Goal: Task Accomplishment & Management: Manage account settings

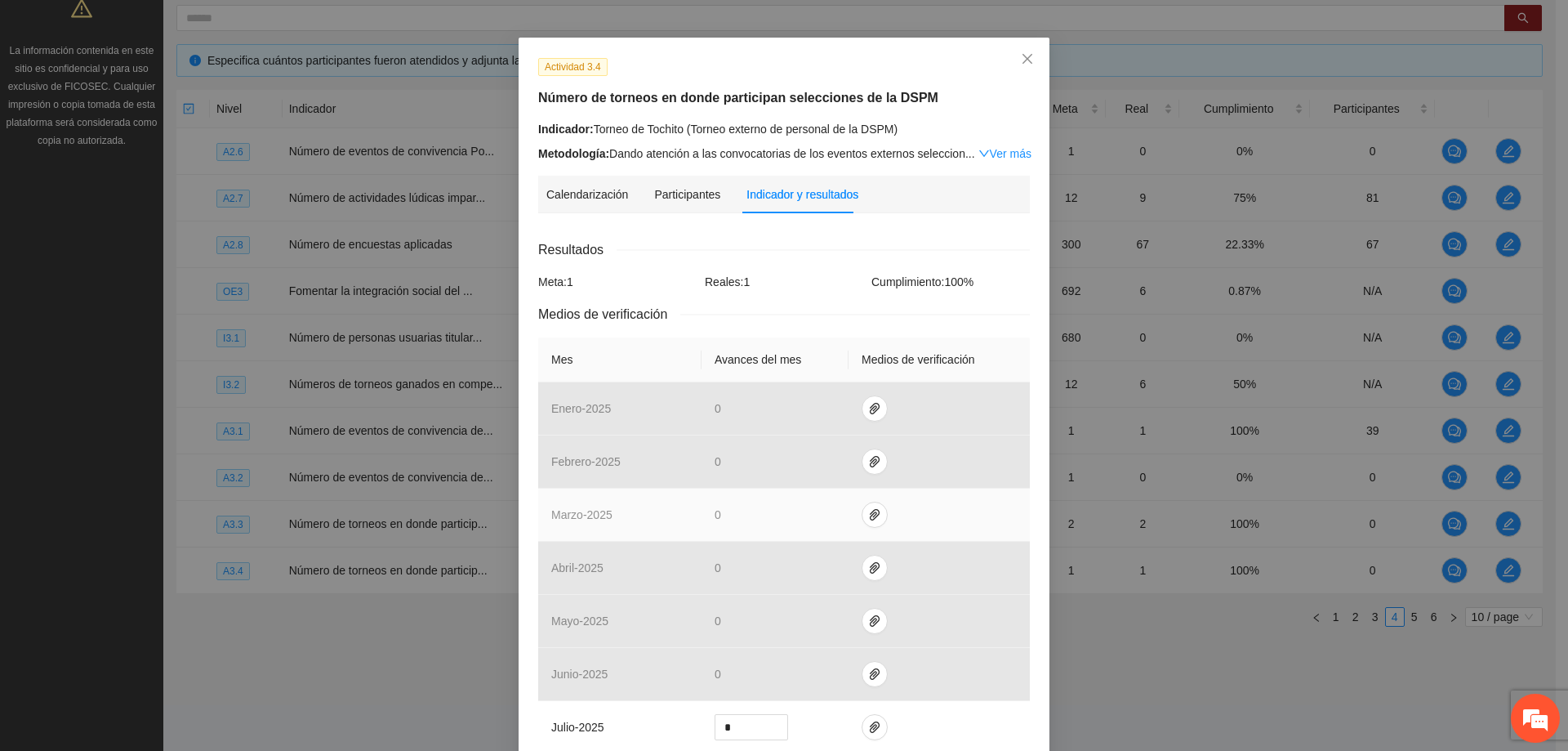
scroll to position [471, 0]
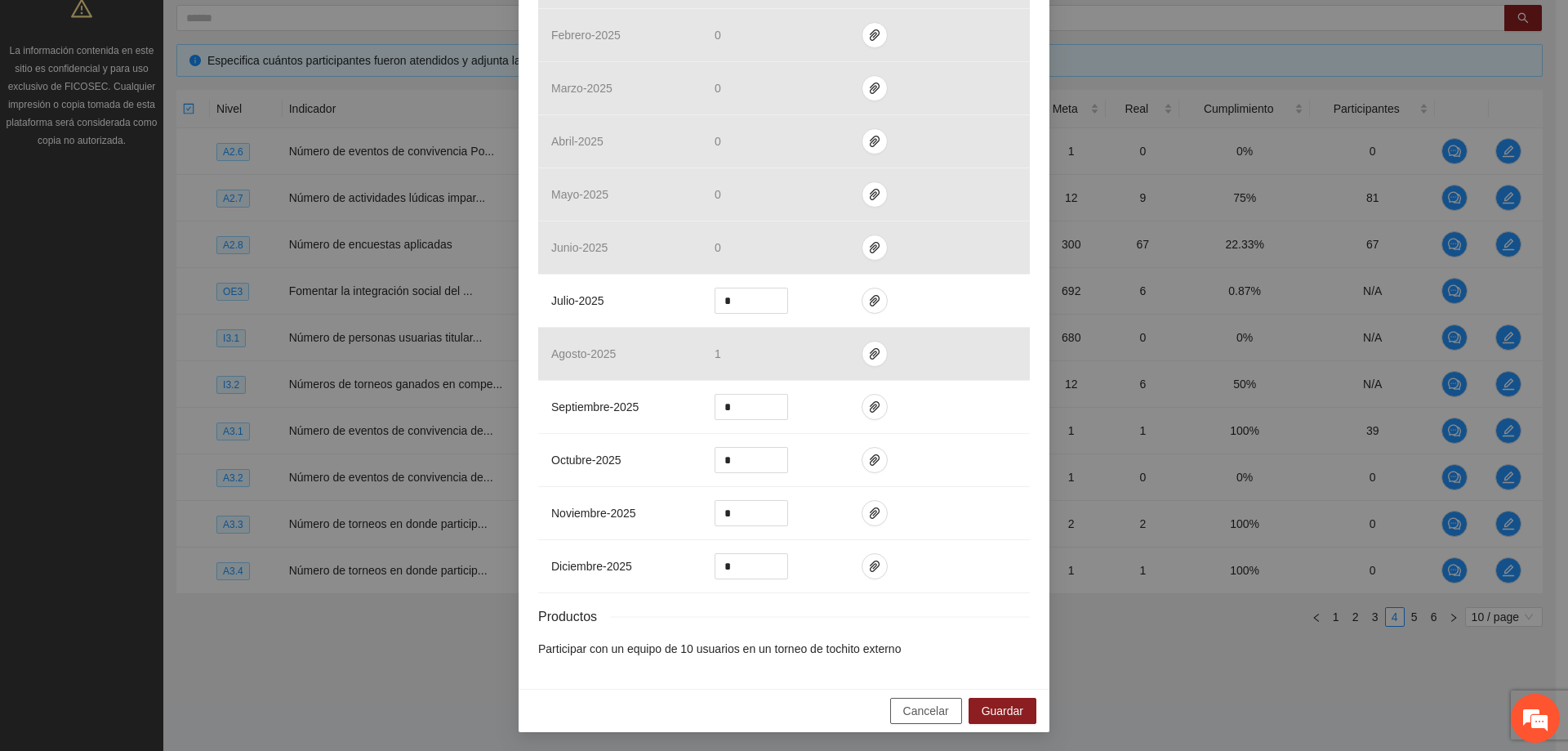
click at [929, 712] on span "Cancelar" at bounding box center [926, 710] width 46 height 18
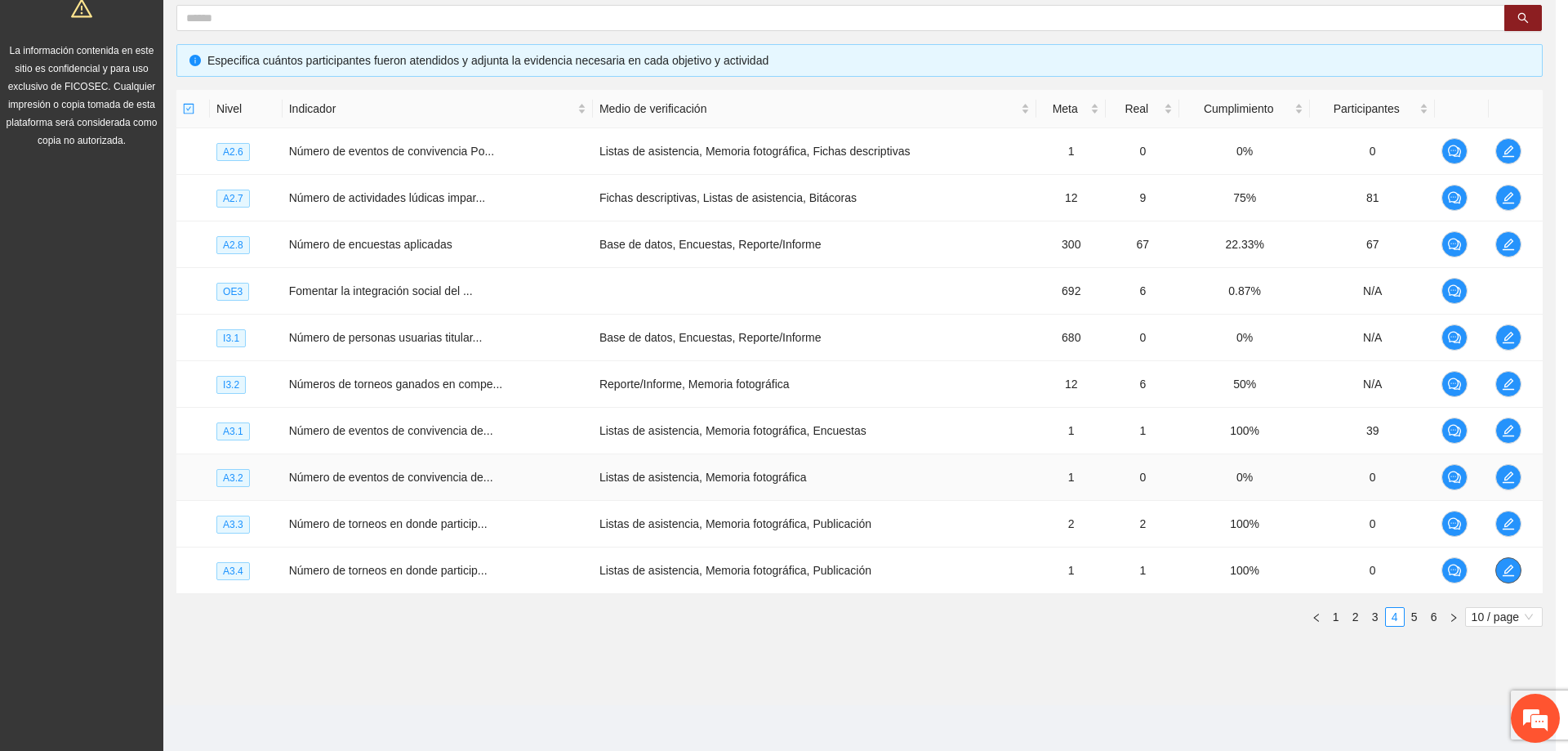
scroll to position [0, 0]
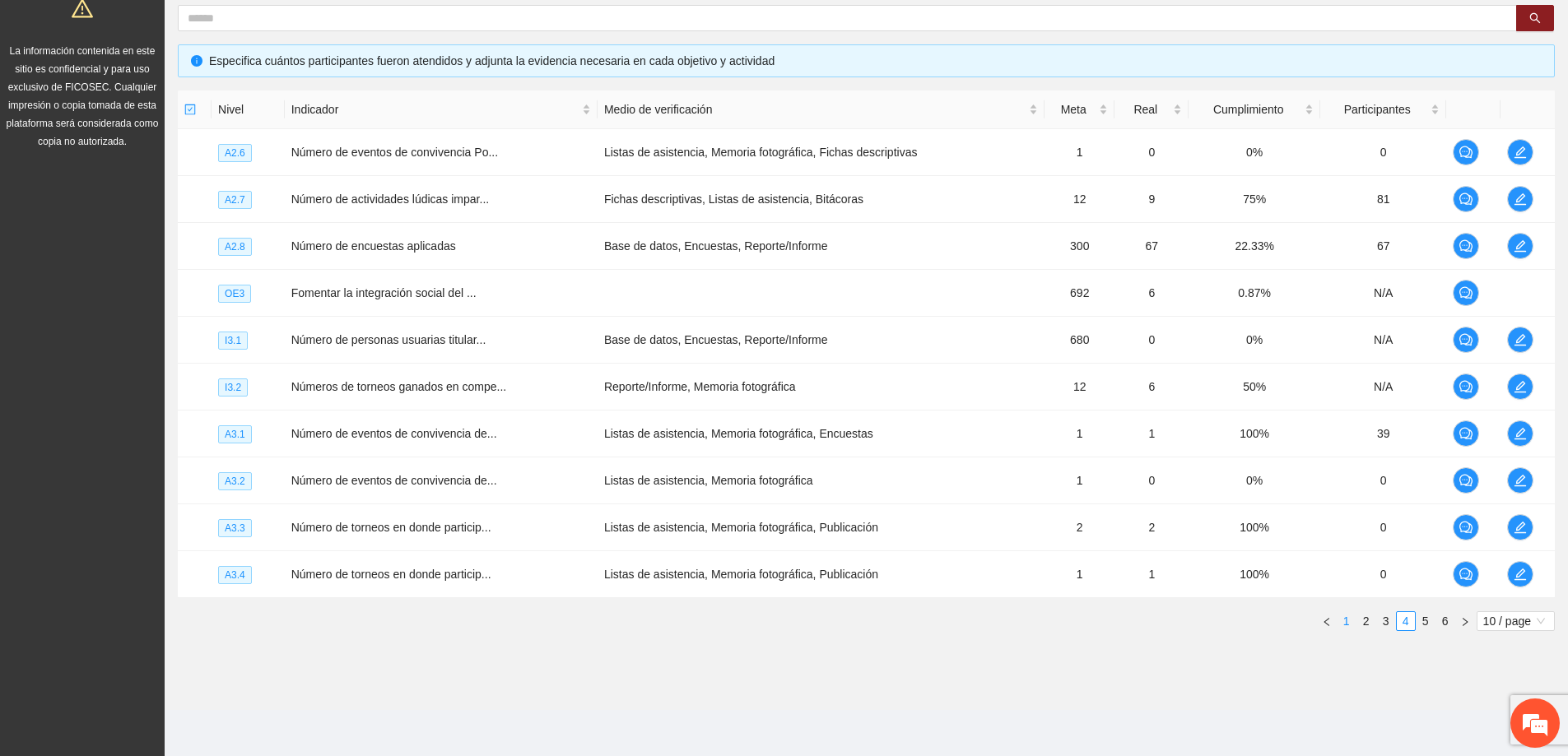
click at [1353, 623] on link "1" at bounding box center [1346, 620] width 18 height 18
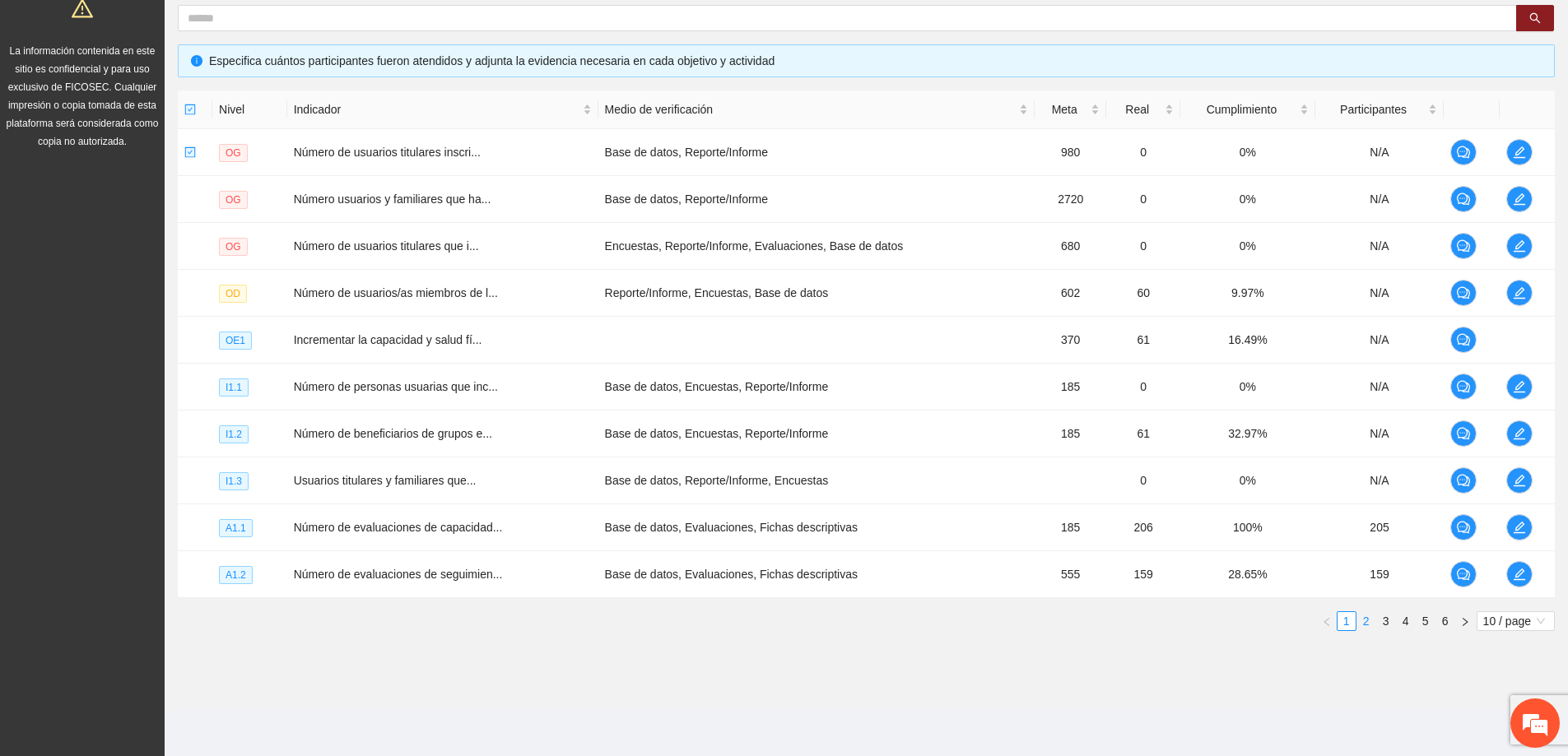
click at [1372, 625] on link "2" at bounding box center [1366, 620] width 18 height 18
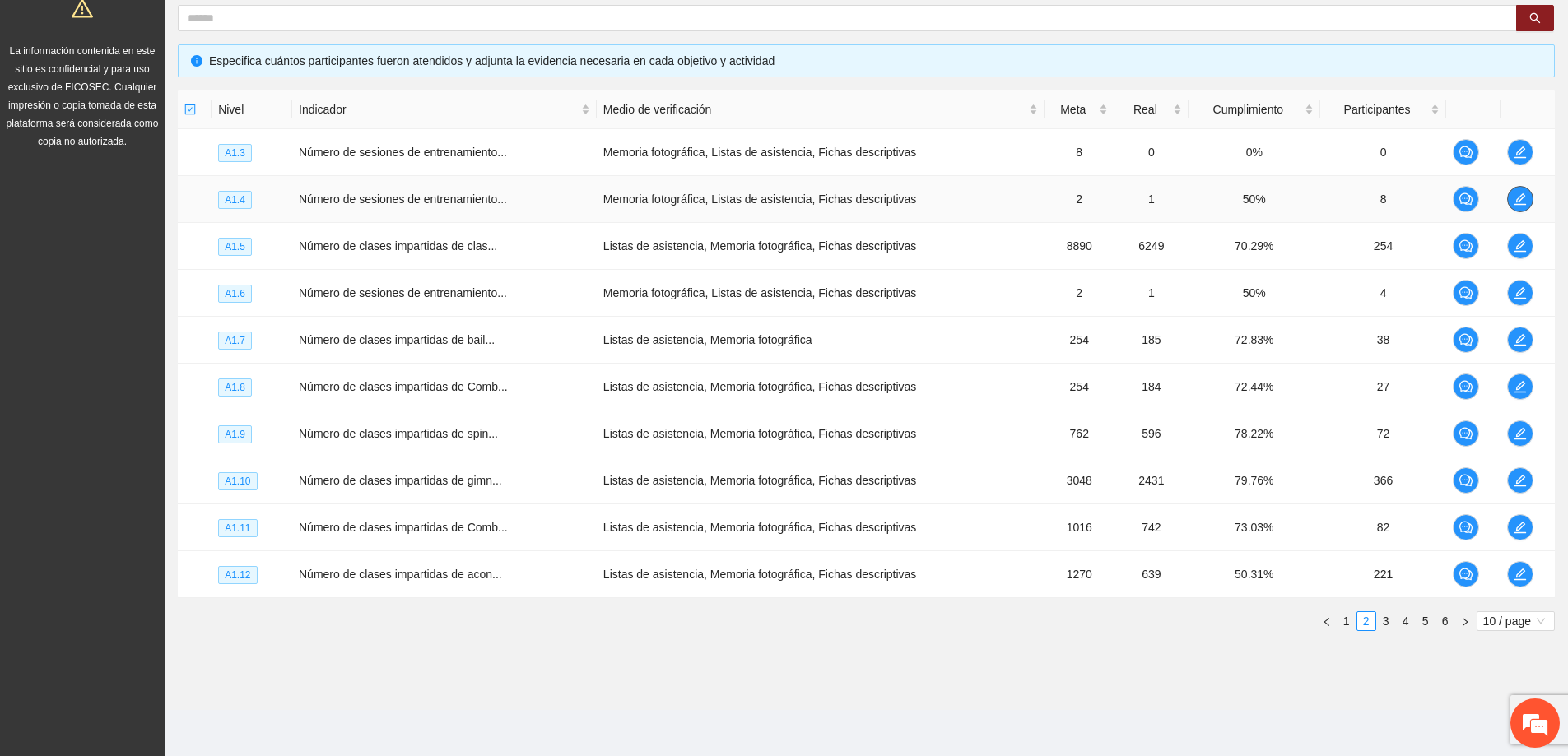
click at [1518, 206] on button "button" at bounding box center [1521, 199] width 27 height 27
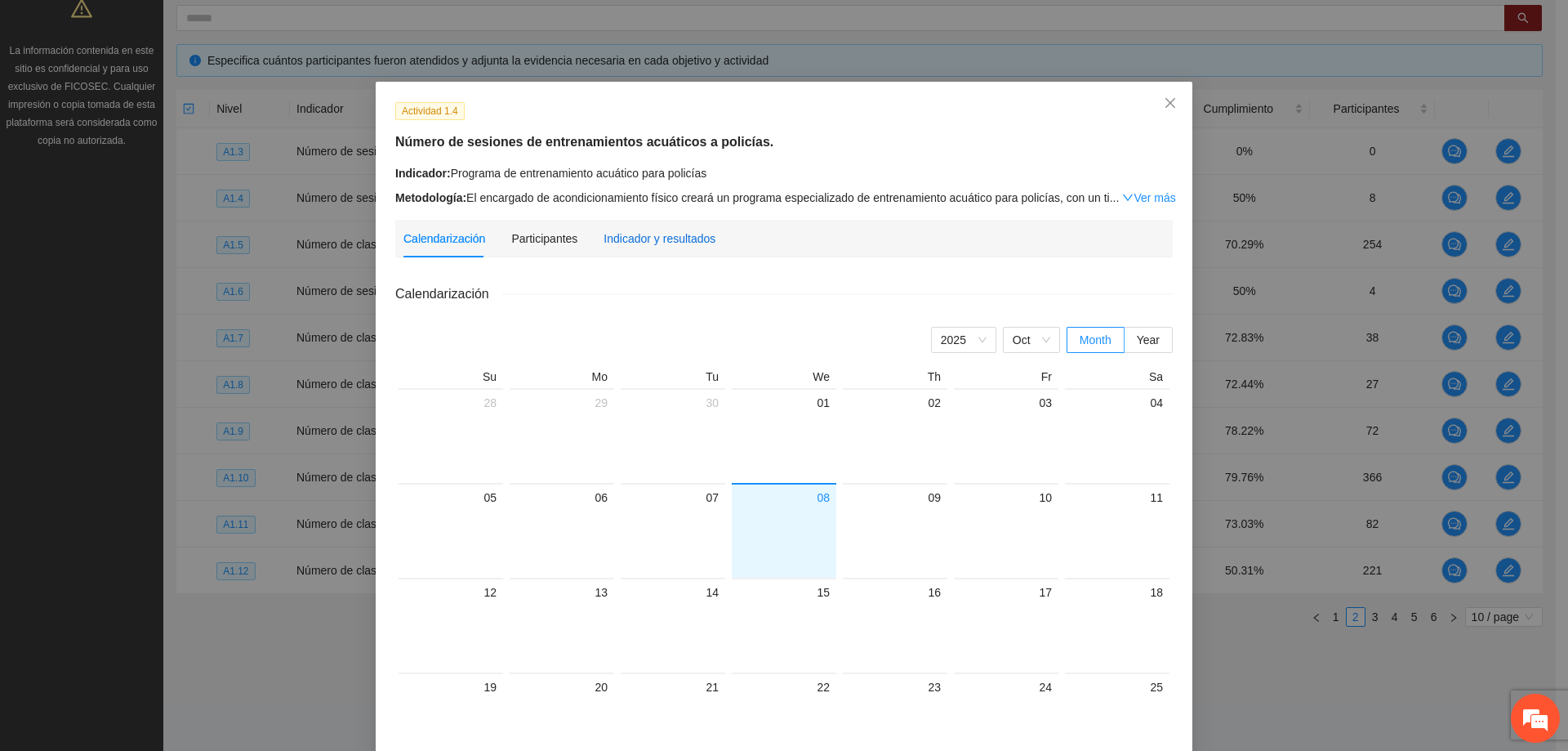
click at [639, 231] on div "Indicador y resultados" at bounding box center [659, 238] width 112 height 18
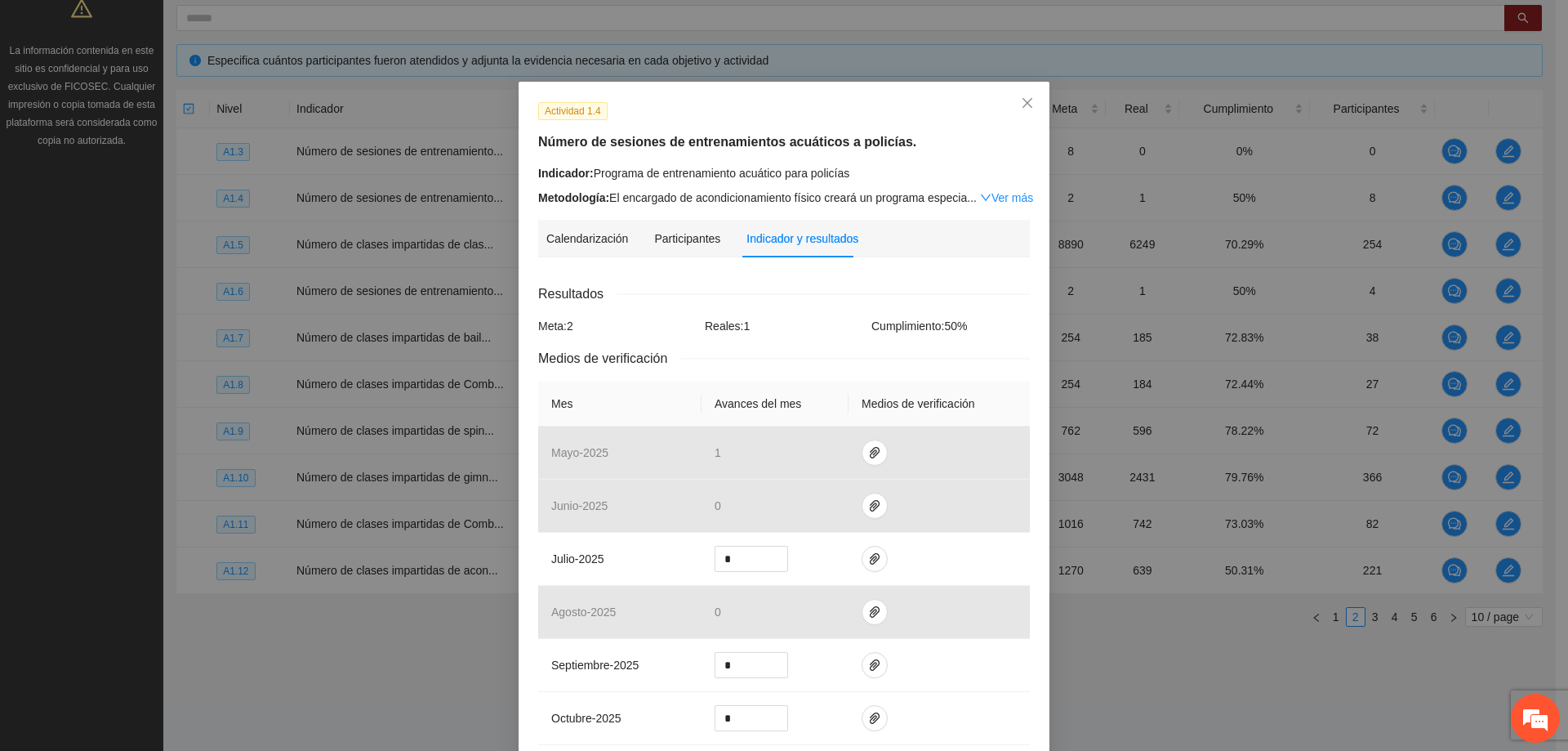
click at [892, 200] on div "Metodología: El encargado de acondicionamiento físico creará un programa especi…" at bounding box center [784, 197] width 492 height 18
click at [1005, 203] on link "Ver más" at bounding box center [1007, 198] width 53 height 13
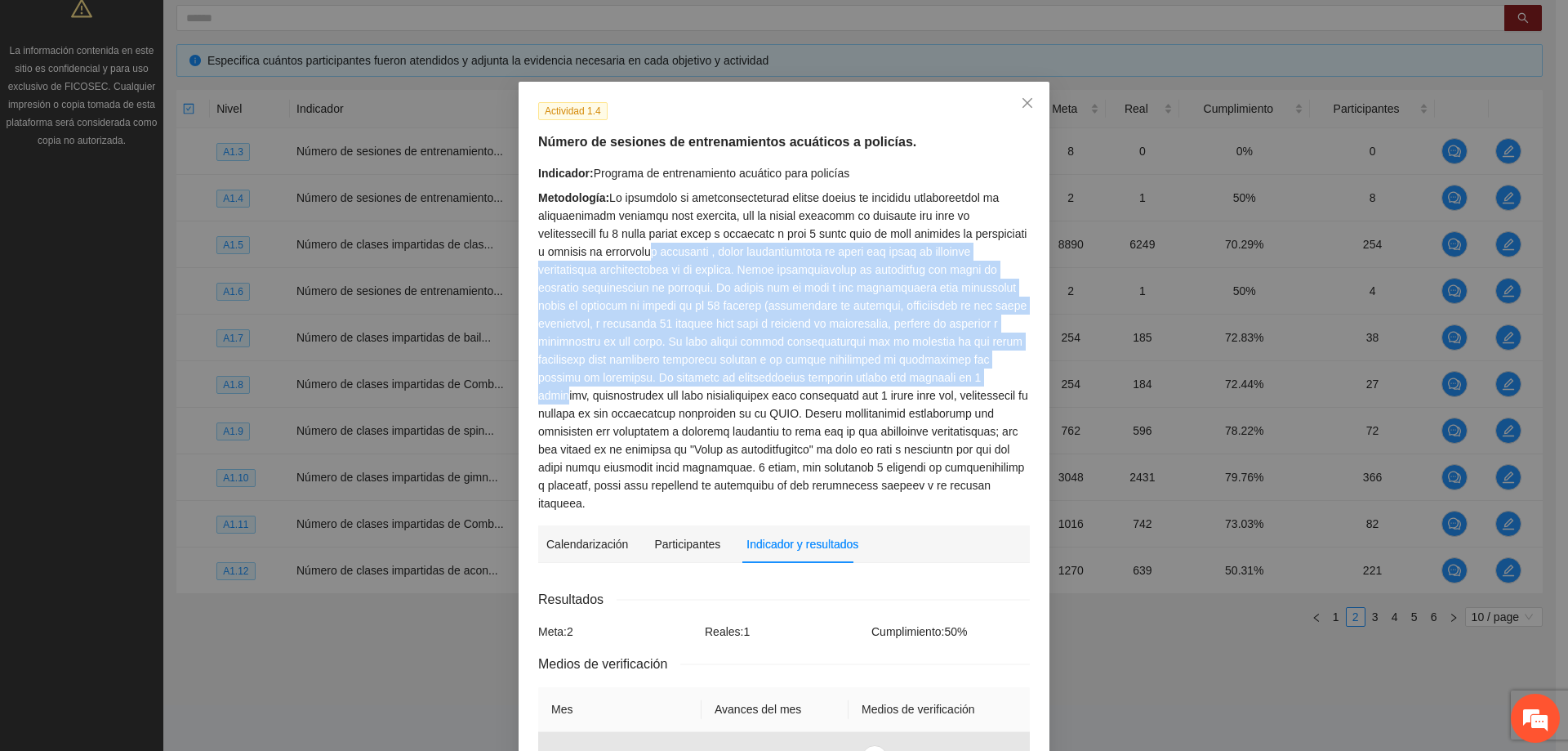
drag, startPoint x: 846, startPoint y: 248, endPoint x: 956, endPoint y: 385, distance: 175.7
click at [956, 385] on div "Metodología:" at bounding box center [784, 350] width 492 height 323
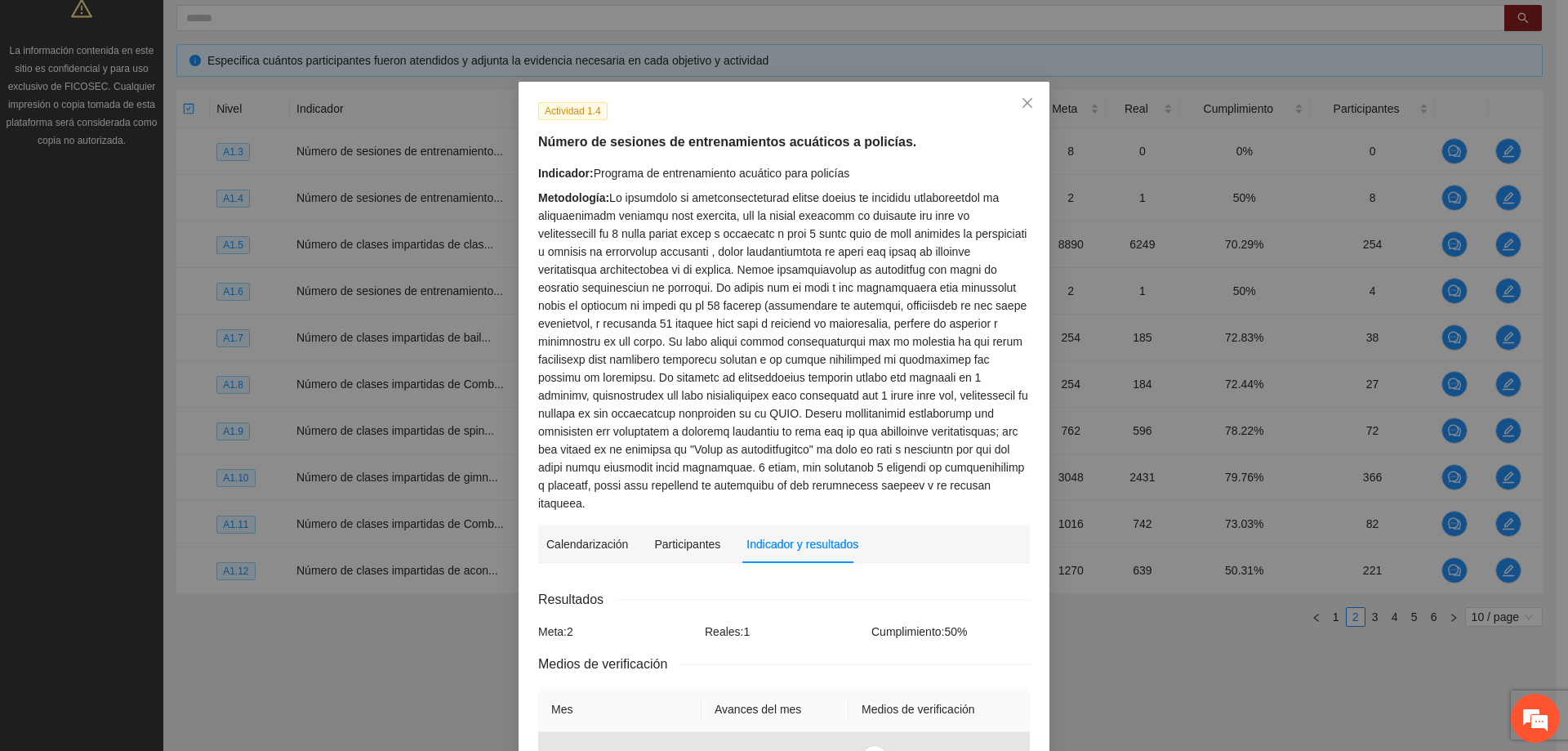
click at [865, 391] on div "Metodología:" at bounding box center [784, 350] width 492 height 323
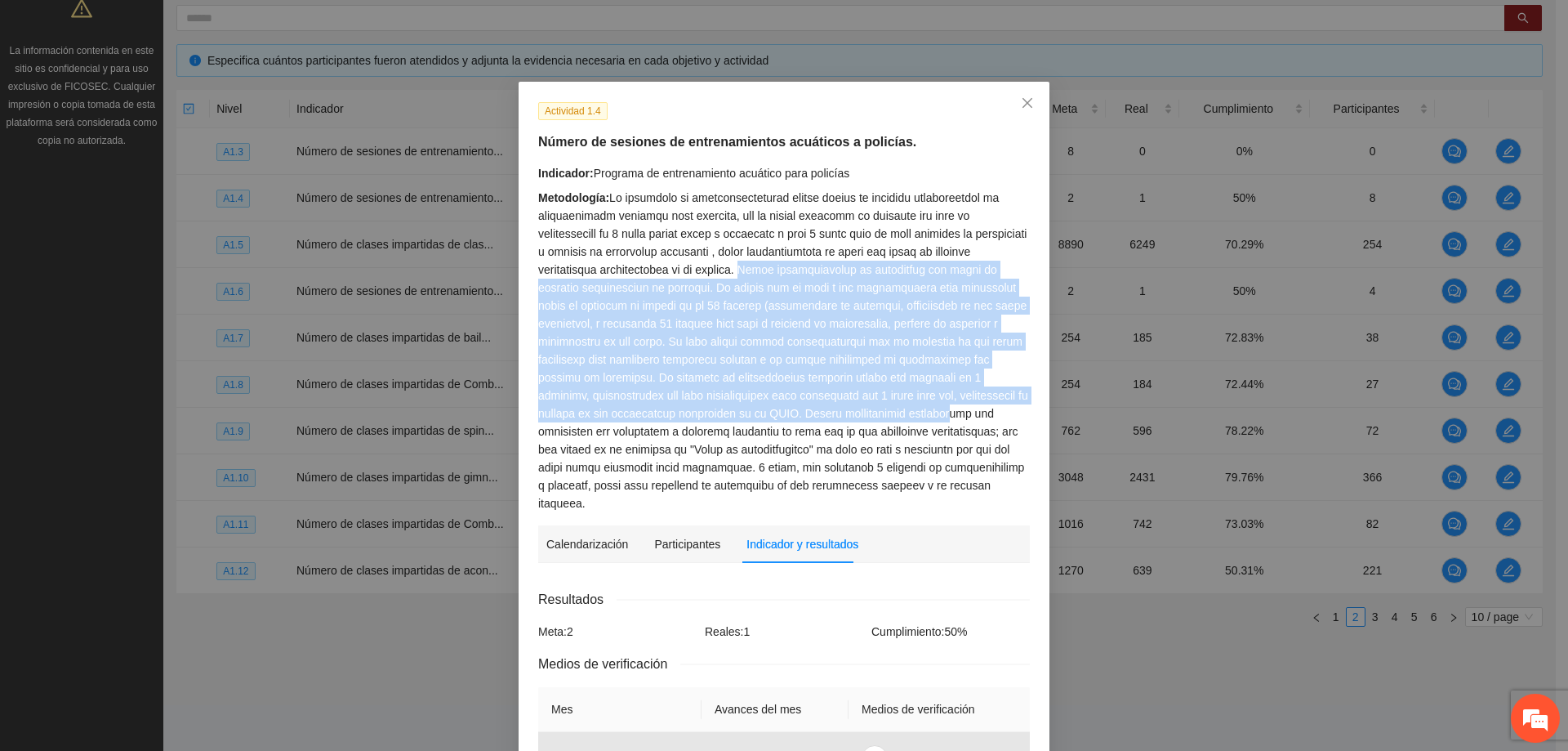
drag, startPoint x: 897, startPoint y: 271, endPoint x: 927, endPoint y: 403, distance: 135.4
click at [927, 403] on div "Metodología:" at bounding box center [784, 350] width 492 height 323
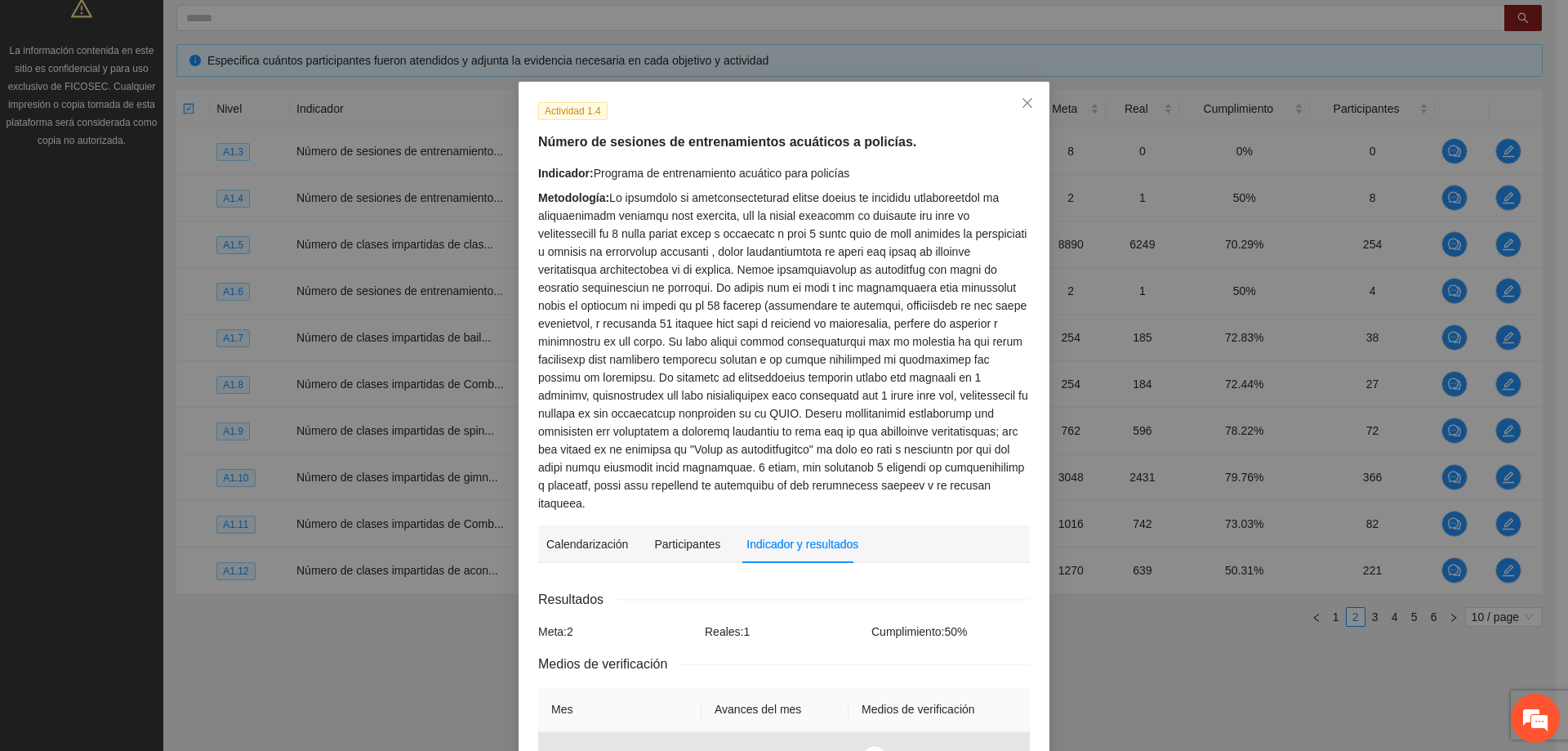
click at [823, 429] on div "Metodología:" at bounding box center [784, 350] width 492 height 323
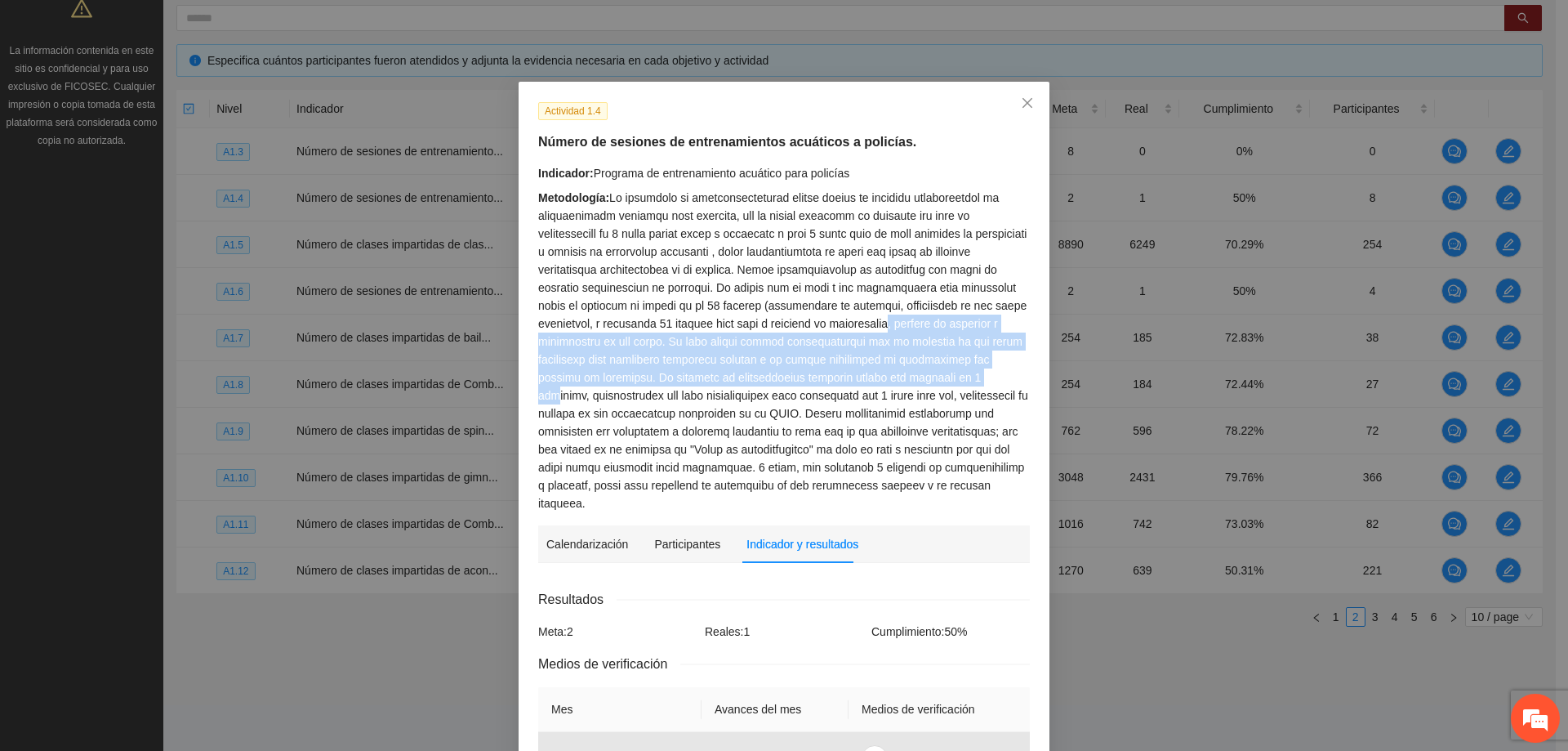
drag, startPoint x: 882, startPoint y: 321, endPoint x: 949, endPoint y: 378, distance: 88.0
click at [949, 378] on div "Metodología:" at bounding box center [784, 350] width 492 height 323
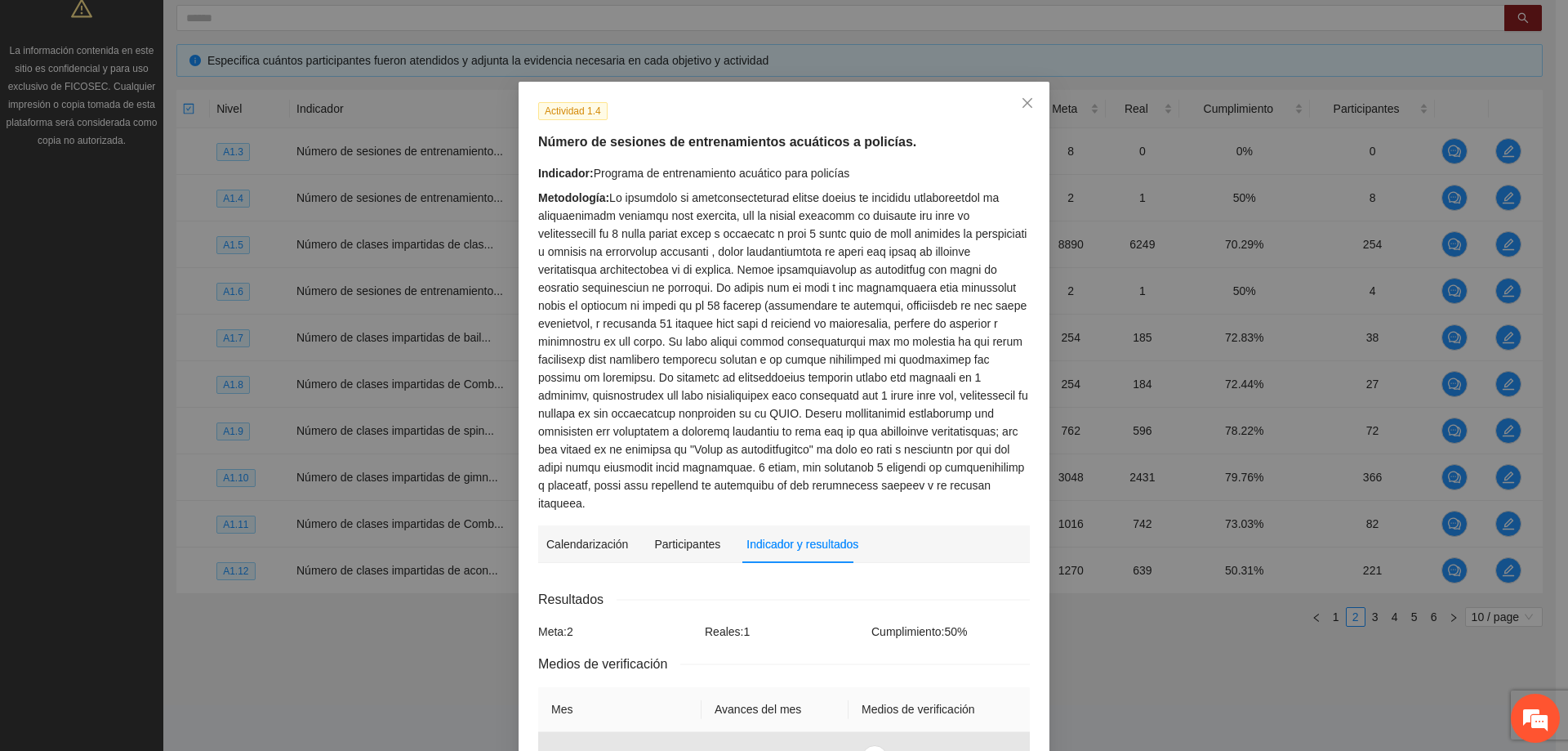
click at [939, 424] on div "Metodología:" at bounding box center [784, 350] width 492 height 323
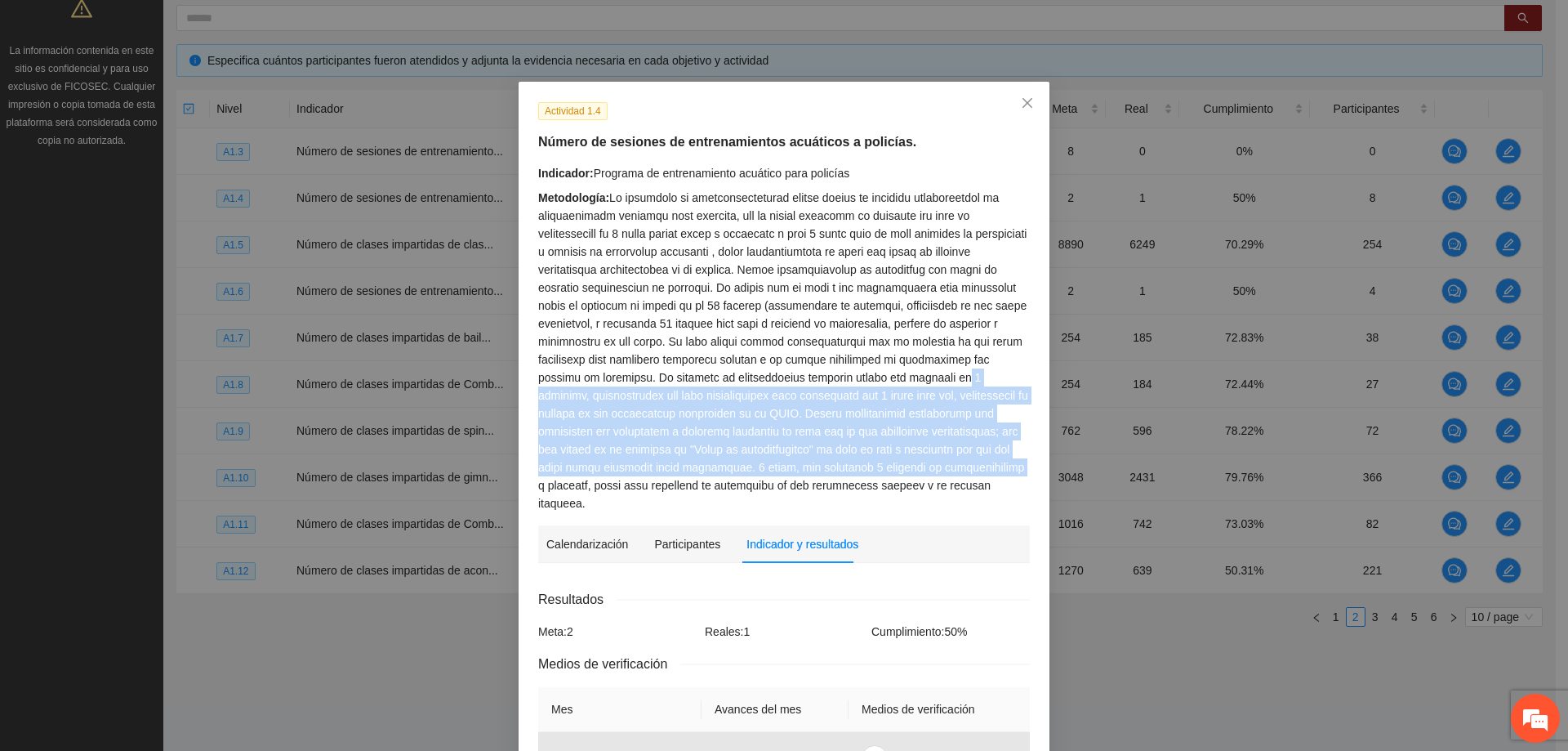
drag, startPoint x: 1001, startPoint y: 474, endPoint x: 921, endPoint y: 374, distance: 128.1
click at [921, 374] on div "Metodología:" at bounding box center [784, 350] width 492 height 323
click at [921, 438] on div "Metodología:" at bounding box center [784, 350] width 492 height 323
drag, startPoint x: 1004, startPoint y: 479, endPoint x: 933, endPoint y: 374, distance: 126.8
click at [933, 374] on div "Metodología:" at bounding box center [784, 350] width 492 height 323
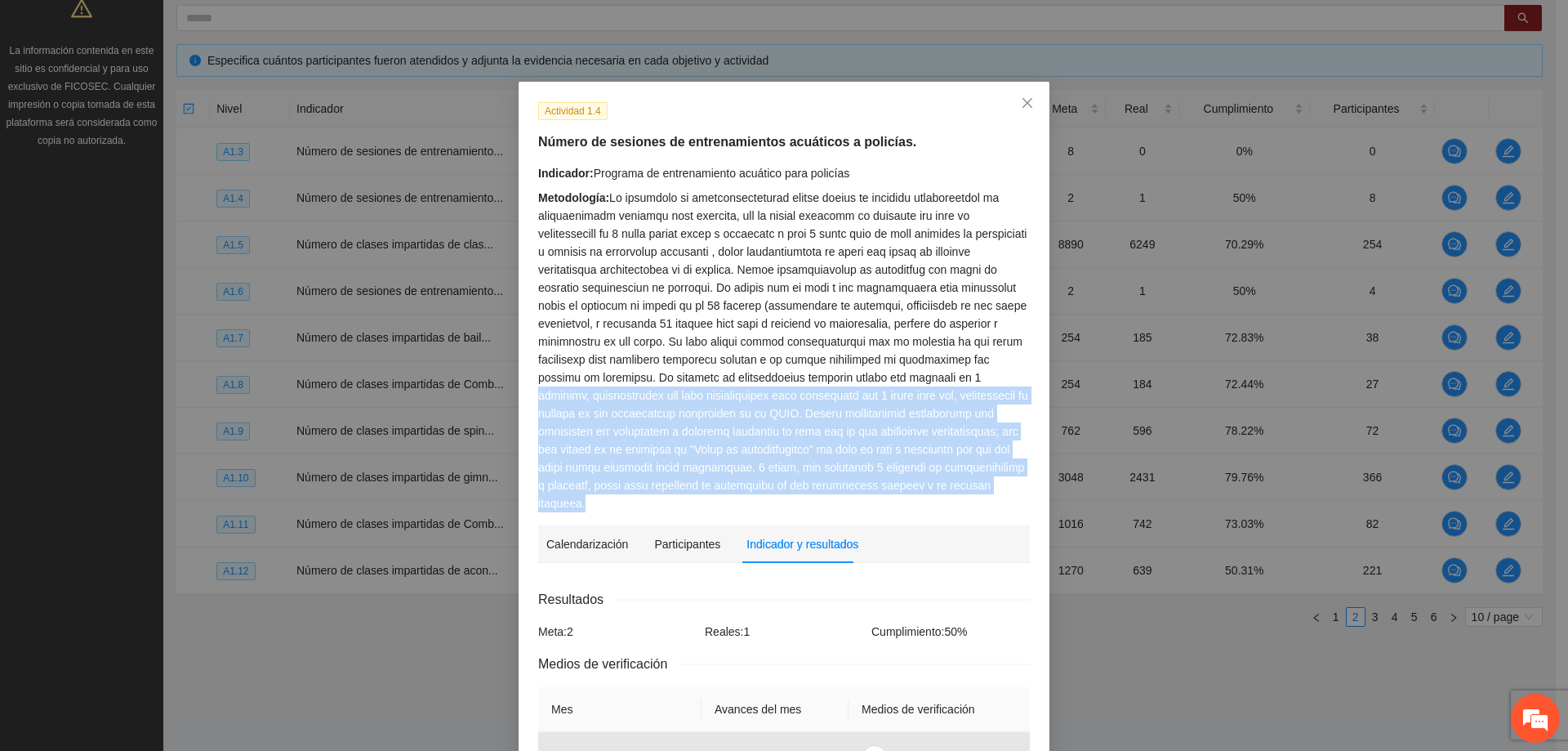
click at [989, 373] on div "Metodología:" at bounding box center [784, 350] width 492 height 323
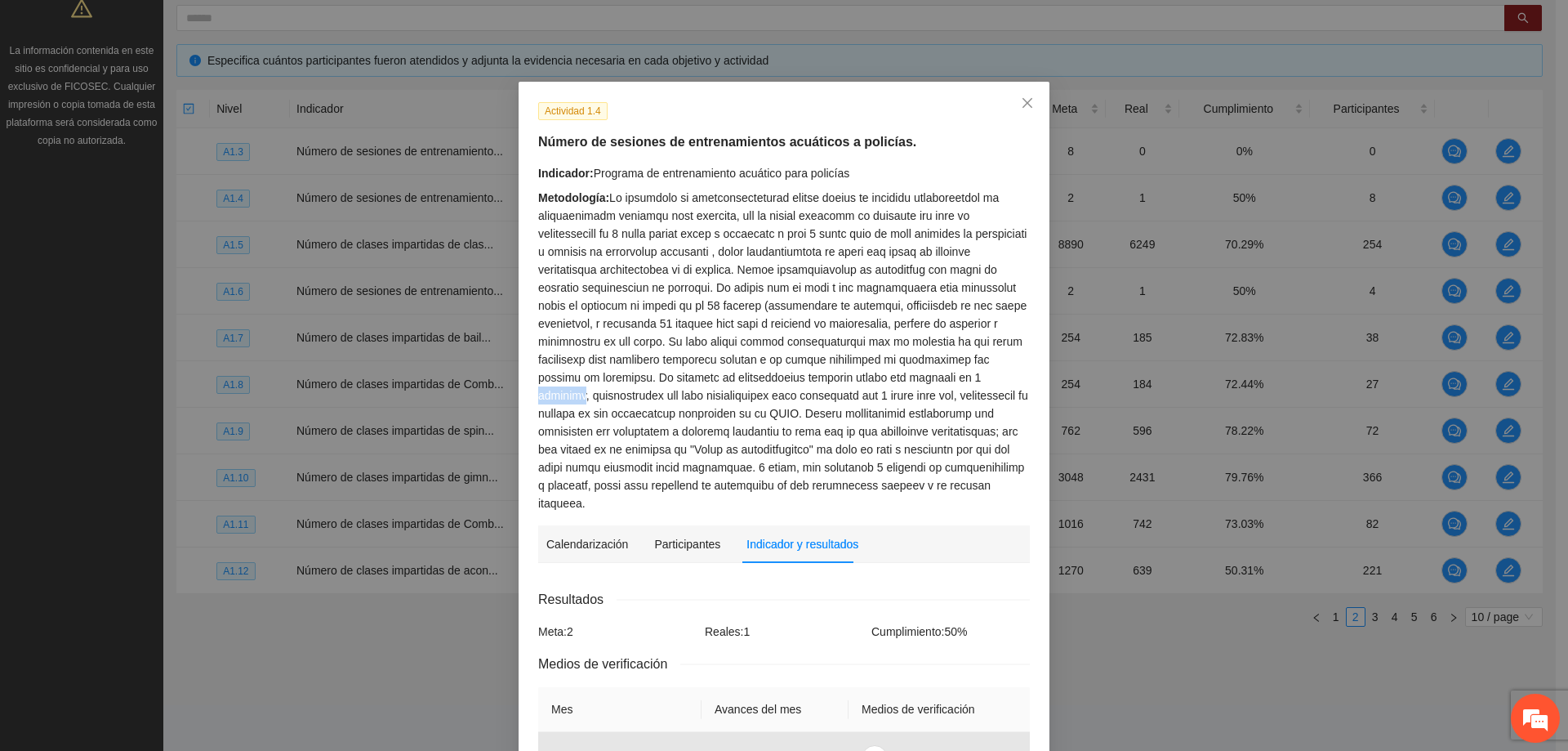
drag, startPoint x: 976, startPoint y: 376, endPoint x: 929, endPoint y: 378, distance: 47.0
click at [929, 378] on div "Metodología:" at bounding box center [784, 350] width 492 height 323
click at [980, 377] on div "Metodología:" at bounding box center [784, 350] width 492 height 323
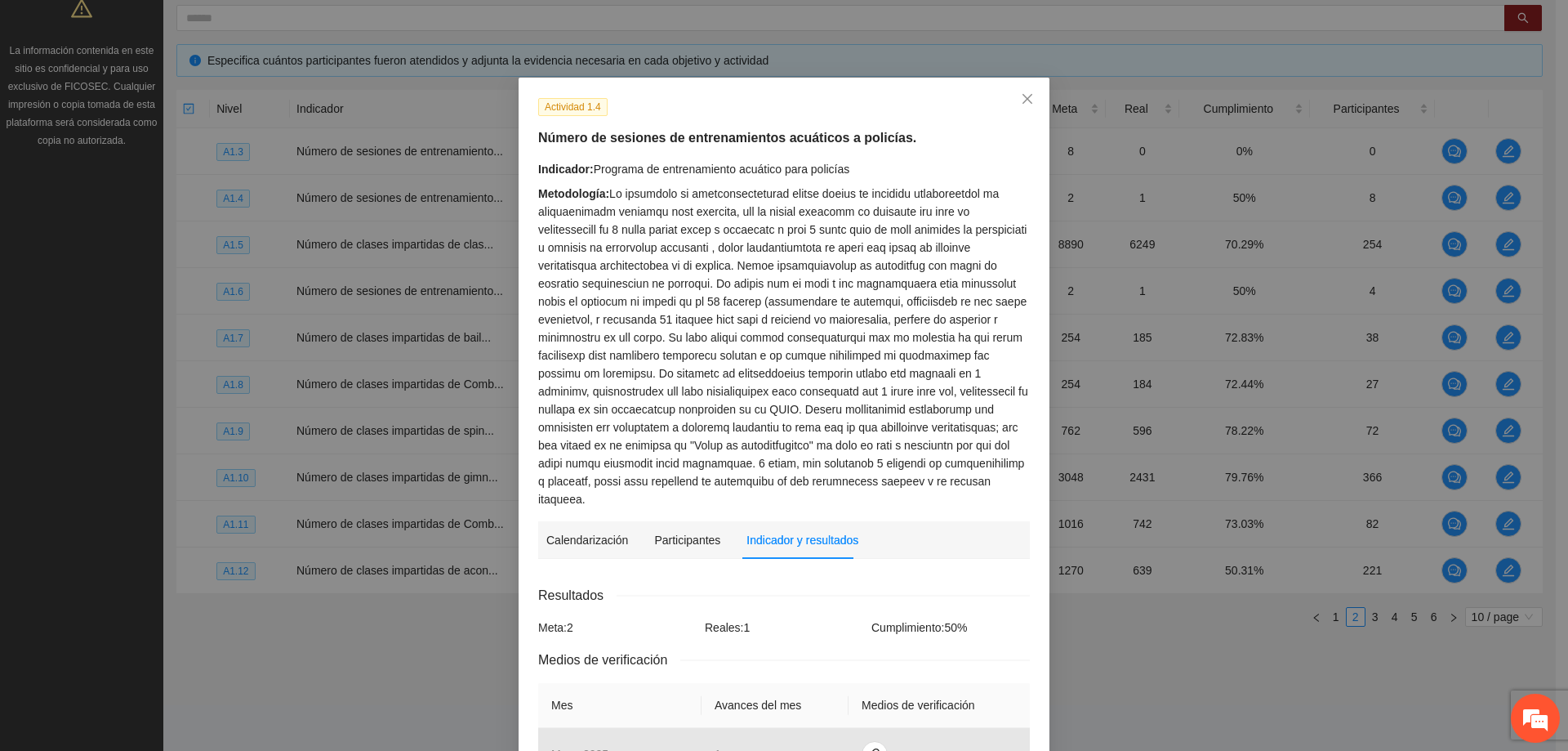
scroll to position [3, 0]
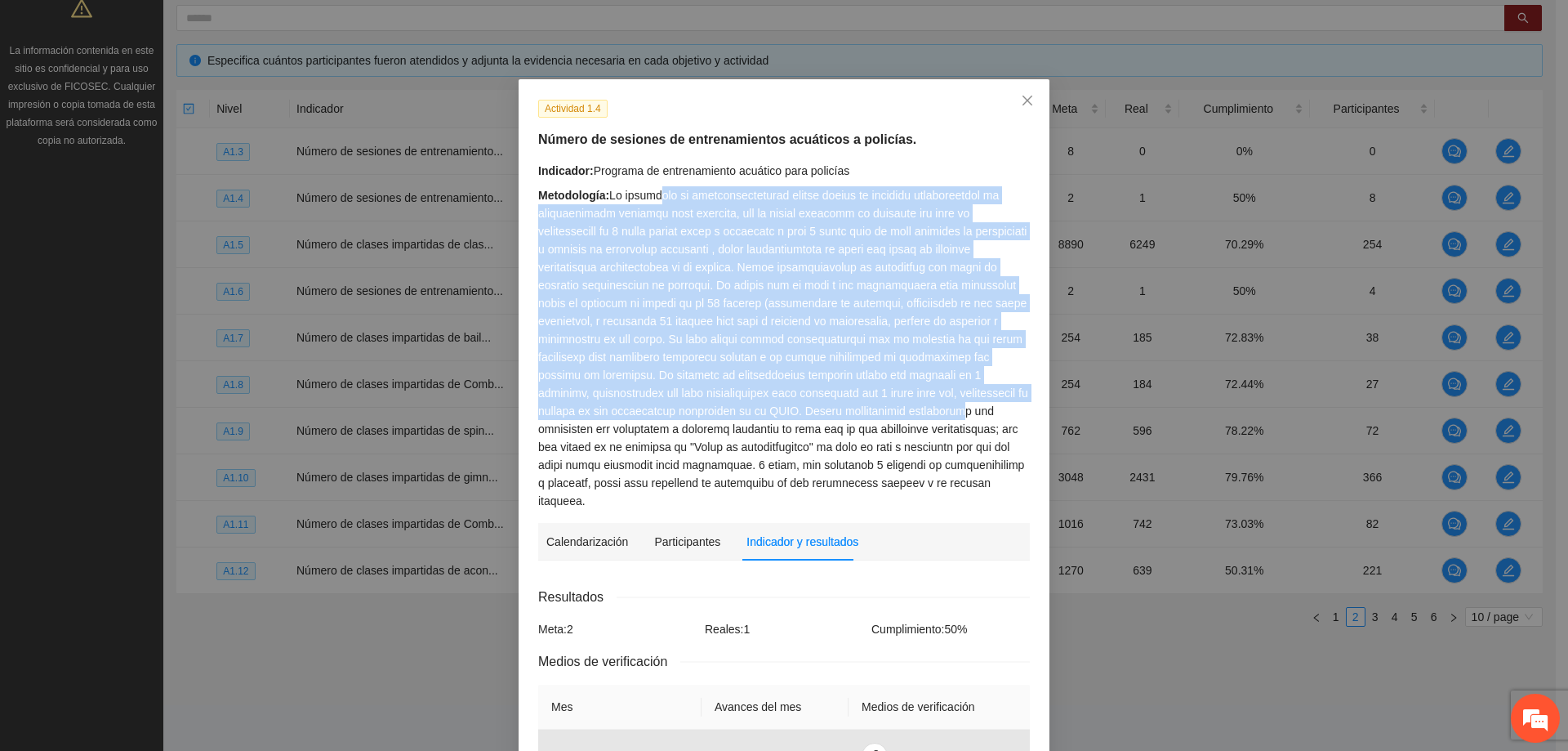
drag, startPoint x: 742, startPoint y: 243, endPoint x: 945, endPoint y: 408, distance: 261.6
click at [945, 408] on div "Metodología:" at bounding box center [784, 348] width 492 height 323
click at [946, 395] on div "Metodología:" at bounding box center [784, 348] width 492 height 323
click at [866, 350] on div "Metodología:" at bounding box center [784, 348] width 492 height 323
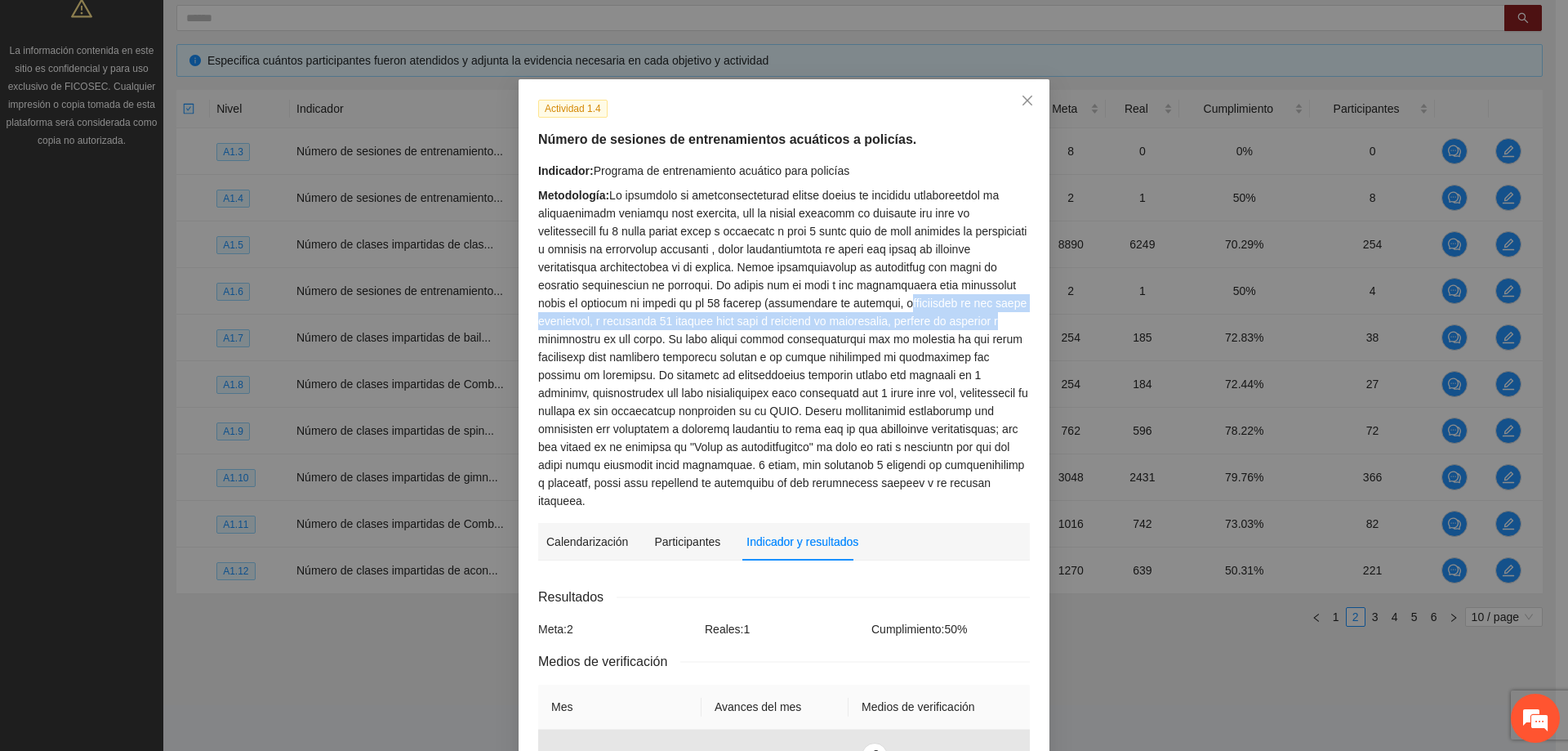
drag, startPoint x: 1008, startPoint y: 323, endPoint x: 884, endPoint y: 306, distance: 125.2
click at [889, 306] on div "Metodología:" at bounding box center [784, 348] width 492 height 323
click at [704, 364] on div "Metodología:" at bounding box center [784, 348] width 492 height 323
drag, startPoint x: 643, startPoint y: 171, endPoint x: 861, endPoint y: 170, distance: 218.0
click at [861, 170] on div "Indicador: Programa de entrenamiento acuático para policías" at bounding box center [784, 171] width 492 height 18
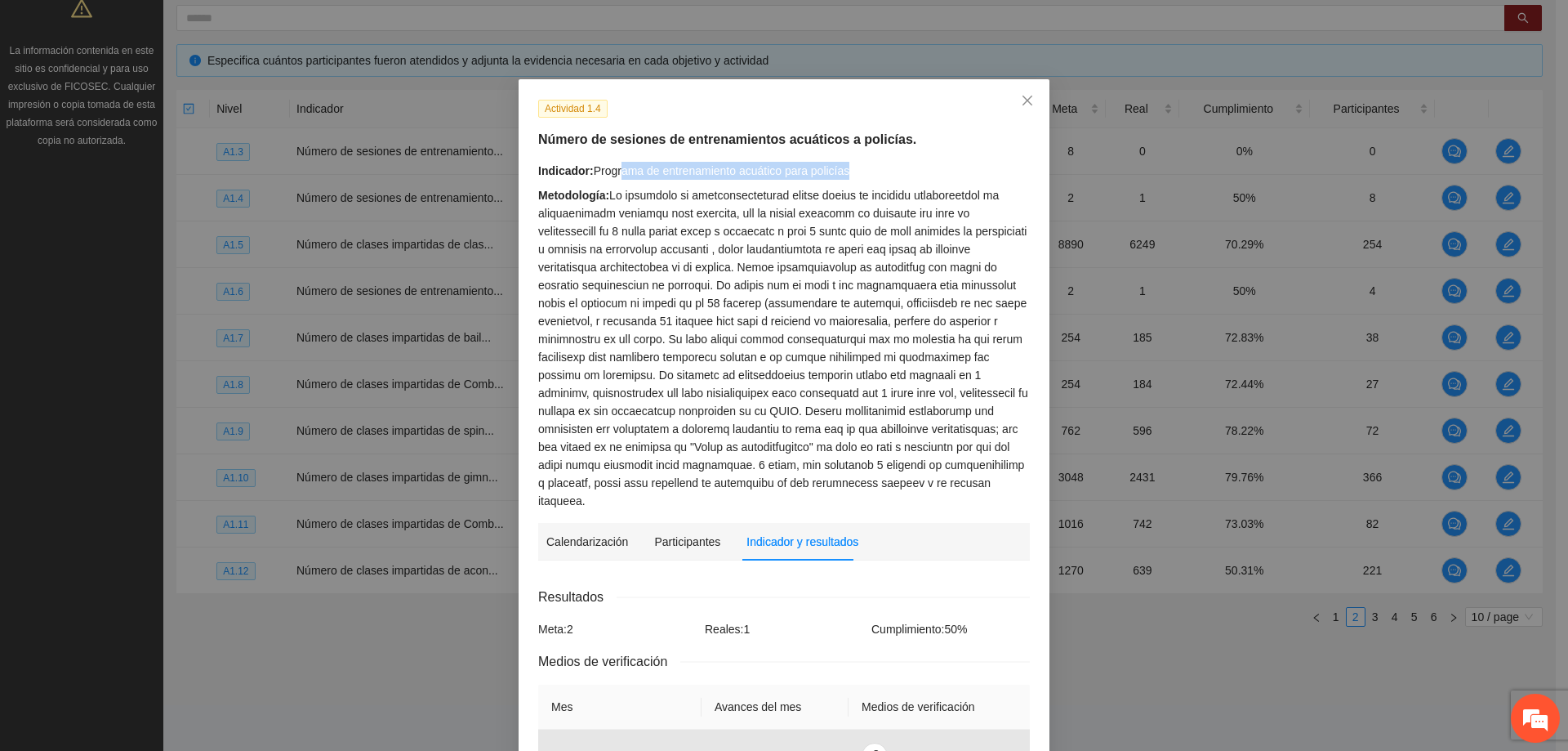
click at [867, 170] on div "Indicador: Programa de entrenamiento acuático para policías" at bounding box center [784, 171] width 492 height 18
drag, startPoint x: 772, startPoint y: 180, endPoint x: 587, endPoint y: 176, distance: 185.0
click at [587, 176] on div "Indicador: Programa de entrenamiento acuático para policías" at bounding box center [784, 171] width 492 height 18
click at [911, 163] on div "Indicador: Programa de entrenamiento acuático para policías" at bounding box center [784, 171] width 492 height 18
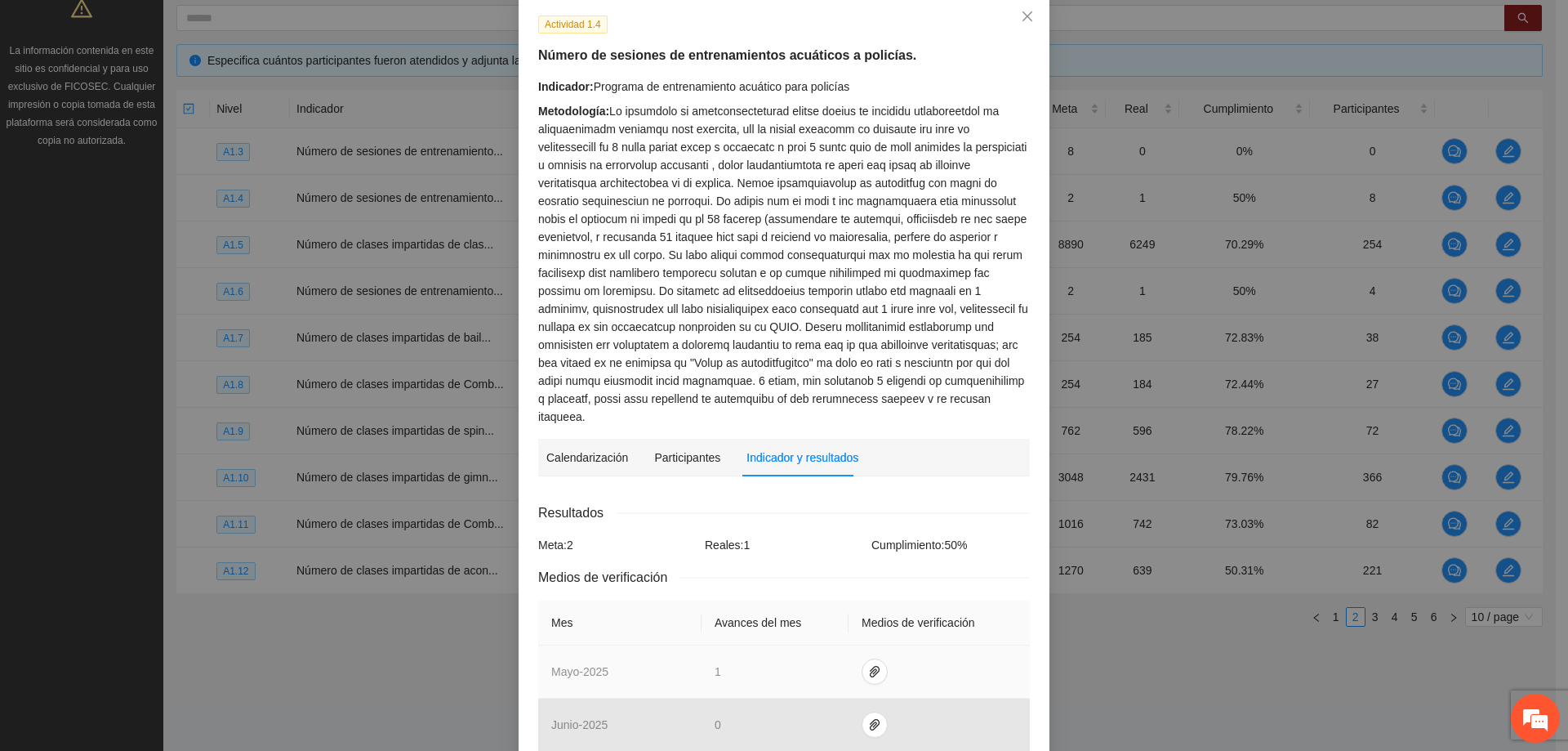
scroll to position [0, 0]
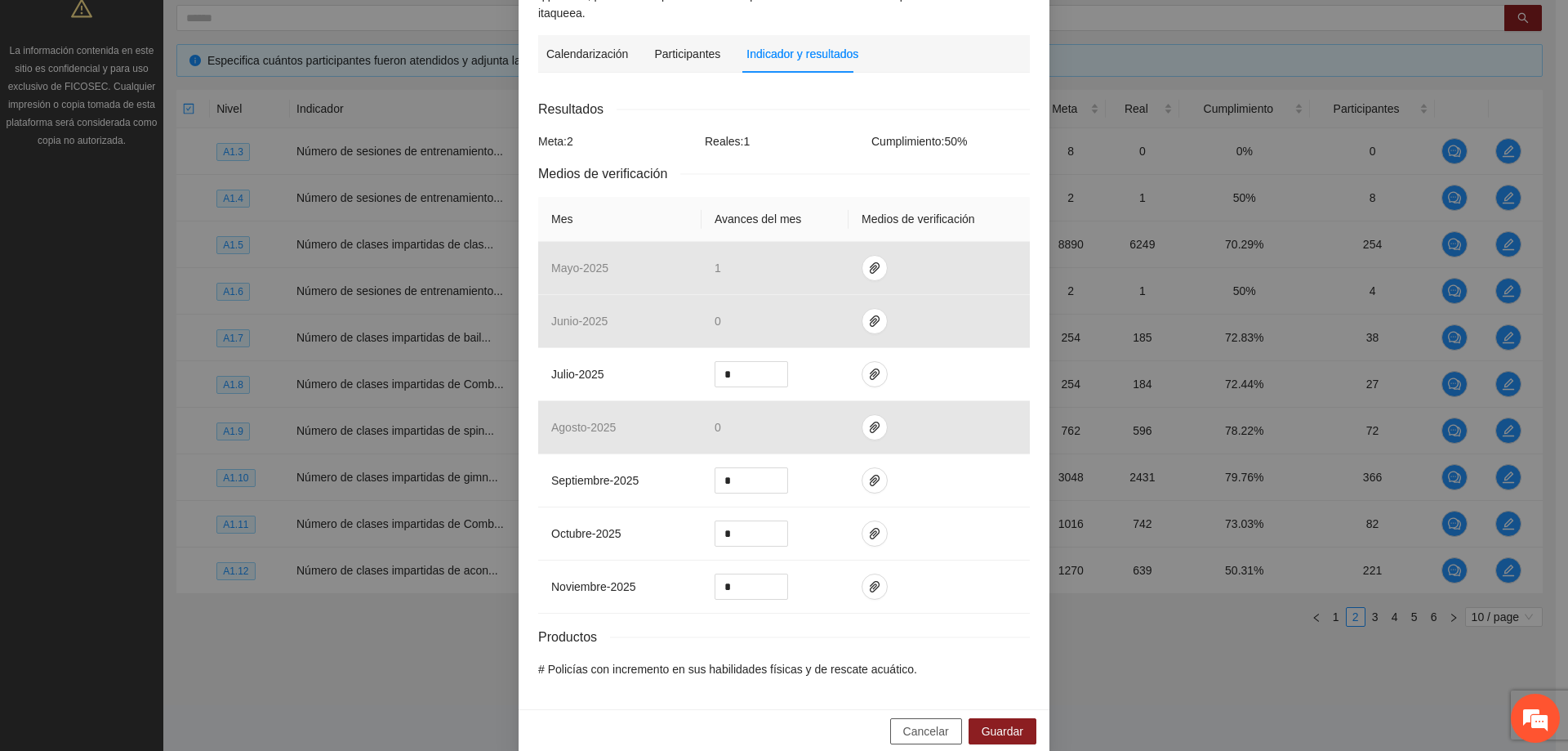
click at [921, 723] on span "Cancelar" at bounding box center [926, 731] width 46 height 18
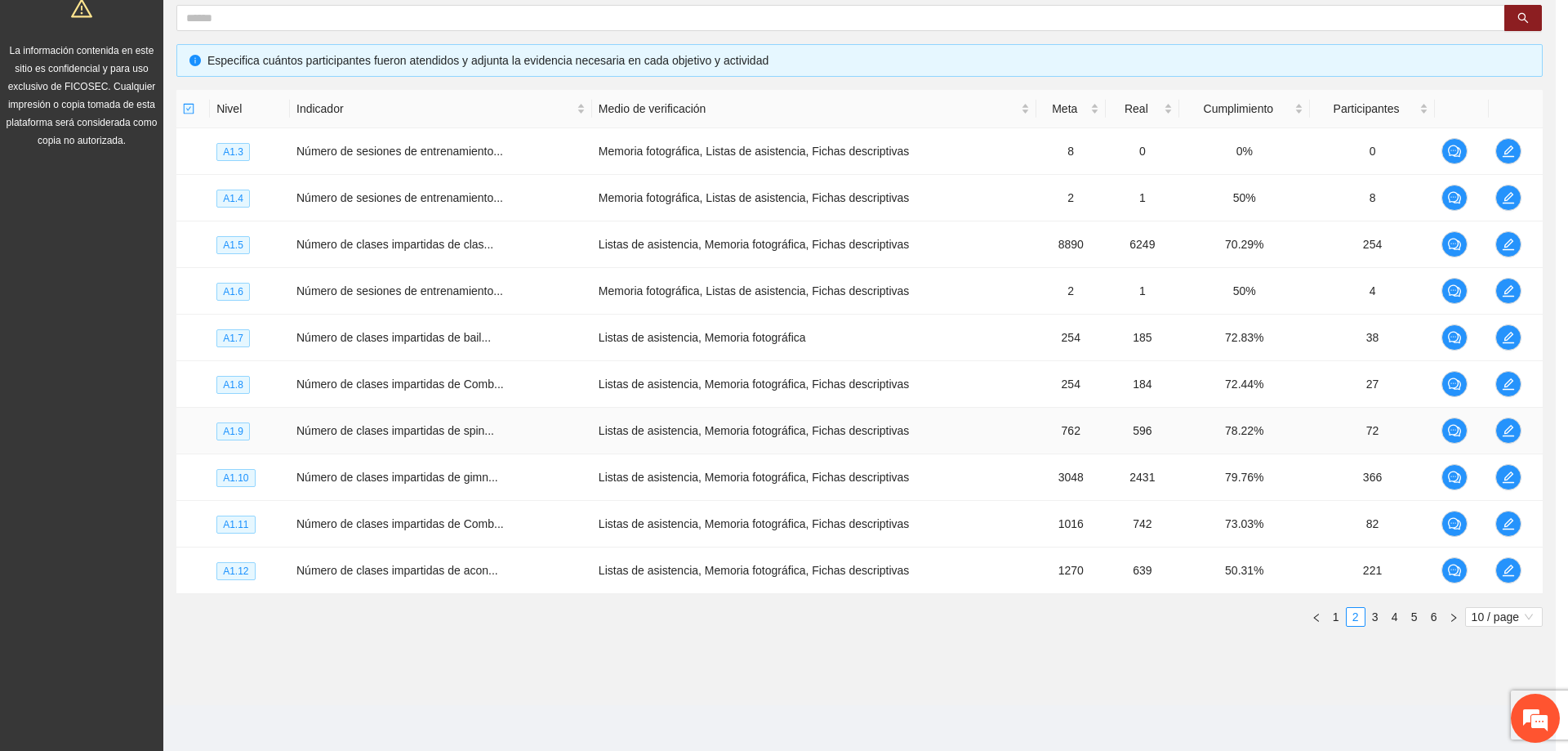
scroll to position [411, 0]
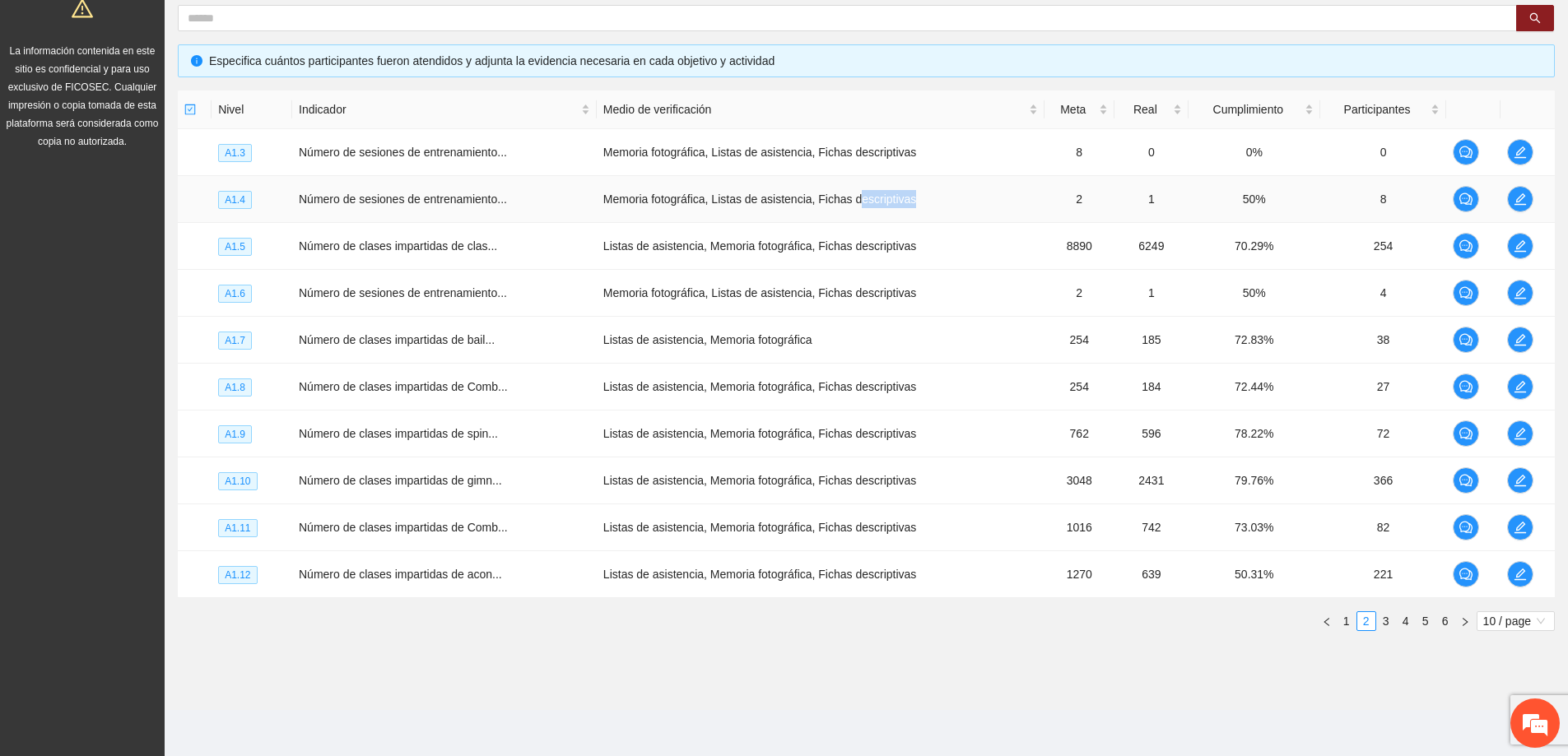
drag, startPoint x: 849, startPoint y: 199, endPoint x: 916, endPoint y: 200, distance: 67.0
click at [916, 200] on td "Memoria fotográfica, Listas de asistencia, Fichas descriptivas" at bounding box center [821, 199] width 448 height 46
click at [767, 221] on td "Memoria fotográfica, Listas de asistencia, Fichas descriptivas" at bounding box center [821, 199] width 448 height 46
click at [1512, 195] on span "edit" at bounding box center [1521, 199] width 25 height 13
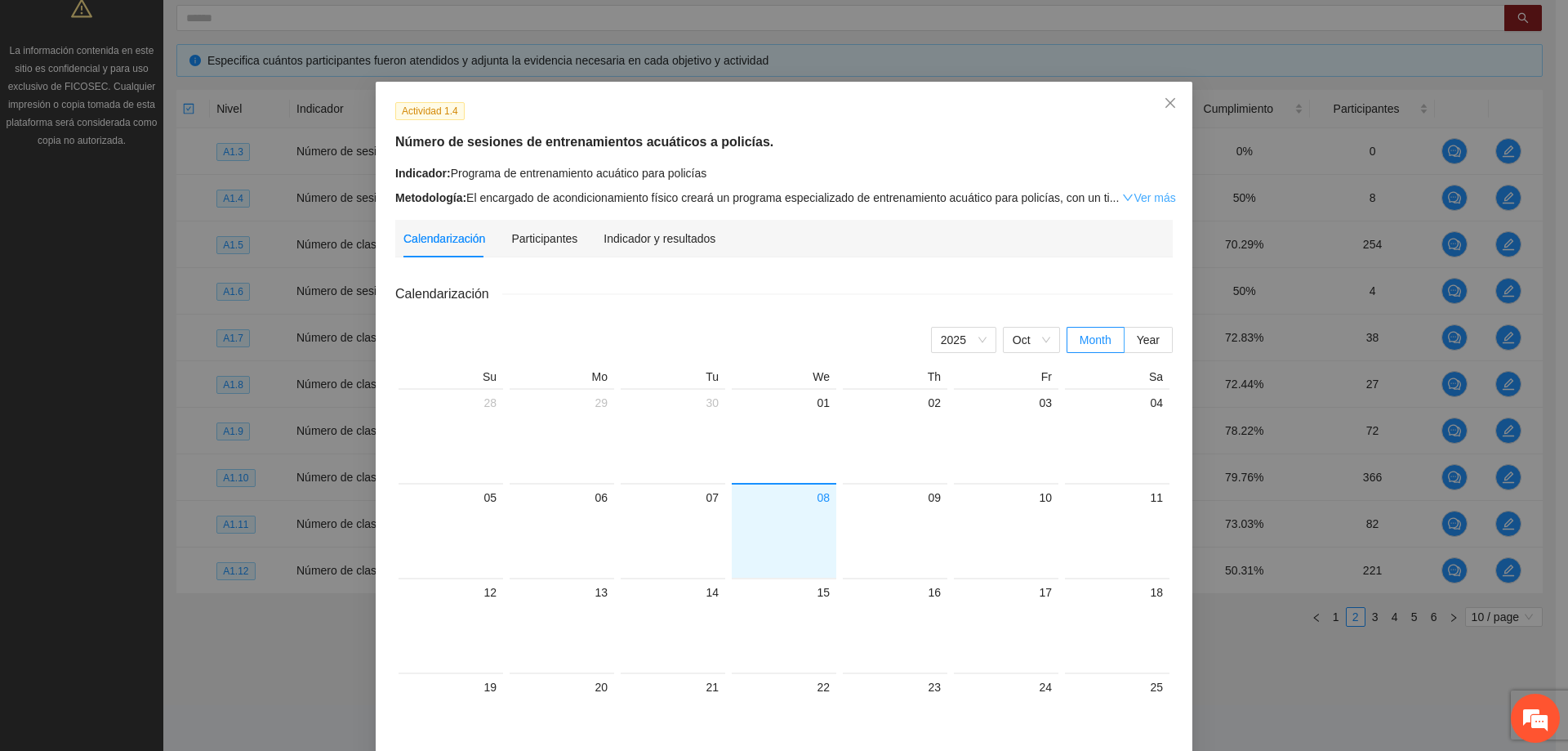
click at [1131, 203] on link "Ver más" at bounding box center [1149, 198] width 53 height 13
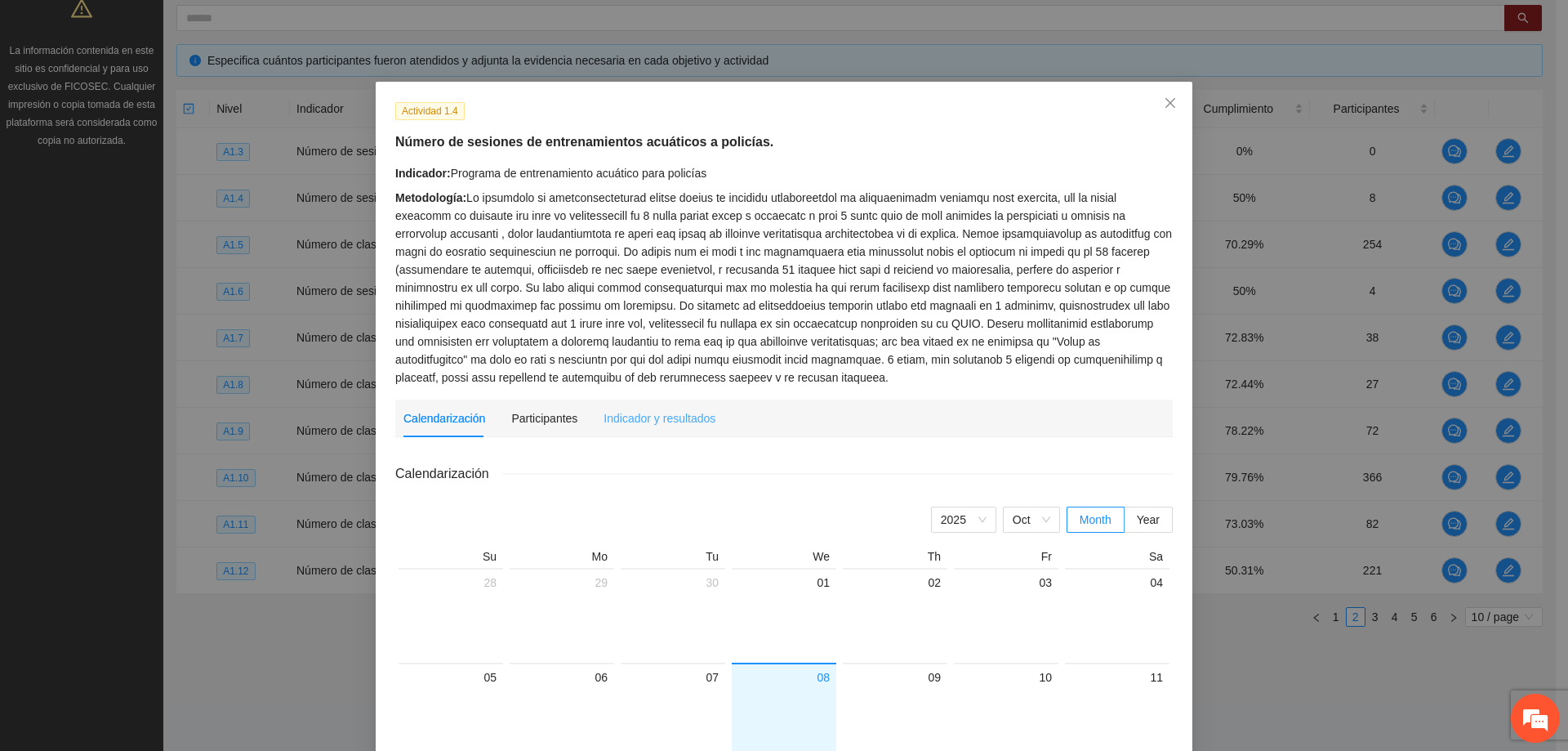
click at [650, 430] on div "Indicador y resultados" at bounding box center [659, 418] width 112 height 38
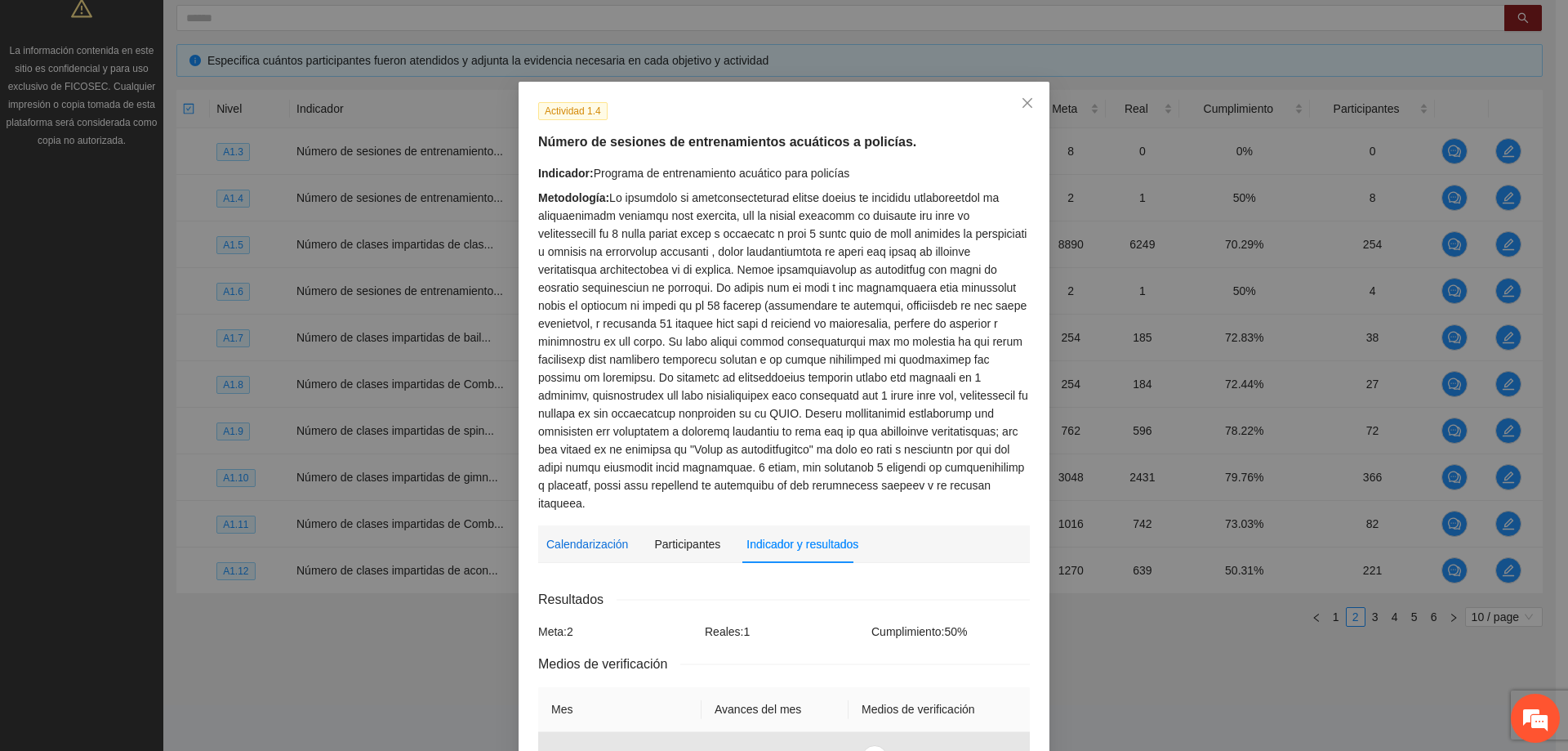
click at [581, 535] on div "Calendarización" at bounding box center [587, 544] width 82 height 18
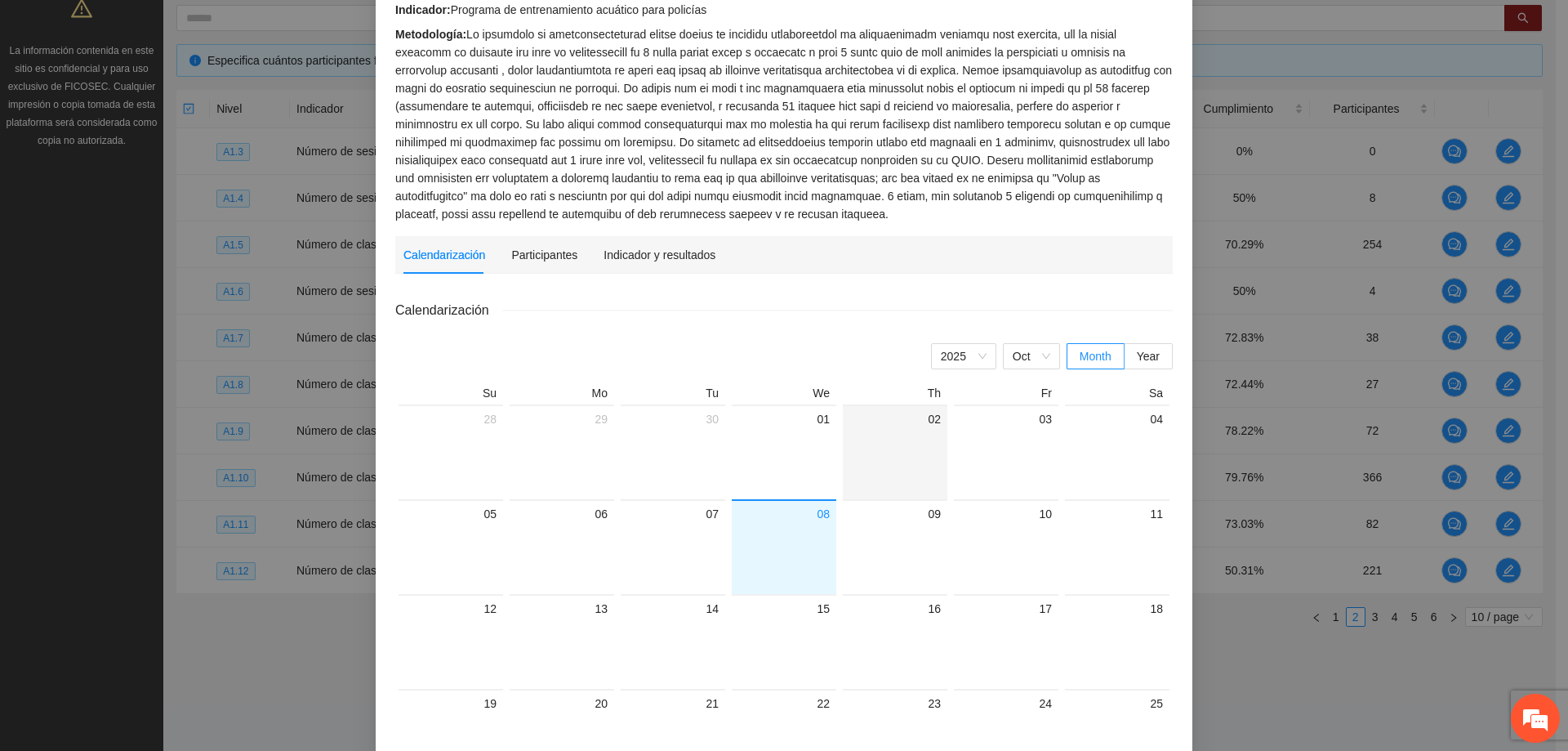
scroll to position [245, 0]
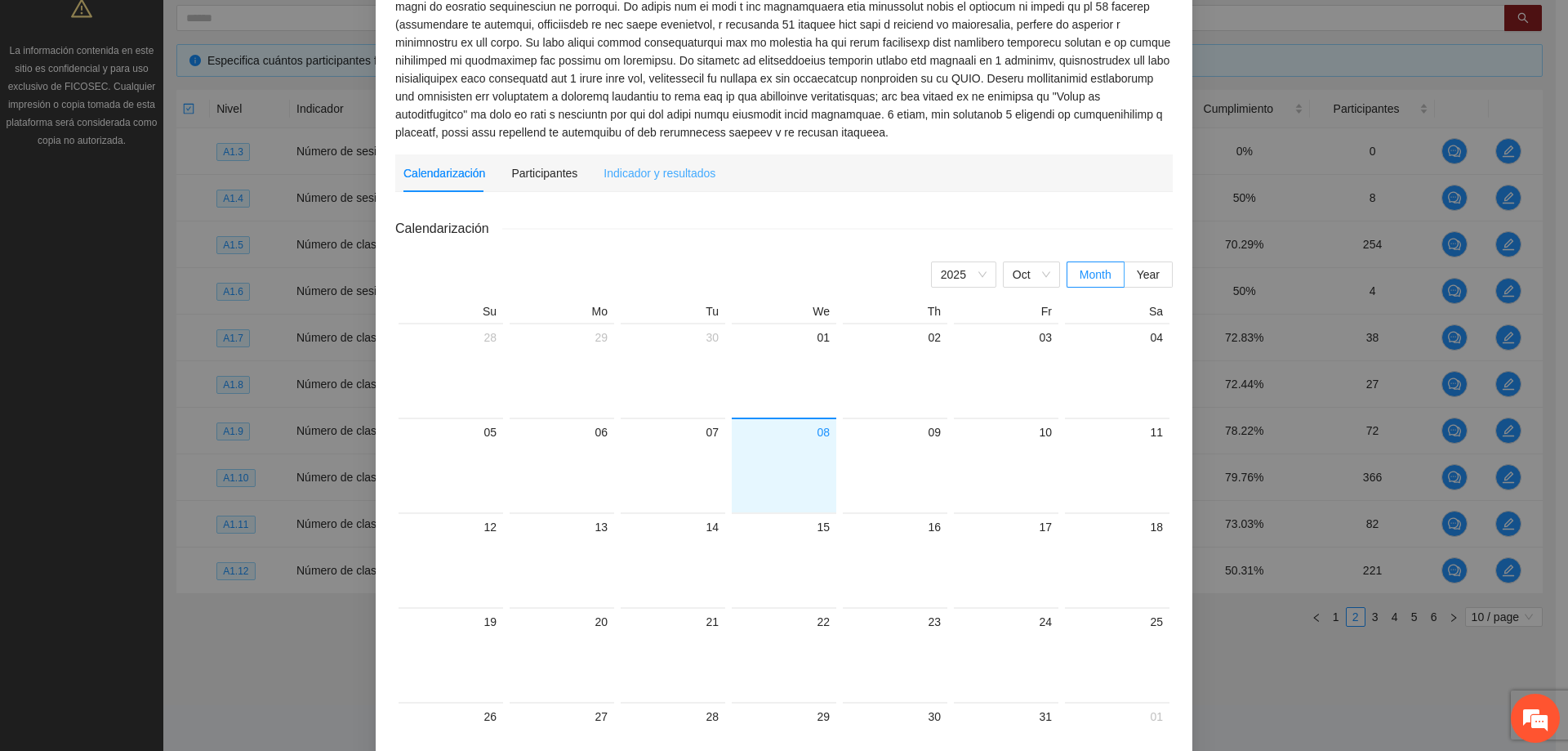
click at [606, 161] on div "Indicador y resultados" at bounding box center [659, 173] width 112 height 38
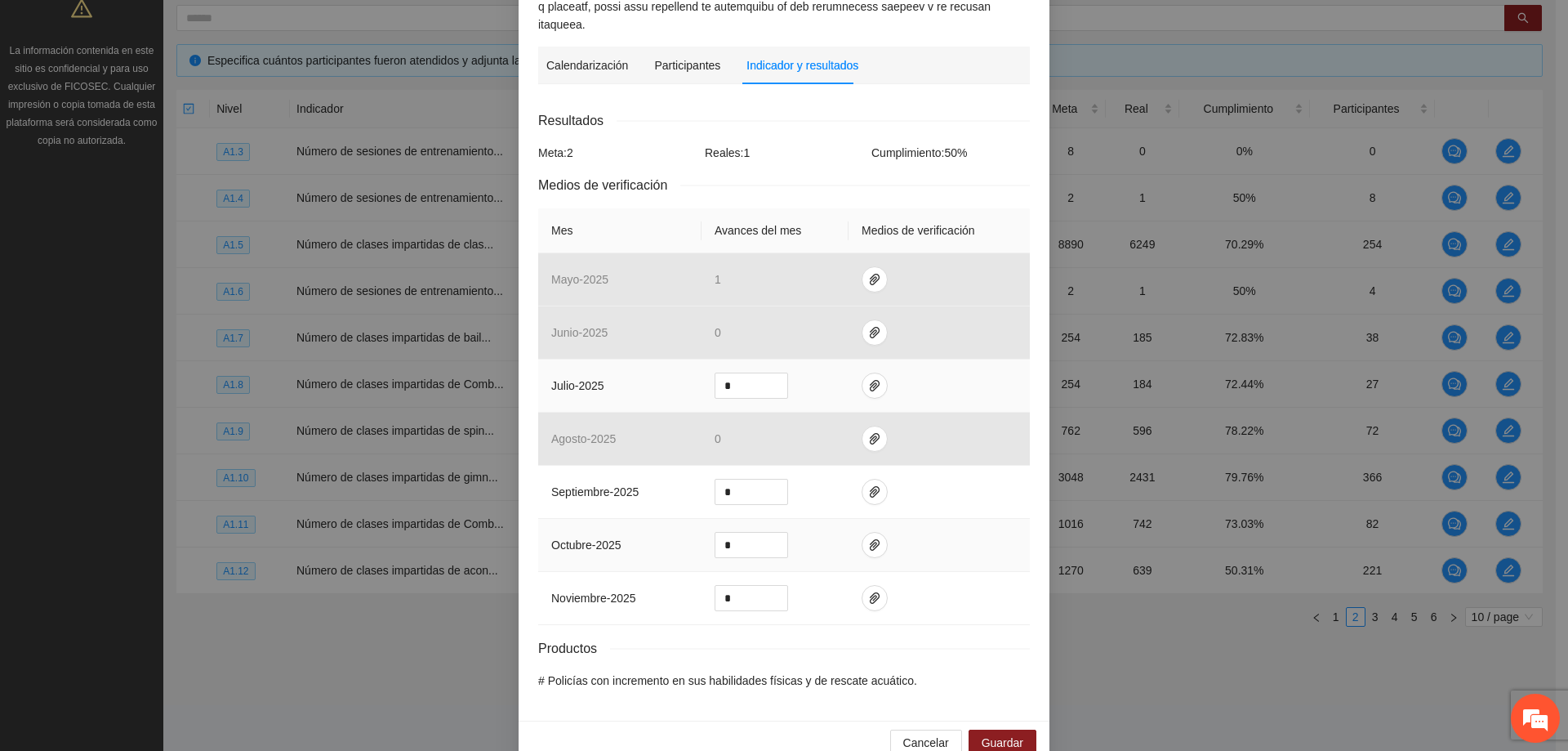
scroll to position [493, 0]
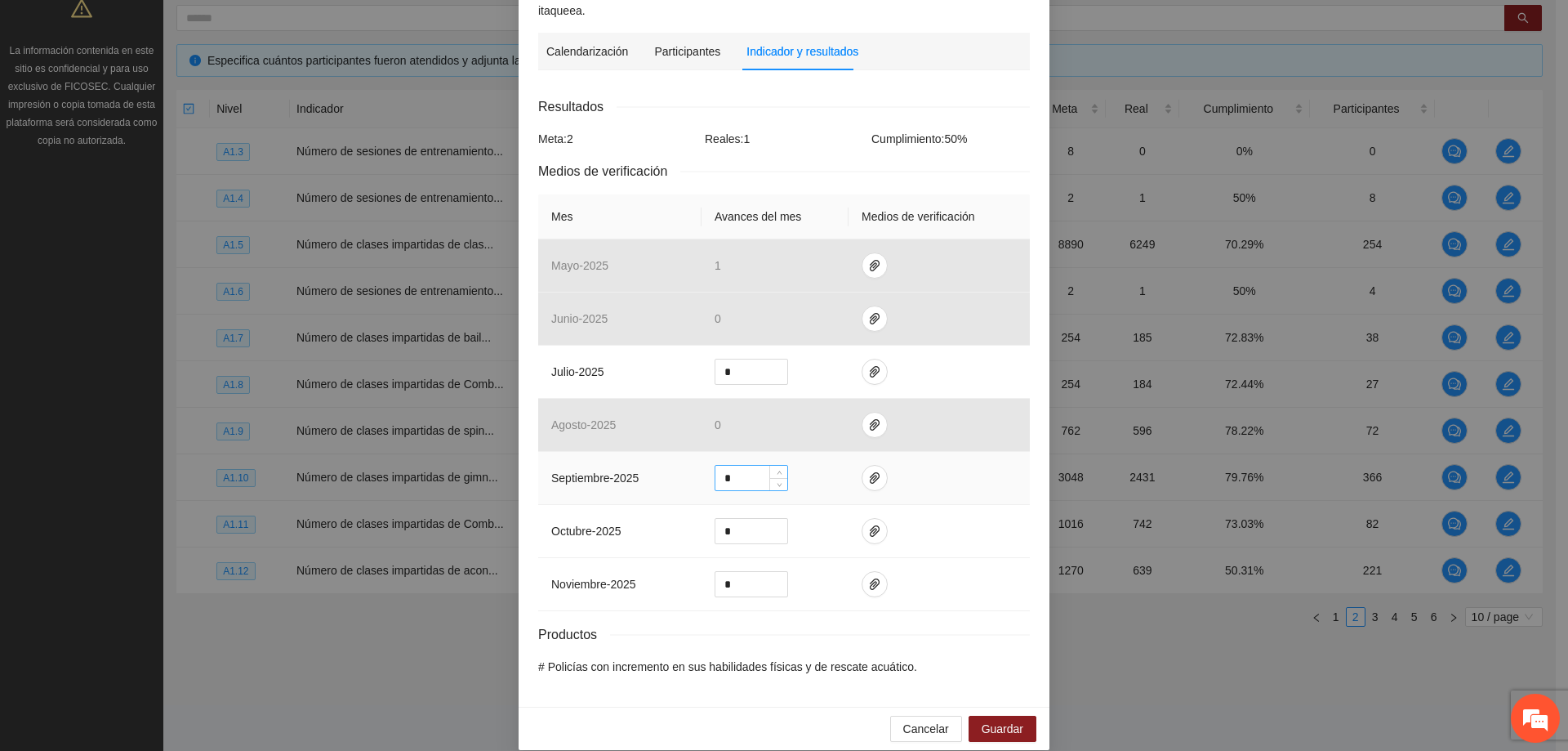
click at [752, 465] on input "*" at bounding box center [752, 478] width 72 height 24
type input "*"
click at [878, 465] on button "button" at bounding box center [875, 479] width 26 height 26
click at [854, 417] on button "Adjuntar documento" at bounding box center [815, 408] width 146 height 26
click at [774, 666] on div "Calendarización [DATE] Month Year Su Mo Tu We Th Fr Sa 28 29 30 01 02 03 04 05 …" at bounding box center [784, 384] width 492 height 604
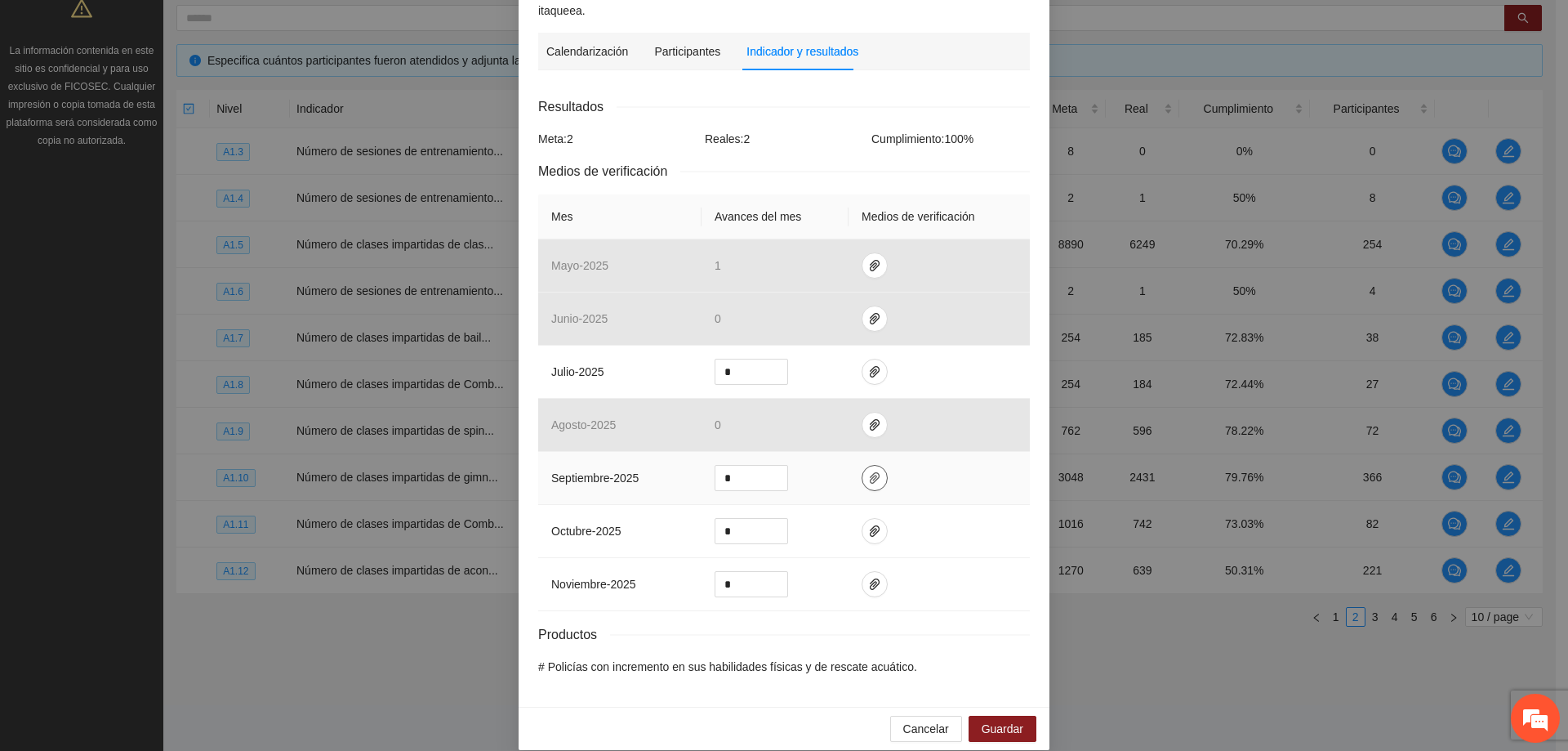
click at [863, 471] on span "paper-clip" at bounding box center [875, 478] width 24 height 13
click at [978, 412] on icon "delete" at bounding box center [978, 412] width 11 height 11
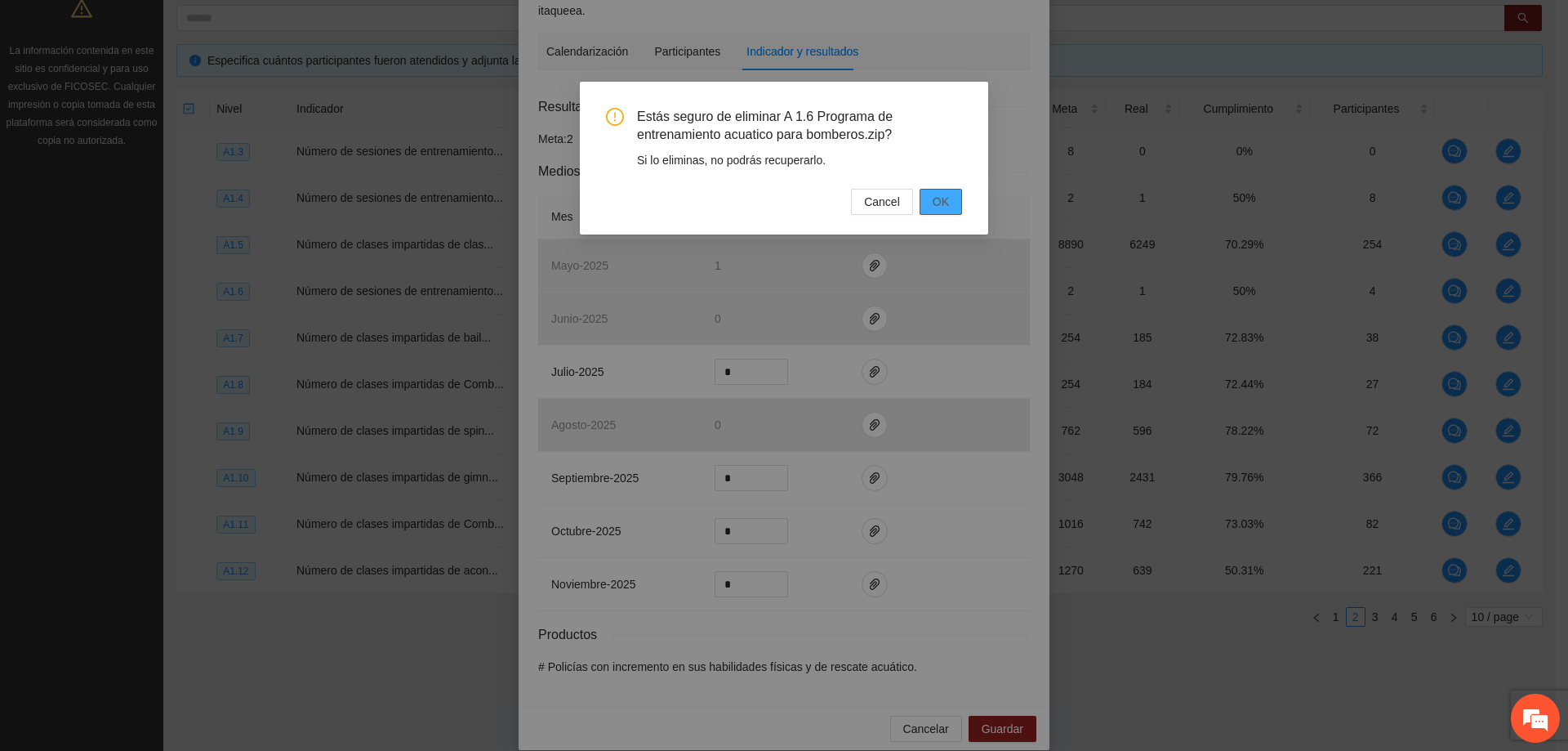
click at [927, 197] on button "OK" at bounding box center [941, 202] width 42 height 26
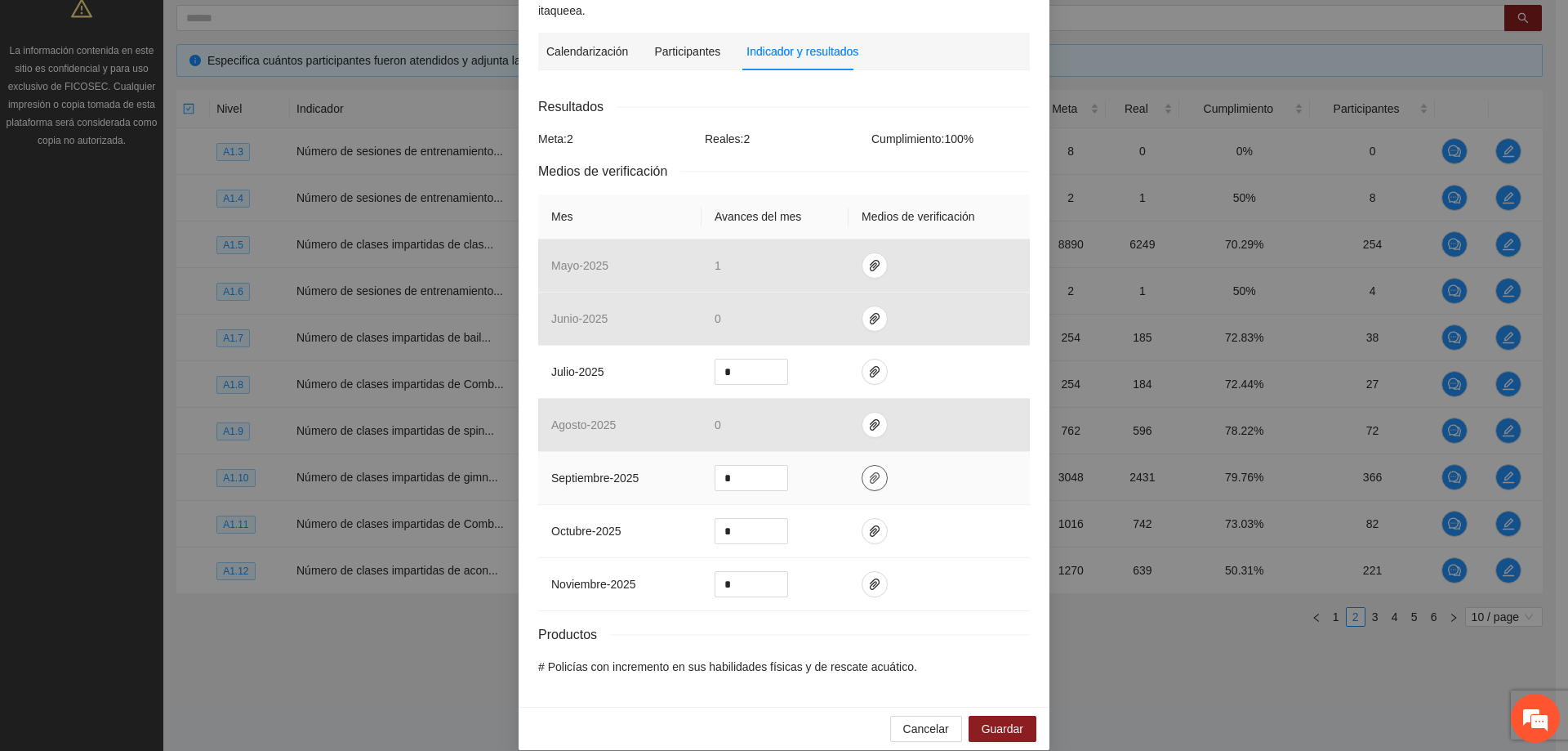
click at [871, 471] on icon "paper-clip" at bounding box center [875, 478] width 13 height 13
click at [821, 408] on span "Adjuntar documento" at bounding box center [824, 407] width 102 height 18
click at [966, 452] on td at bounding box center [939, 479] width 182 height 53
click at [984, 720] on span "Guardar" at bounding box center [1003, 728] width 41 height 18
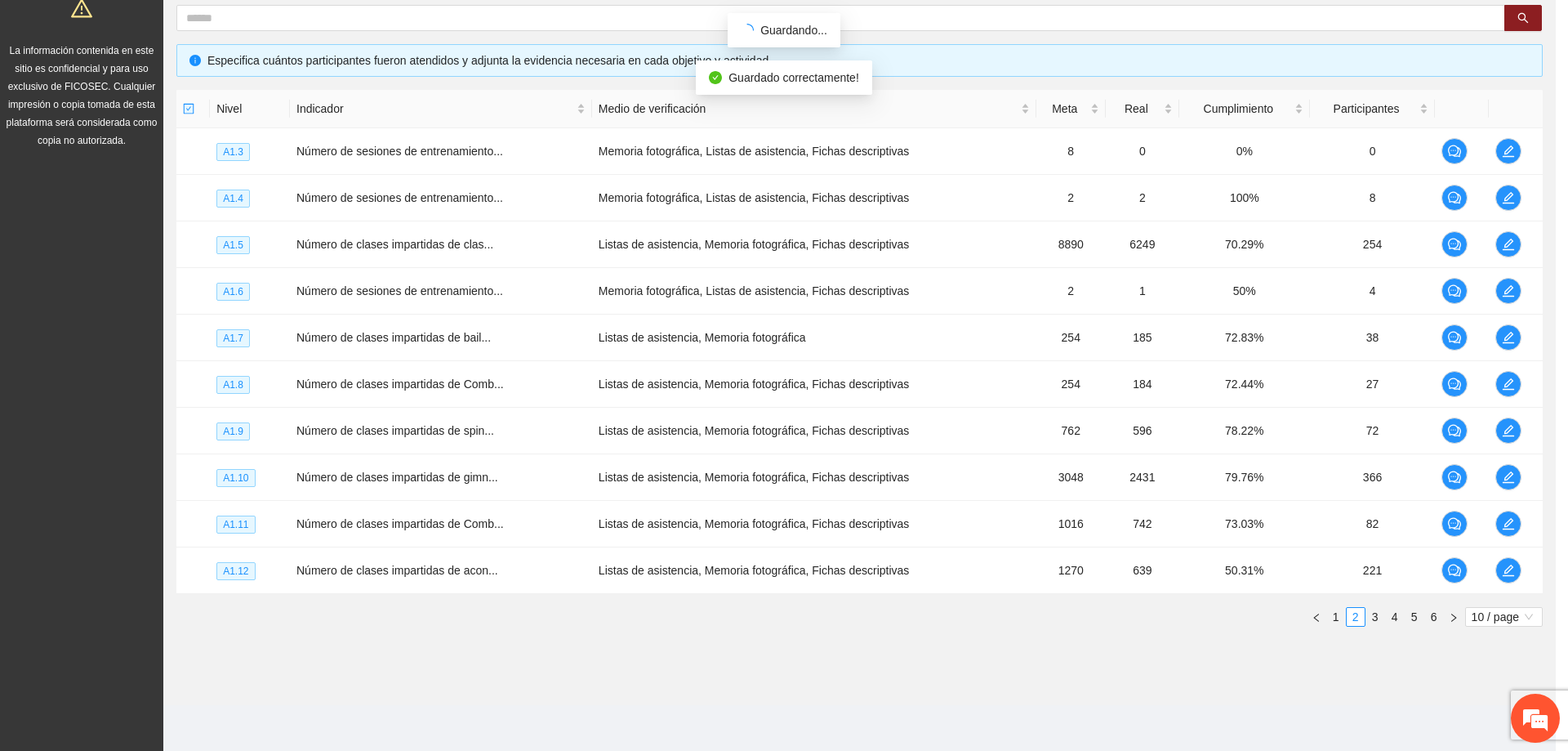
scroll to position [411, 0]
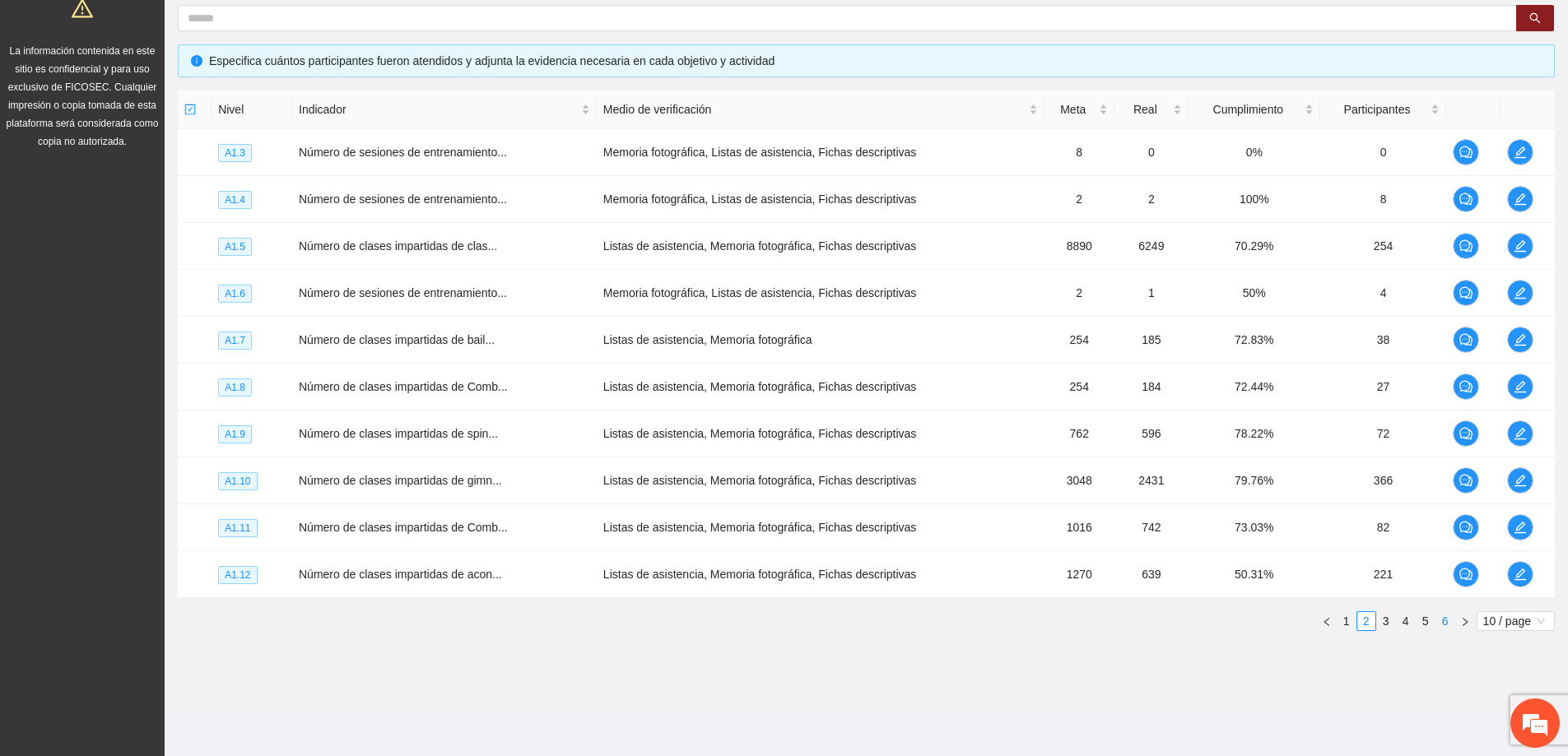
click at [1443, 625] on link "6" at bounding box center [1446, 620] width 18 height 18
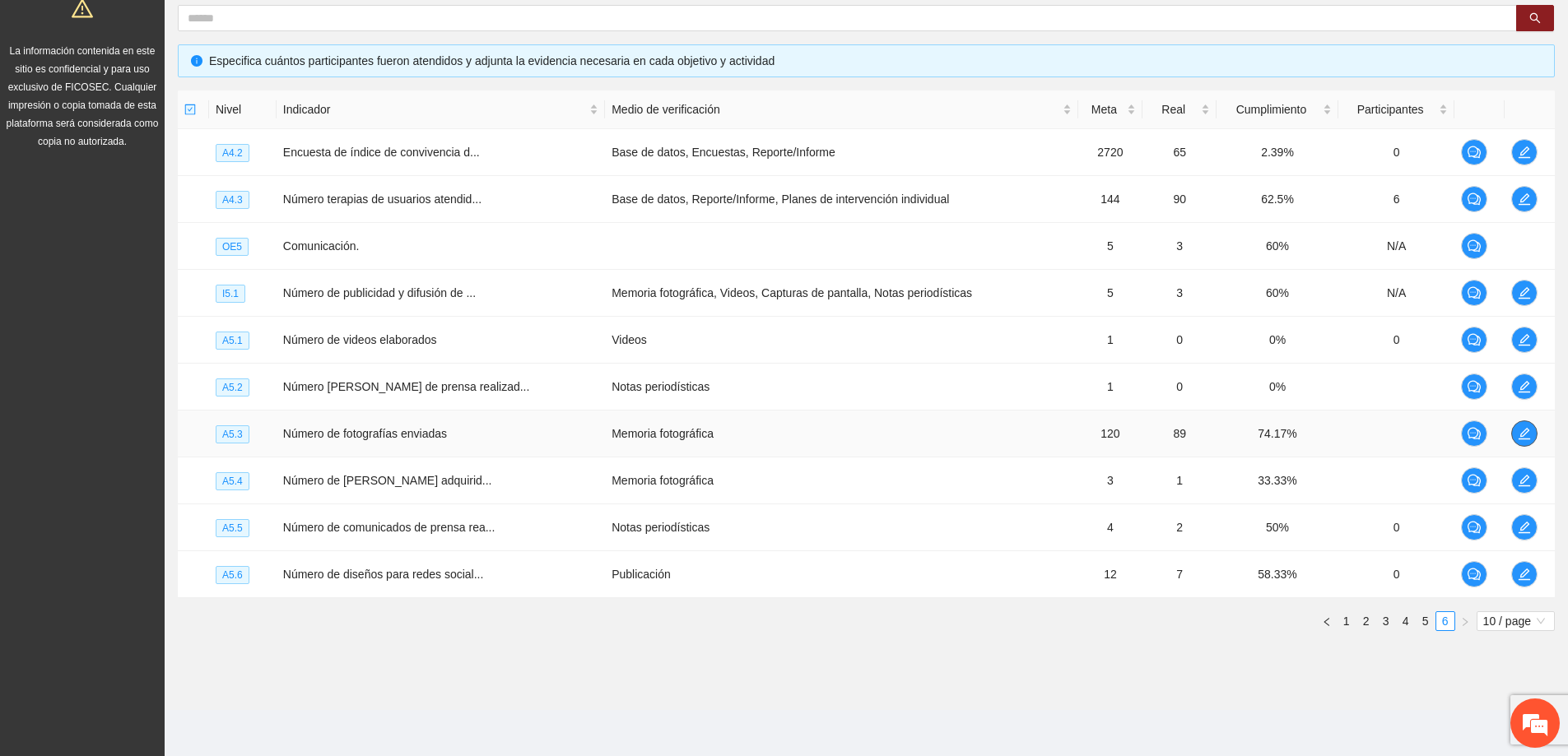
click at [1526, 433] on icon "edit" at bounding box center [1524, 433] width 13 height 13
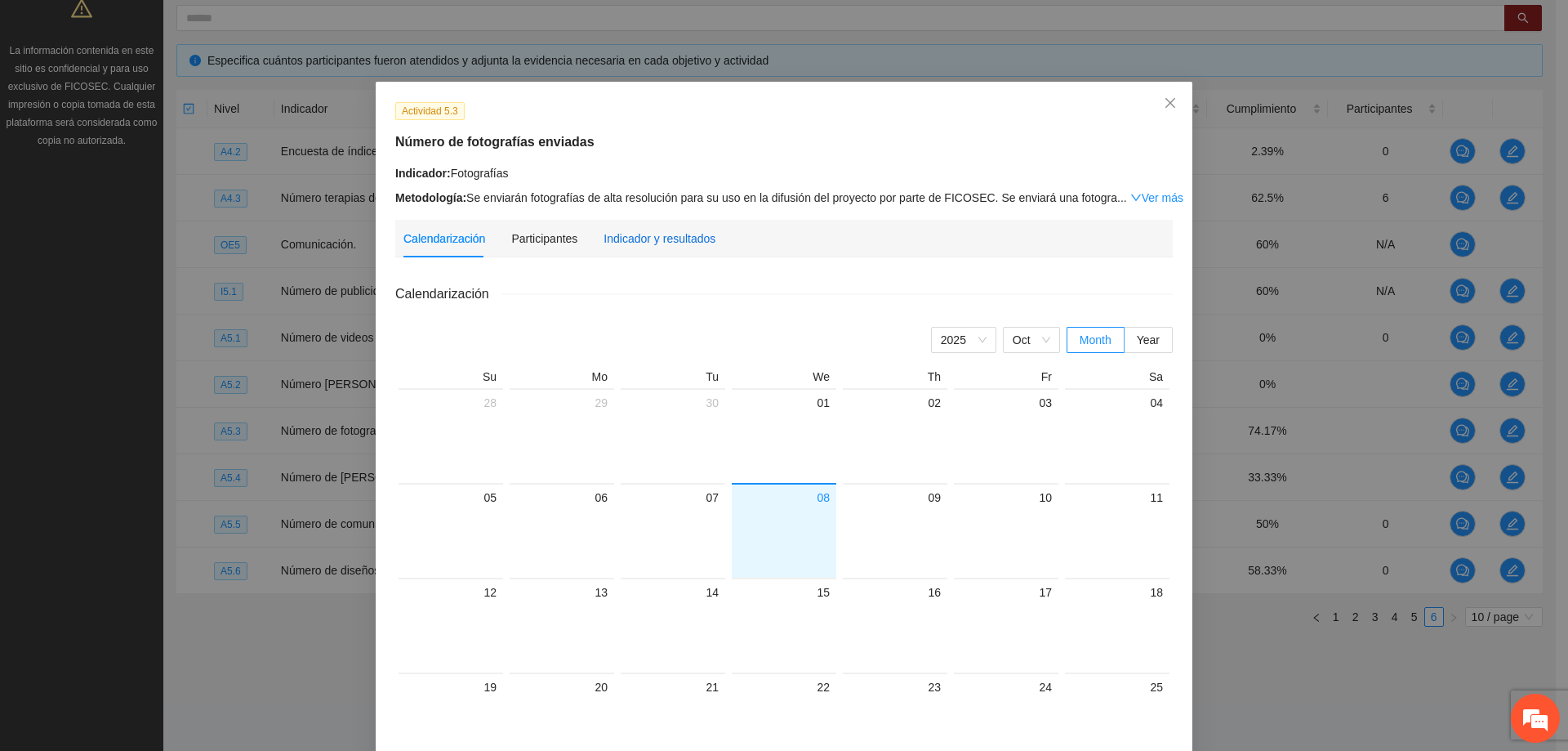
click at [643, 237] on div "Indicador y resultados" at bounding box center [659, 238] width 112 height 18
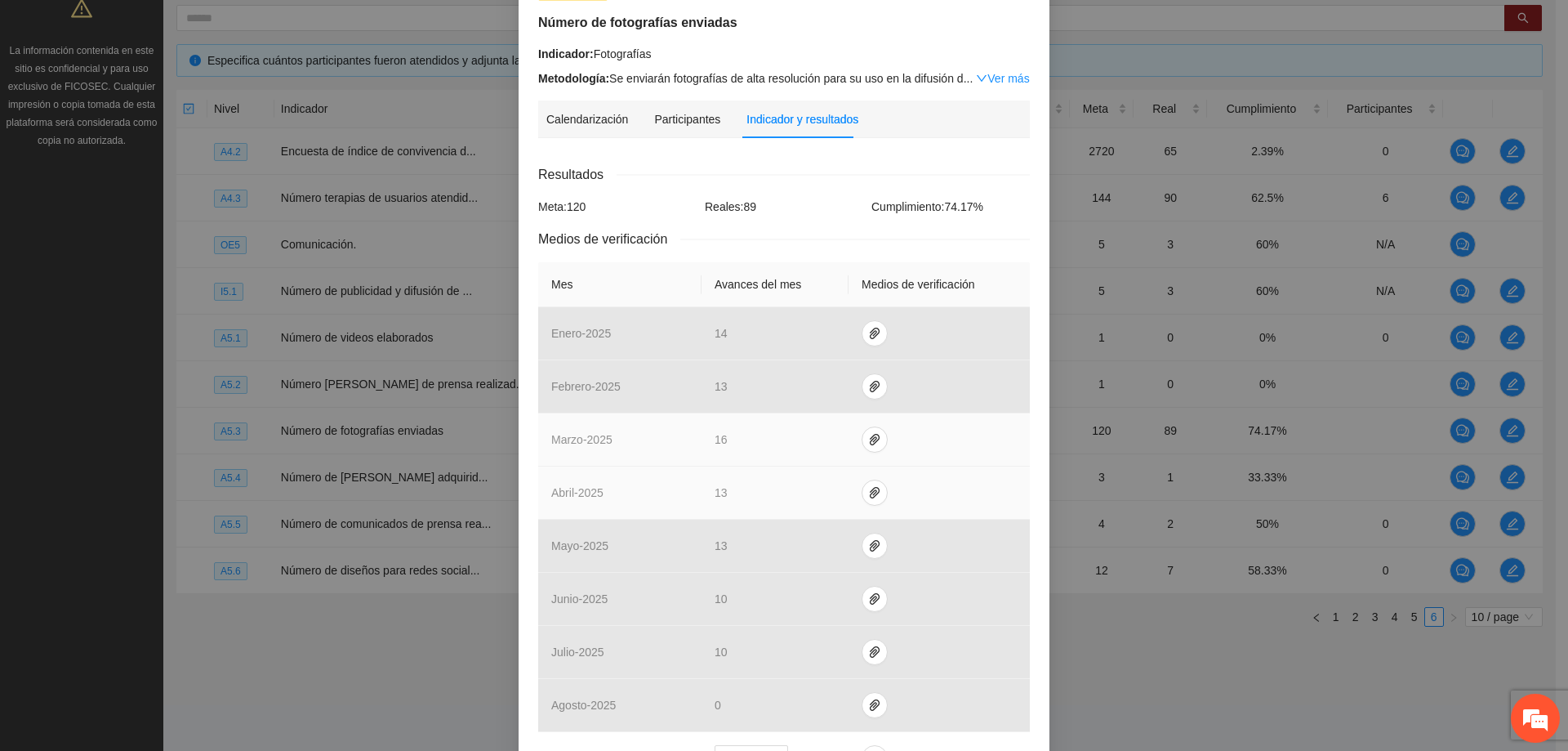
scroll to position [82, 0]
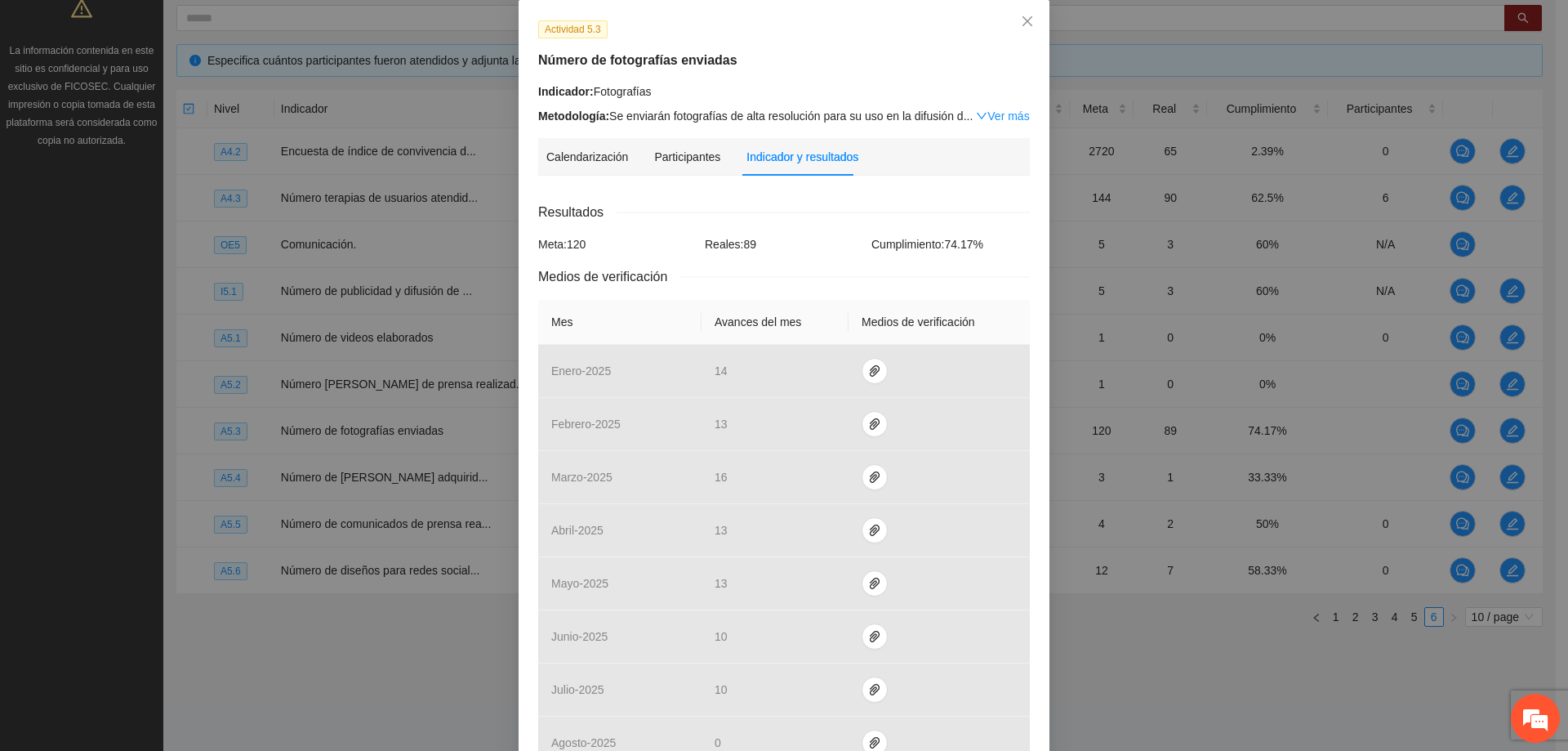
click at [809, 114] on div "Metodología: Se enviarán fotografías de alta resolución para su uso en la difus…" at bounding box center [784, 116] width 492 height 18
click at [995, 116] on link "Ver más" at bounding box center [1003, 116] width 53 height 13
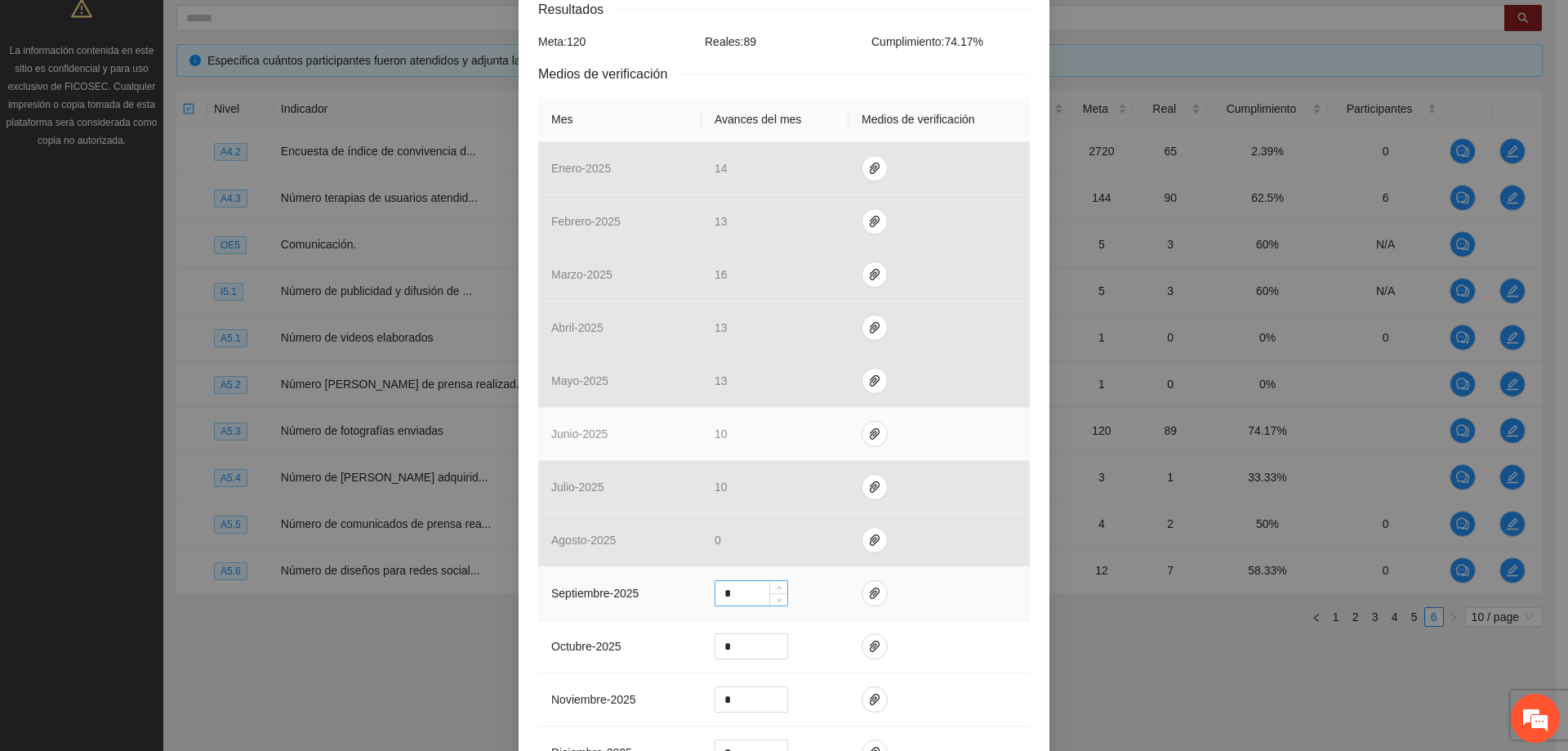
scroll to position [327, 0]
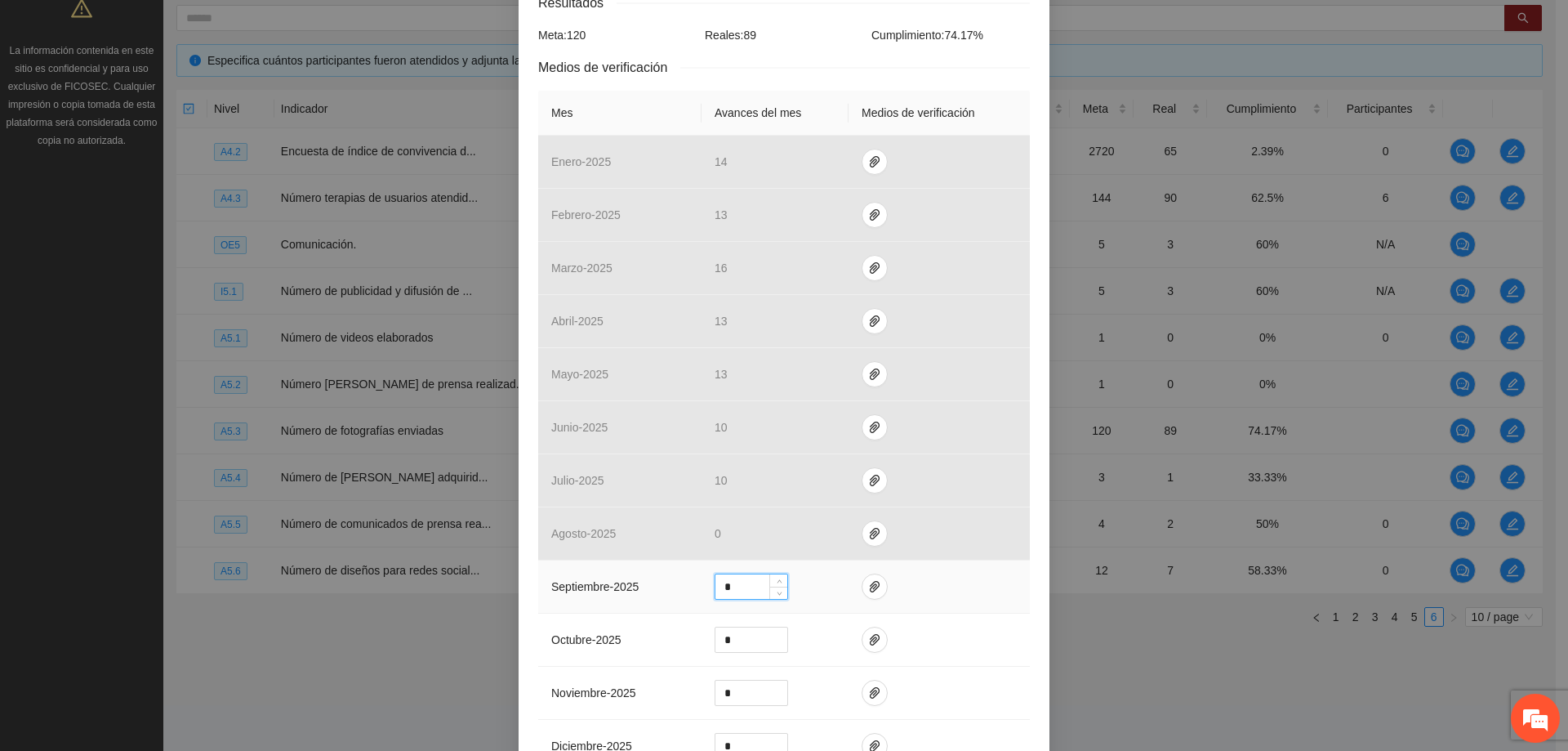
drag, startPoint x: 744, startPoint y: 589, endPoint x: 653, endPoint y: 589, distance: 91.0
click at [653, 589] on tr "septiembre - 2025 *" at bounding box center [784, 587] width 492 height 53
type input "**"
click at [877, 591] on span "paper-clip" at bounding box center [875, 587] width 24 height 13
click at [821, 539] on span "Adjuntar documento" at bounding box center [824, 534] width 102 height 18
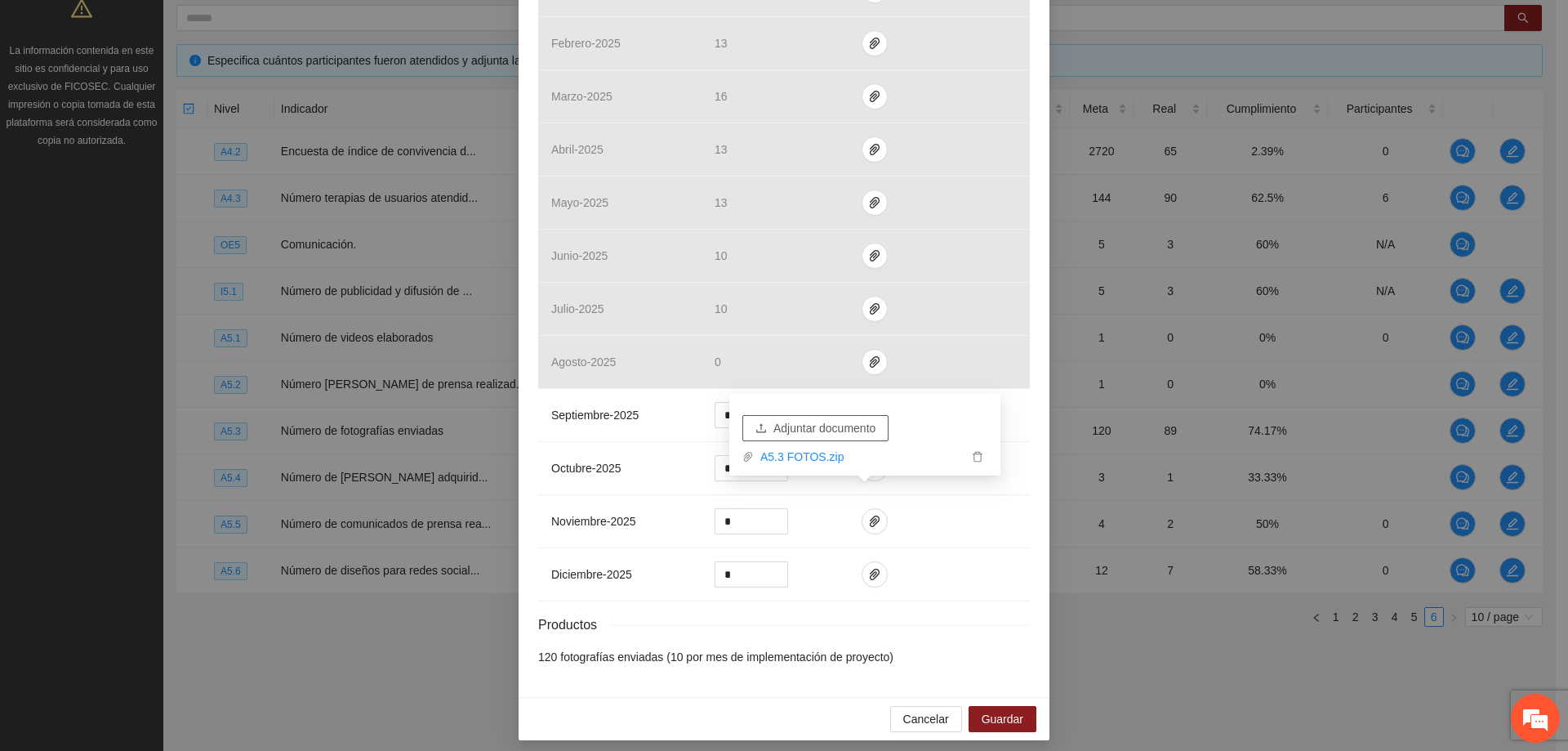
scroll to position [507, 0]
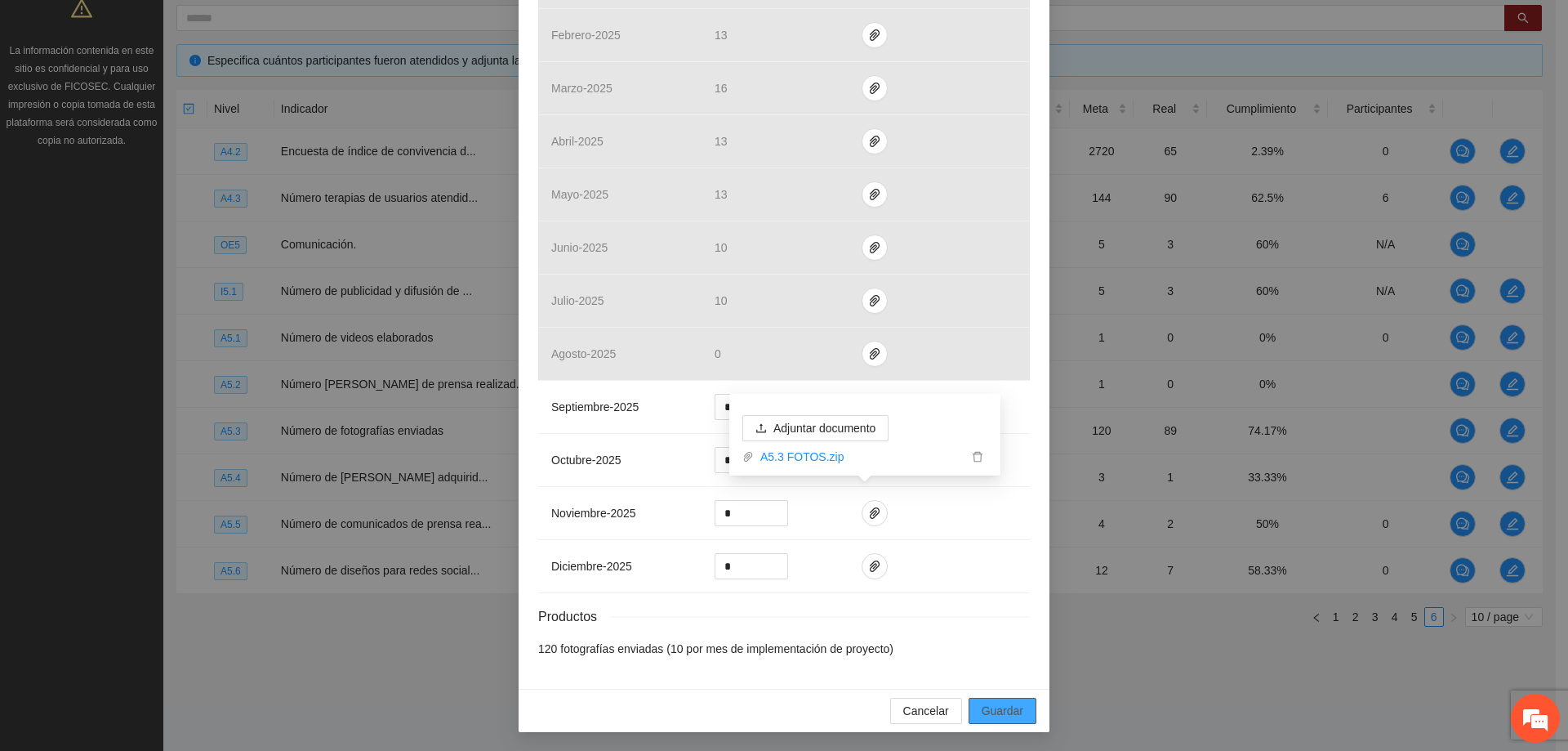
click at [1016, 709] on span "Guardar" at bounding box center [1003, 710] width 41 height 18
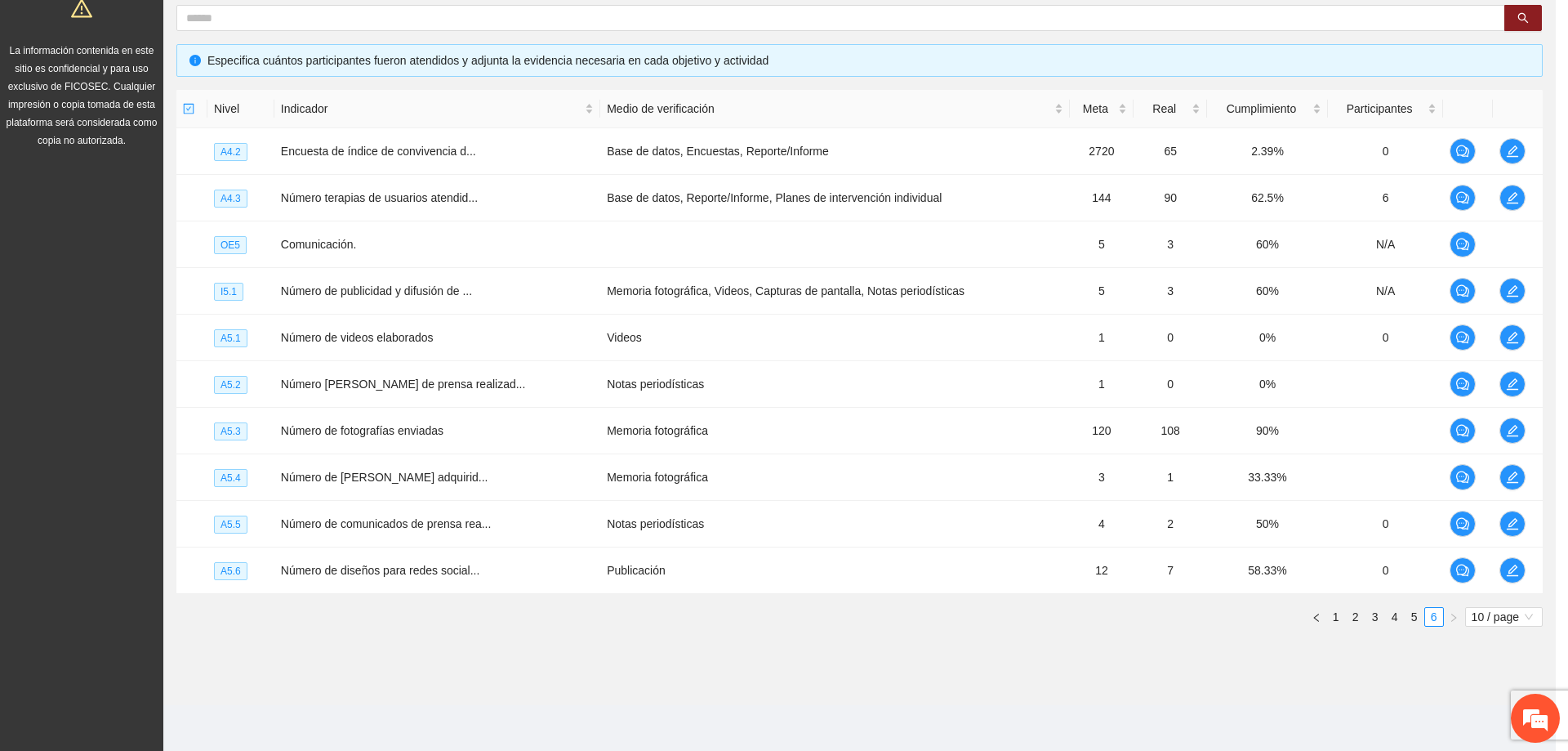
scroll to position [425, 0]
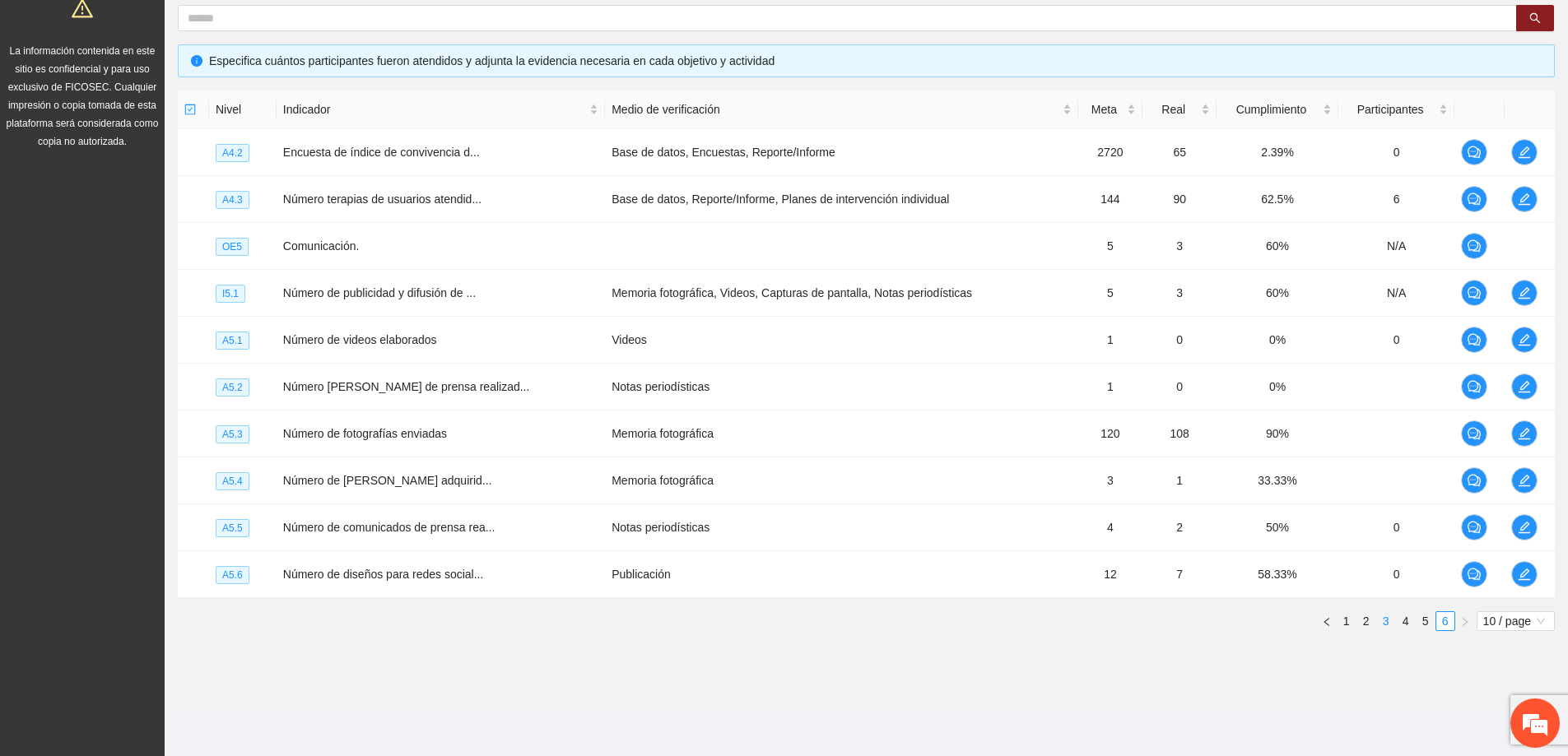
click at [1382, 618] on link "3" at bounding box center [1386, 620] width 18 height 18
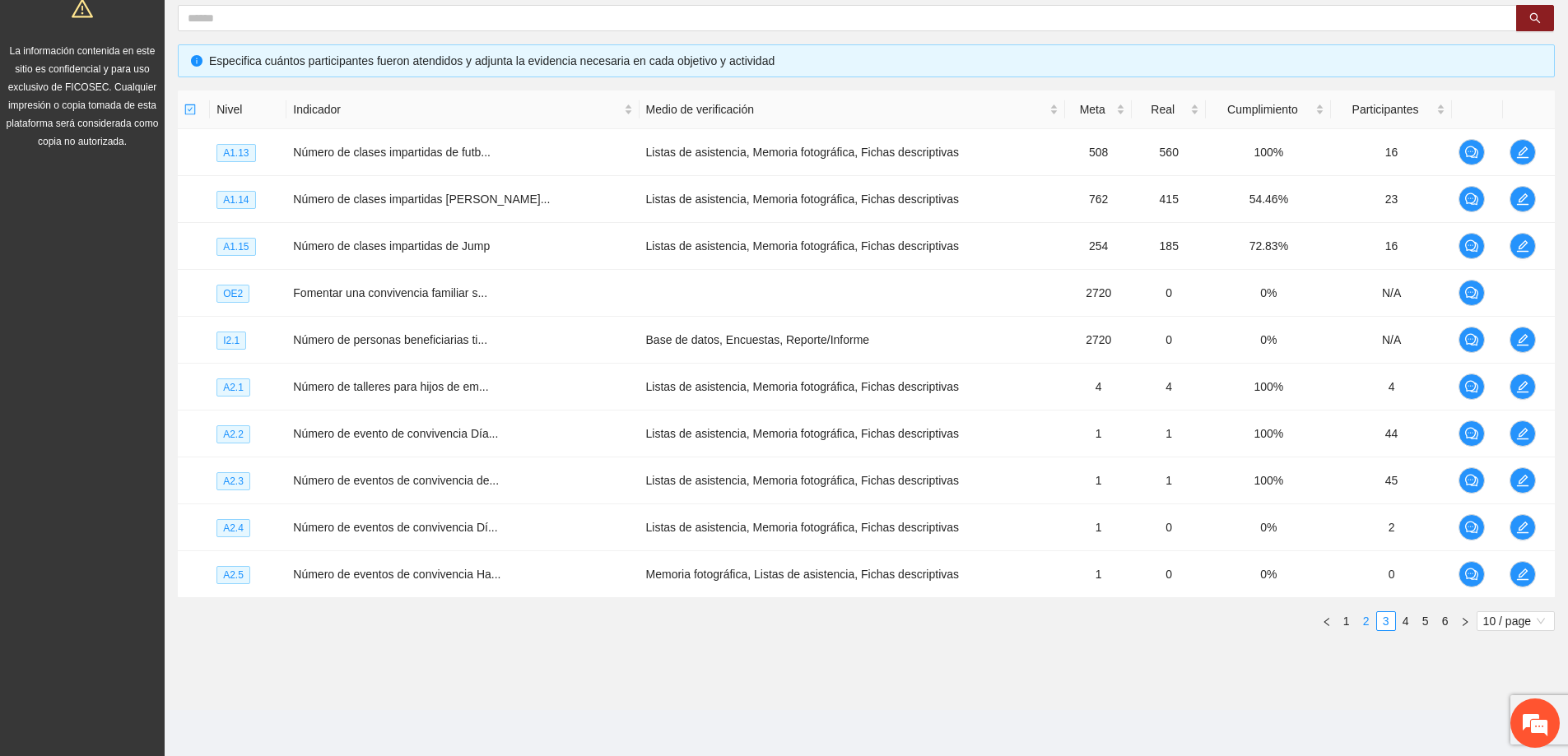
click at [1359, 622] on link "2" at bounding box center [1366, 620] width 18 height 18
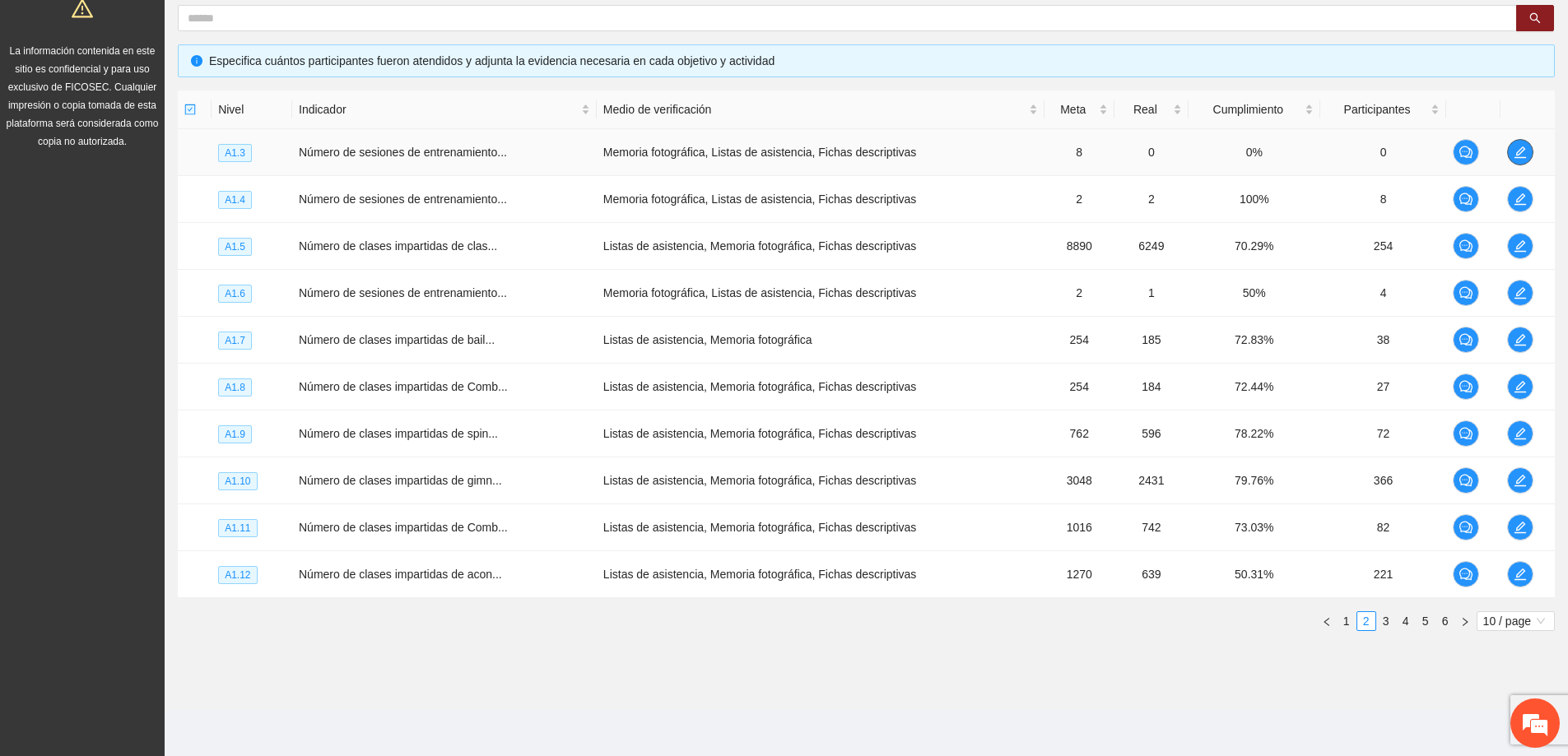
click at [1523, 154] on icon "edit" at bounding box center [1521, 153] width 13 height 13
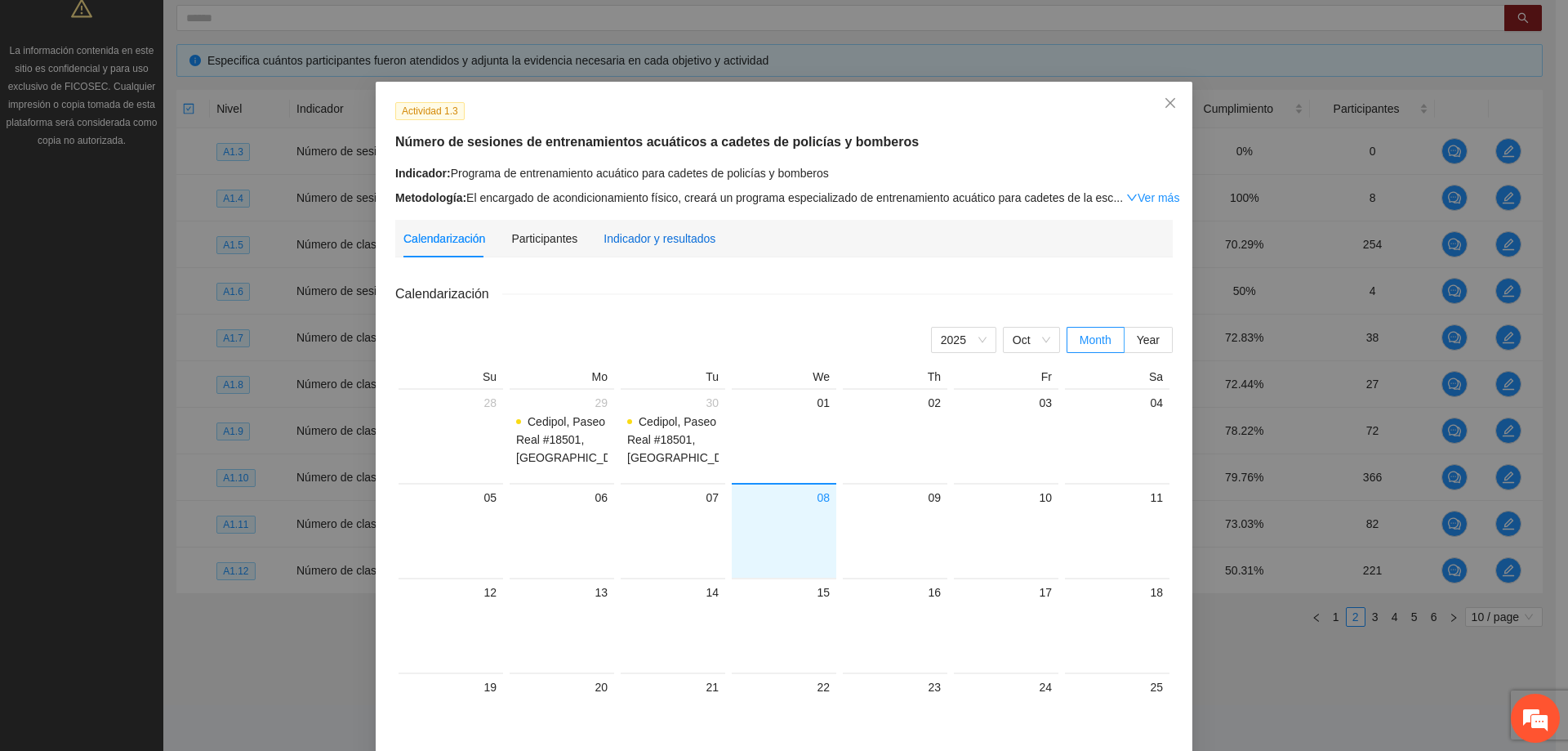
click at [612, 231] on div "Indicador y resultados" at bounding box center [659, 238] width 112 height 18
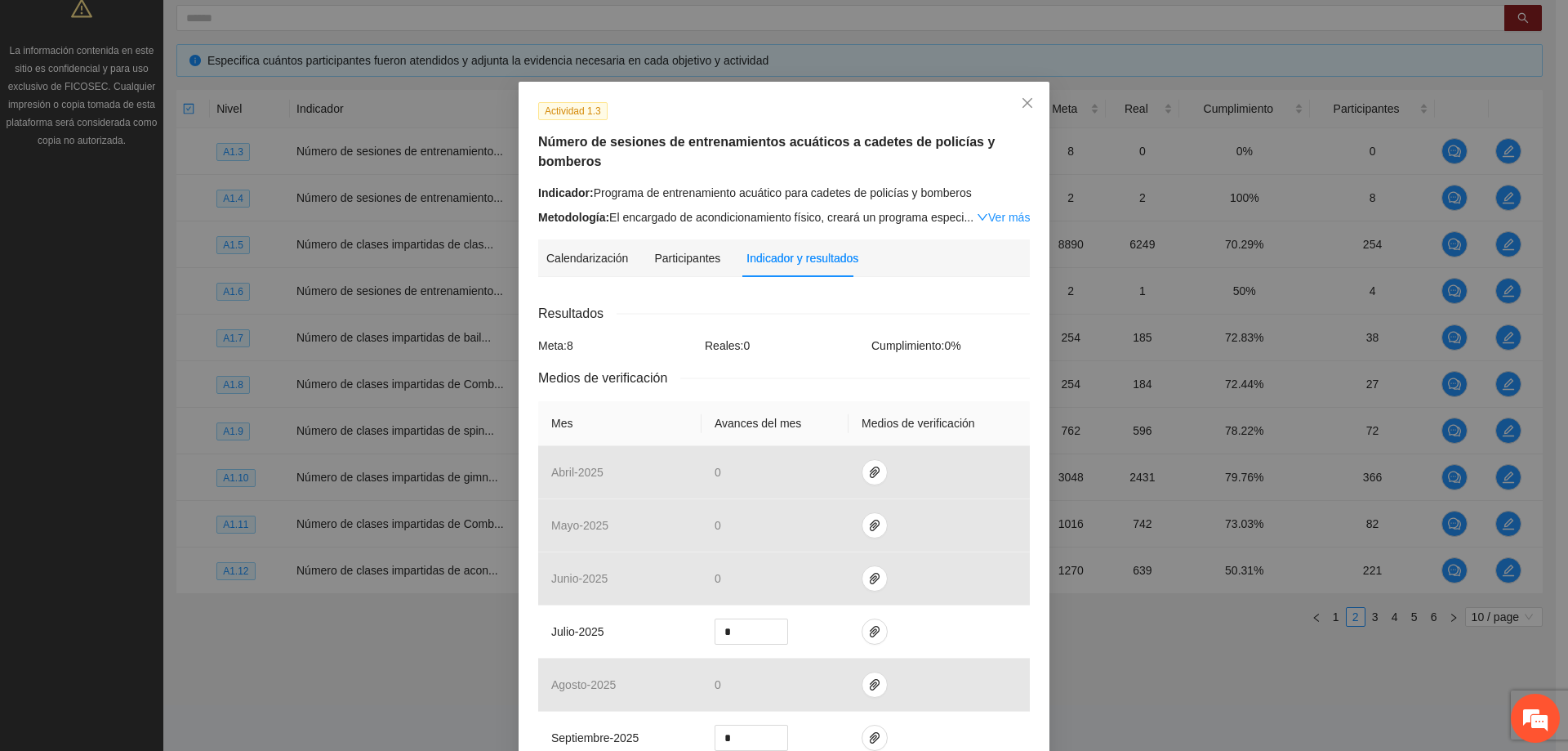
click at [916, 208] on div "Metodología: El encargado de acondicionamiento físico, creará un programa espec…" at bounding box center [784, 217] width 492 height 18
click at [982, 211] on link "Ver más" at bounding box center [1003, 218] width 53 height 13
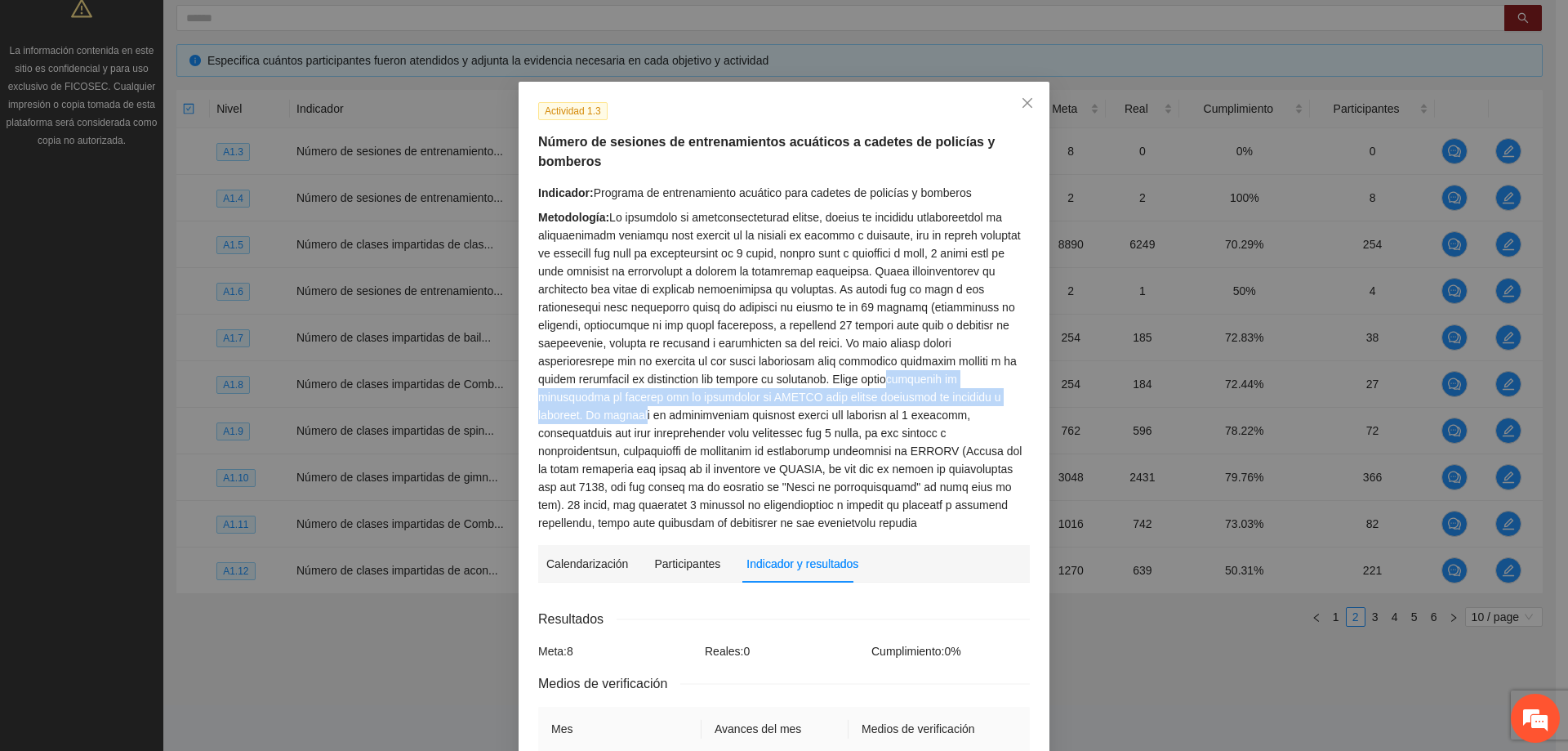
drag, startPoint x: 808, startPoint y: 383, endPoint x: 951, endPoint y: 388, distance: 143.1
click at [951, 388] on div "Metodología:" at bounding box center [784, 369] width 492 height 323
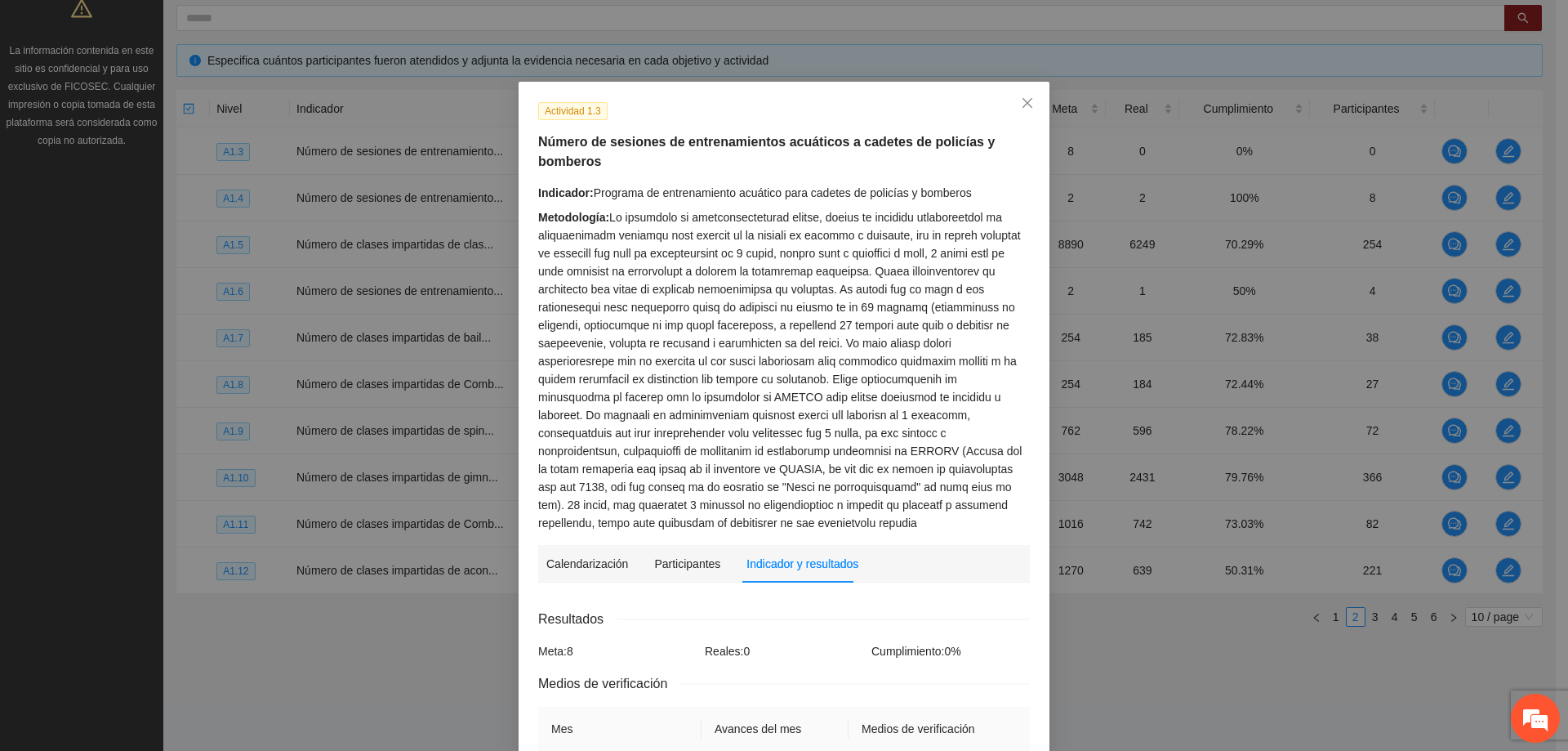
click at [785, 415] on div "Metodología:" at bounding box center [784, 369] width 492 height 323
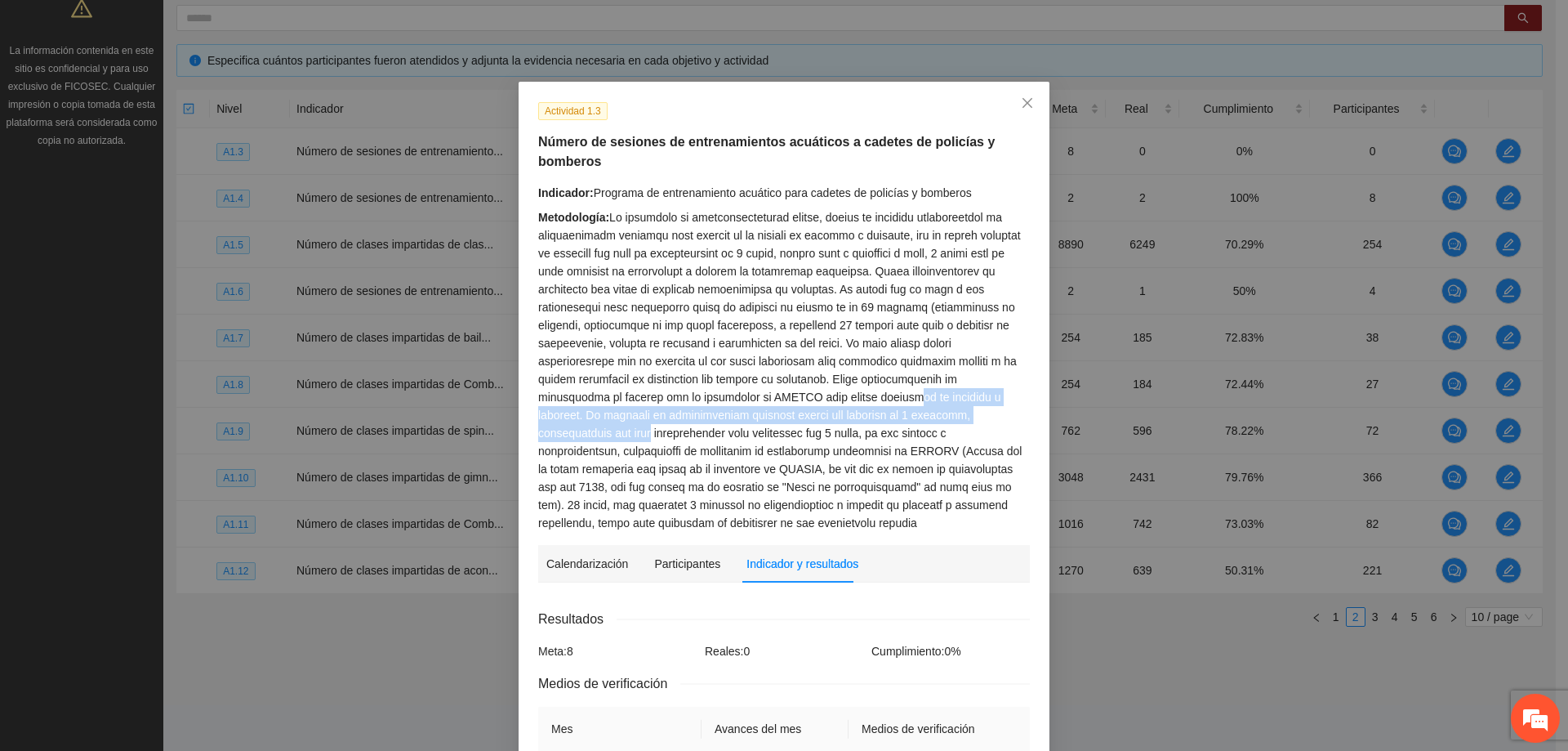
drag, startPoint x: 973, startPoint y: 400, endPoint x: 981, endPoint y: 407, distance: 10.6
click at [981, 407] on div "Metodología:" at bounding box center [784, 369] width 492 height 323
click at [979, 407] on div "Metodología:" at bounding box center [784, 369] width 492 height 323
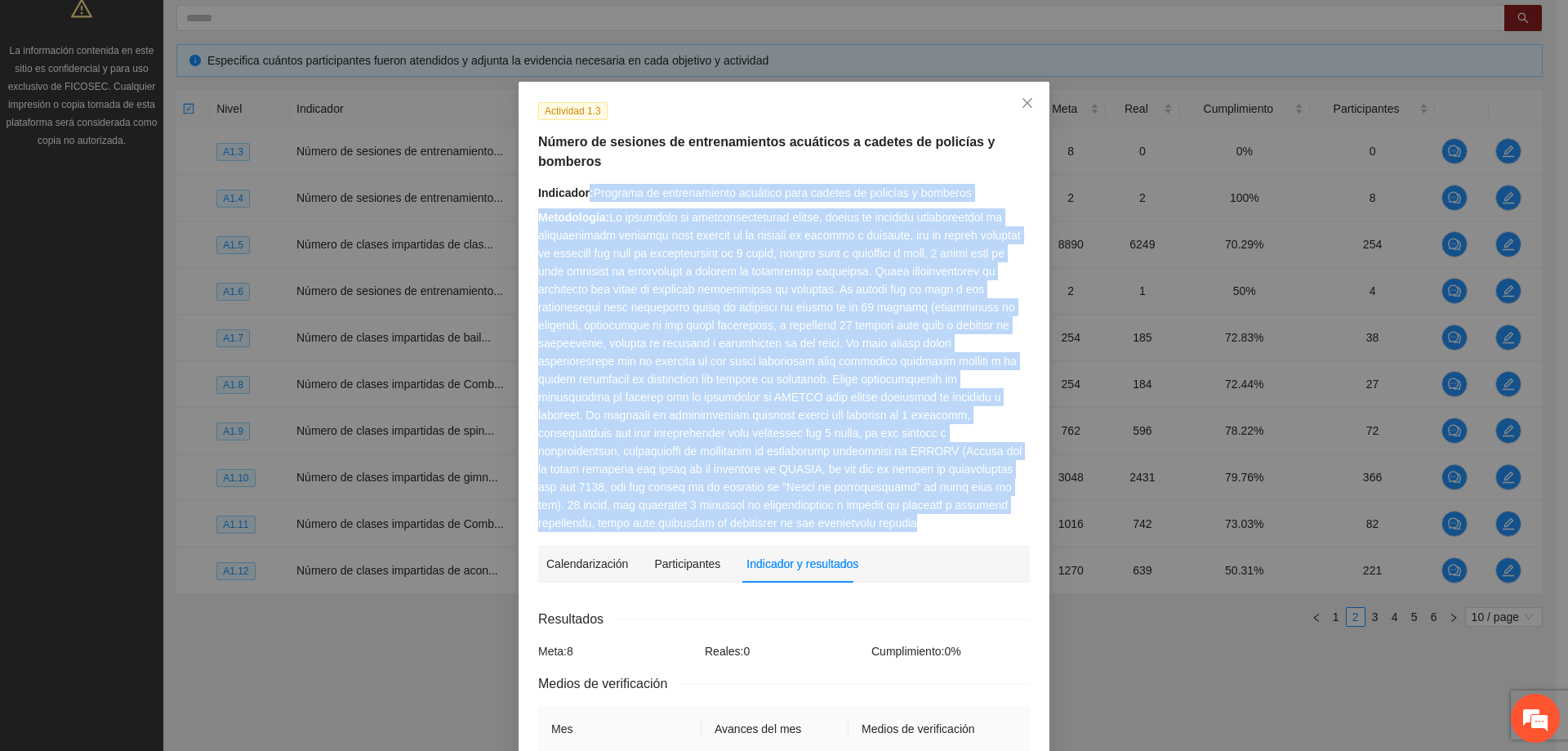
drag, startPoint x: 789, startPoint y: 521, endPoint x: 582, endPoint y: 188, distance: 392.1
click at [582, 188] on div "Indicador: Programa de entrenamiento acuático para cadetes de policías y bomber…" at bounding box center [784, 358] width 492 height 349
click at [668, 252] on div "Metodología:" at bounding box center [784, 369] width 492 height 323
drag, startPoint x: 800, startPoint y: 519, endPoint x: 603, endPoint y: 220, distance: 358.1
click at [603, 220] on div "Metodología:" at bounding box center [784, 369] width 492 height 323
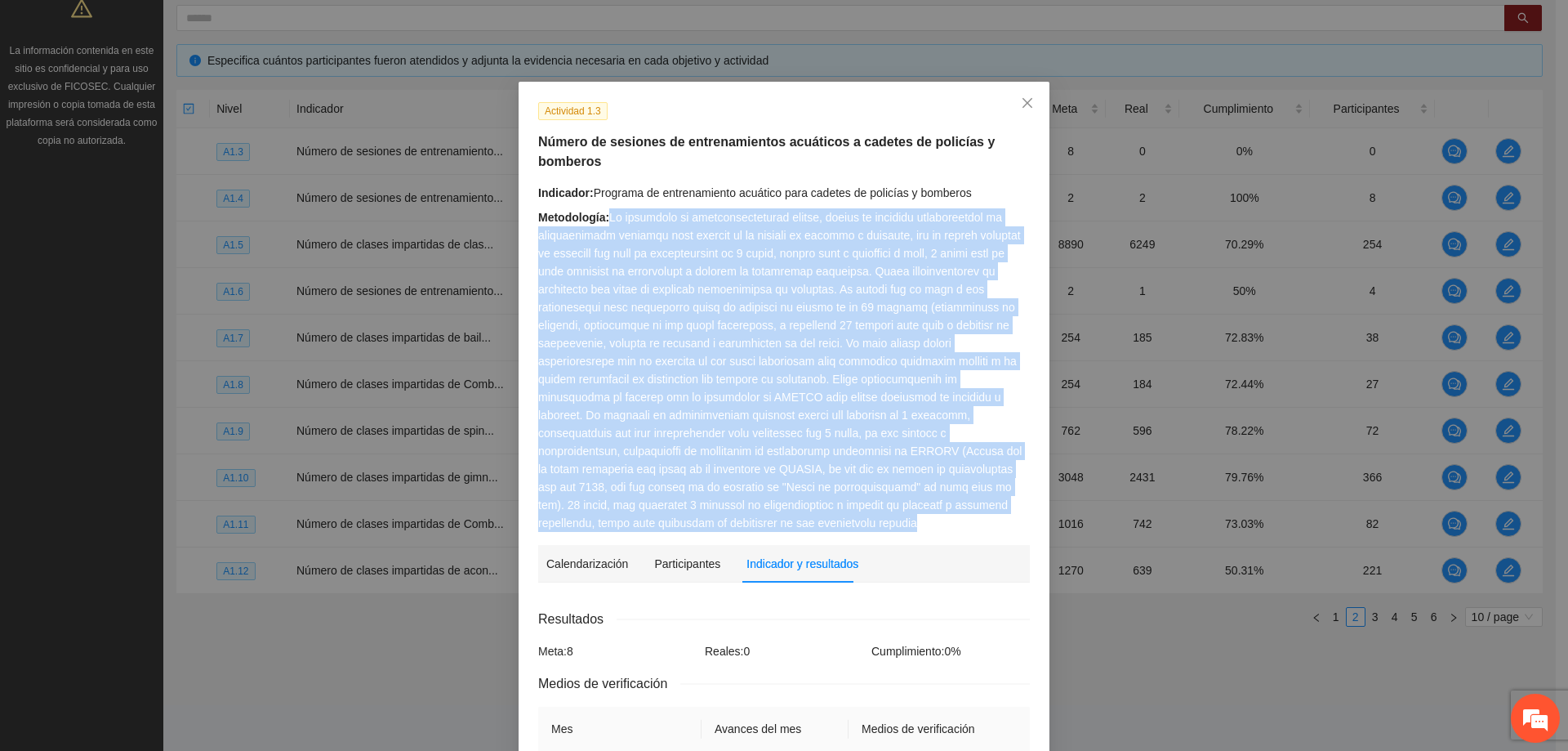
click at [769, 529] on div "Metodología:" at bounding box center [784, 369] width 492 height 323
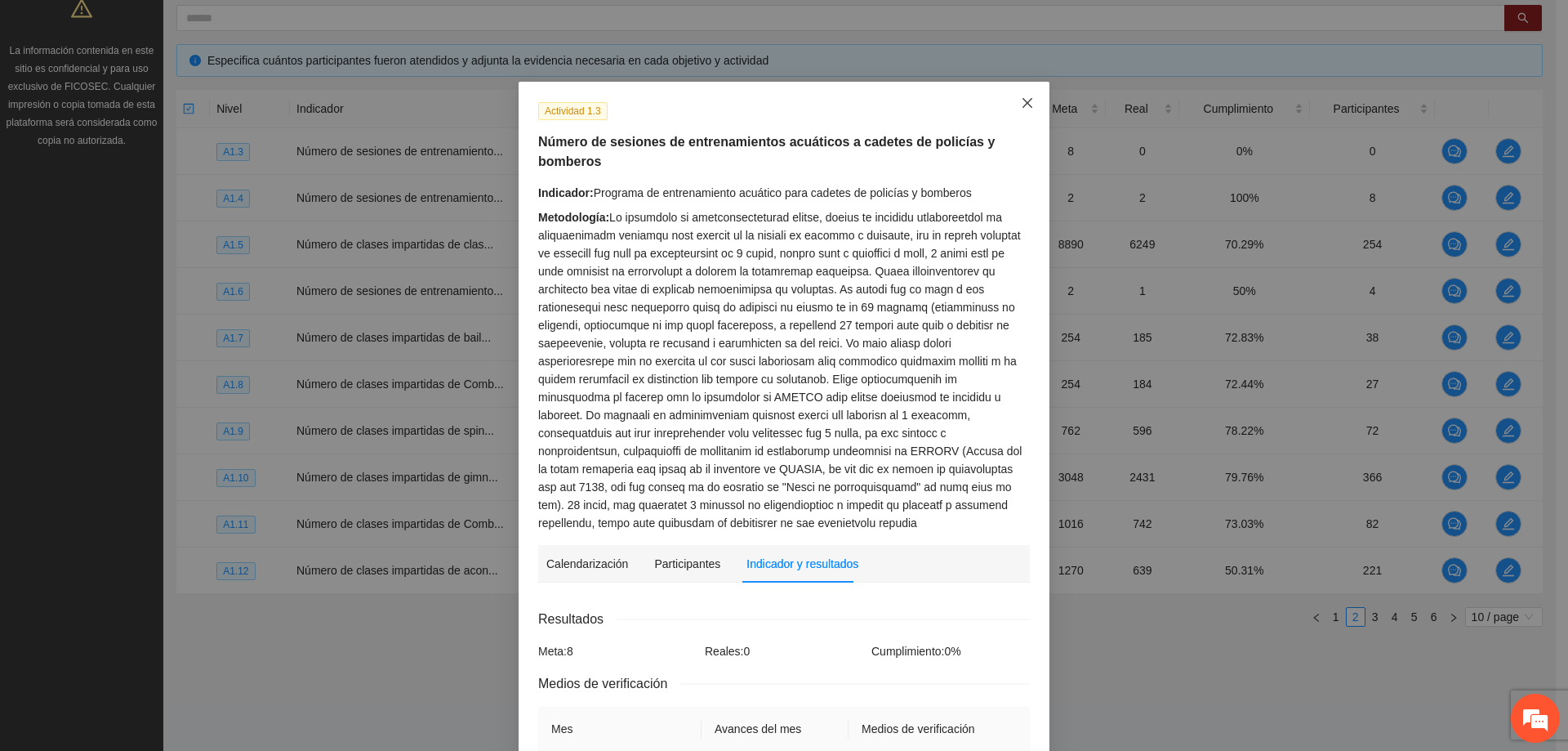
click at [1024, 95] on span "Close" at bounding box center [1027, 104] width 44 height 44
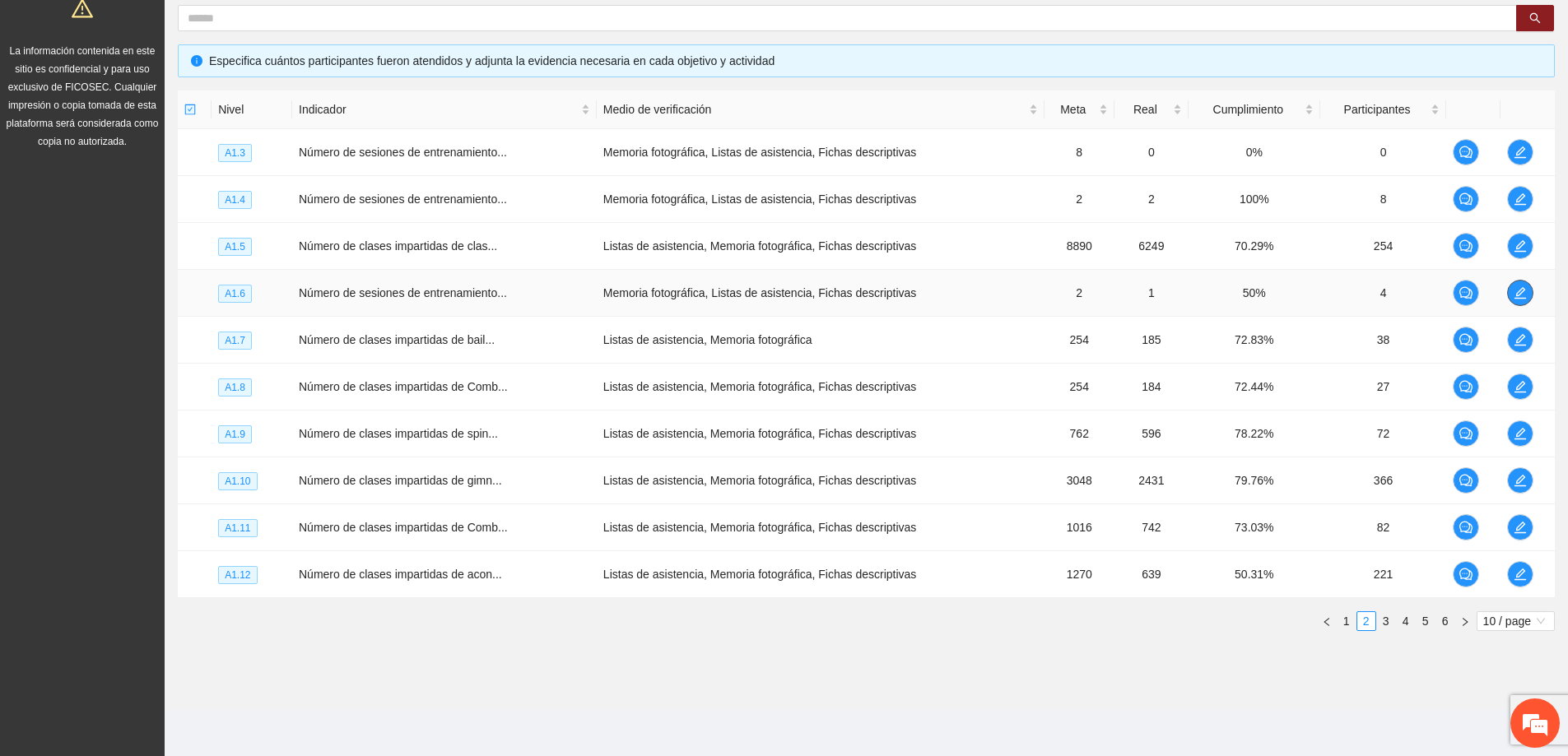
click at [1521, 300] on button "button" at bounding box center [1521, 293] width 27 height 27
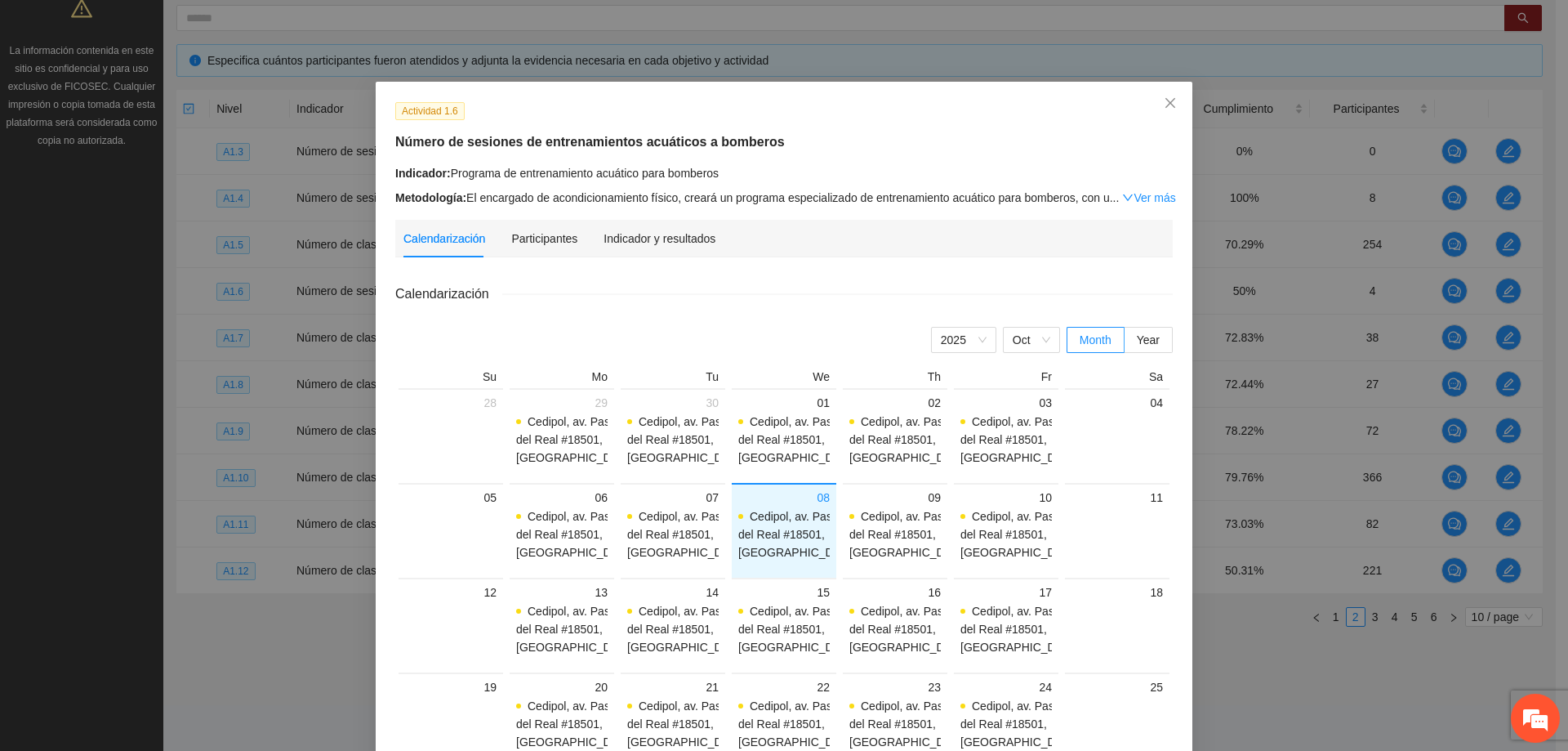
click at [759, 200] on div "Metodología: El encargado de acondicionamiento físico, creará un programa espec…" at bounding box center [784, 197] width 778 height 18
click at [1140, 198] on link "Ver más" at bounding box center [1149, 198] width 53 height 13
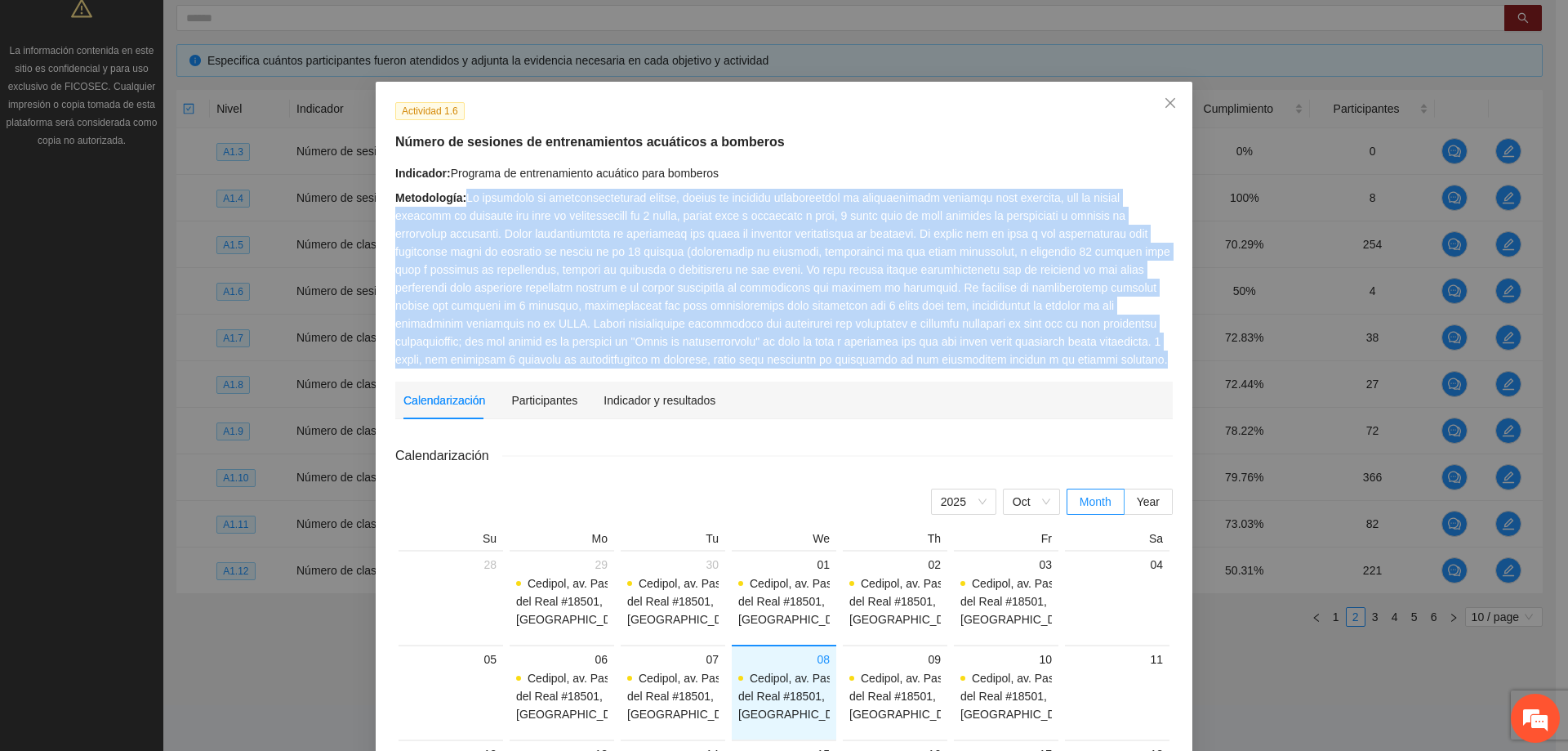
drag, startPoint x: 462, startPoint y: 200, endPoint x: 1159, endPoint y: 360, distance: 715.1
click at [1159, 360] on div "Metodología:" at bounding box center [784, 278] width 778 height 180
drag, startPoint x: 1158, startPoint y: 364, endPoint x: 463, endPoint y: 195, distance: 715.3
click at [463, 195] on div "Metodología:" at bounding box center [784, 278] width 778 height 180
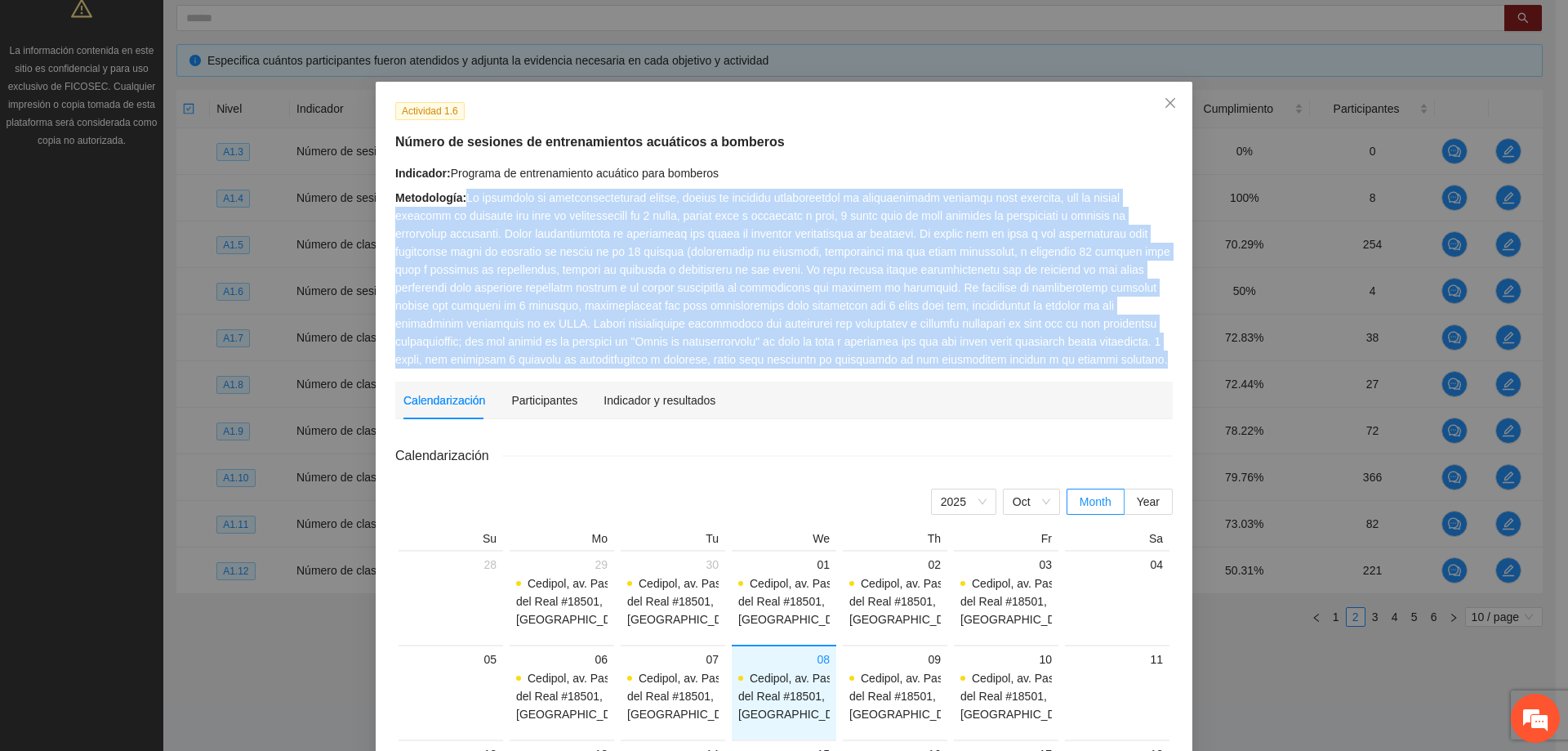
click at [530, 185] on div "Indicador: Programa de entrenamiento acuático para bomberos Metodología:" at bounding box center [784, 266] width 778 height 204
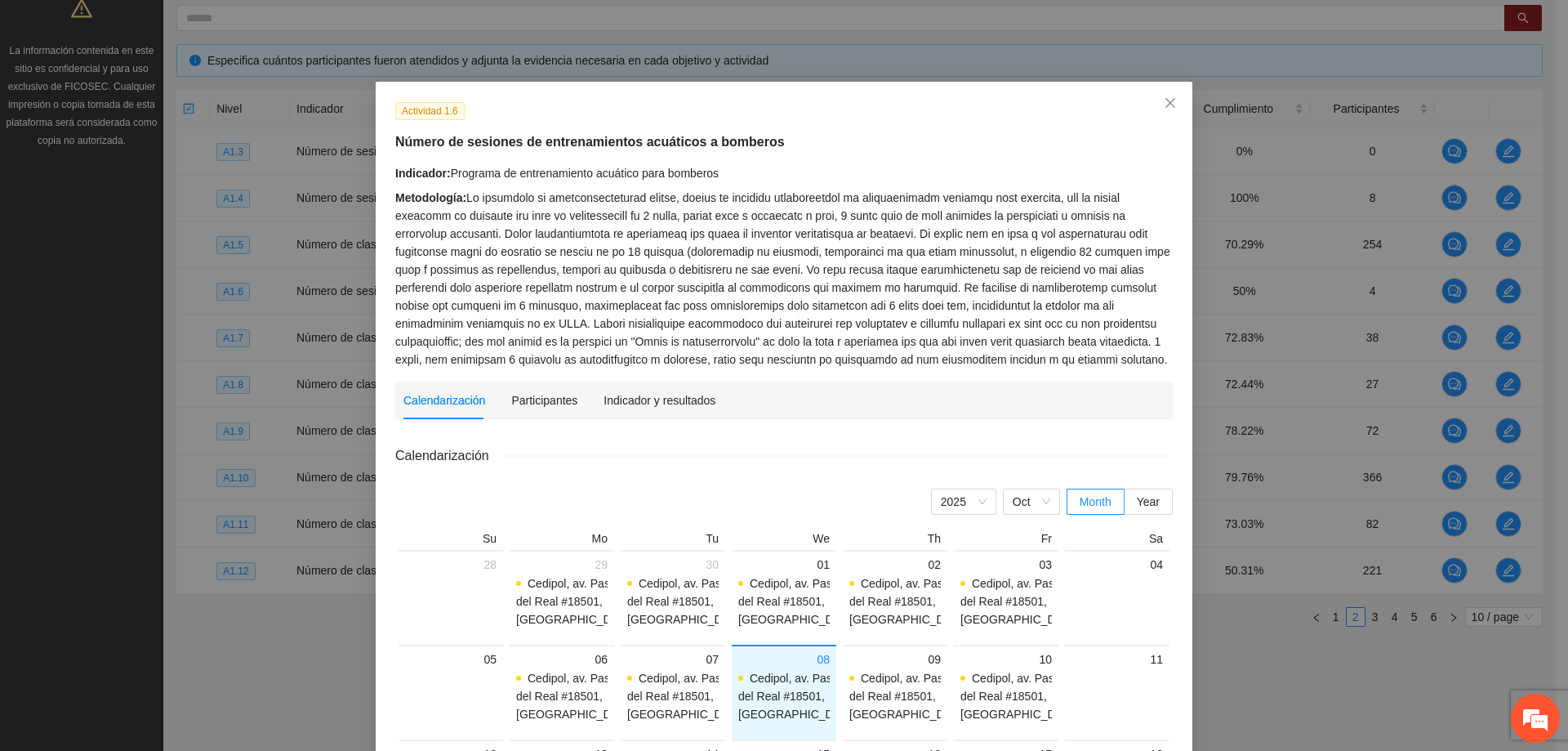
click at [717, 166] on div "Indicador: Programa de entrenamiento acuático para bomberos" at bounding box center [784, 172] width 778 height 18
drag, startPoint x: 721, startPoint y: 175, endPoint x: 445, endPoint y: 176, distance: 276.0
click at [445, 176] on div "Indicador: Programa de entrenamiento acuático para bomberos" at bounding box center [784, 172] width 778 height 18
click at [852, 167] on div "Indicador: Programa de entrenamiento acuático para bomberos" at bounding box center [784, 172] width 778 height 18
click at [1164, 104] on icon "close" at bounding box center [1171, 103] width 13 height 13
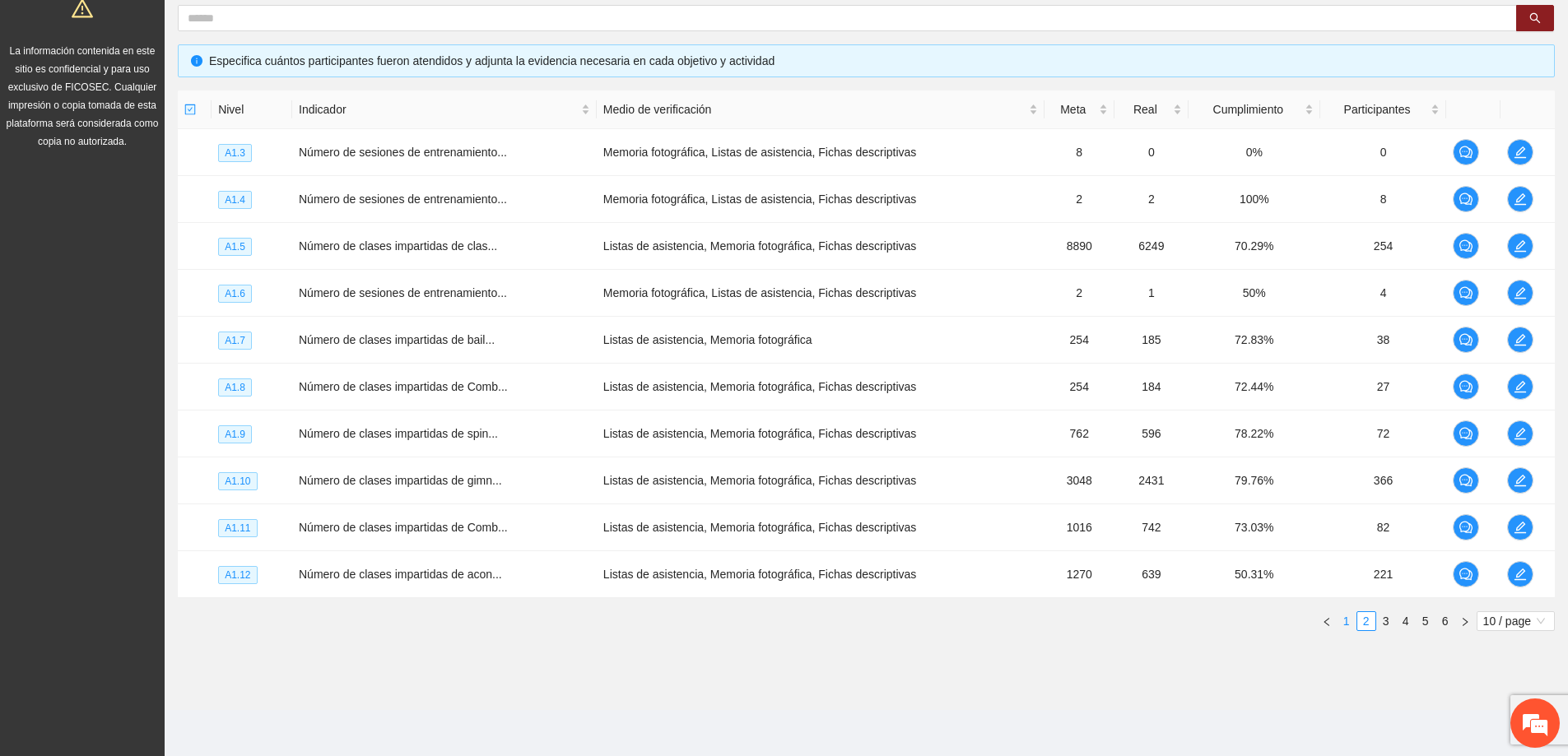
click at [1347, 615] on link "1" at bounding box center [1346, 620] width 18 height 18
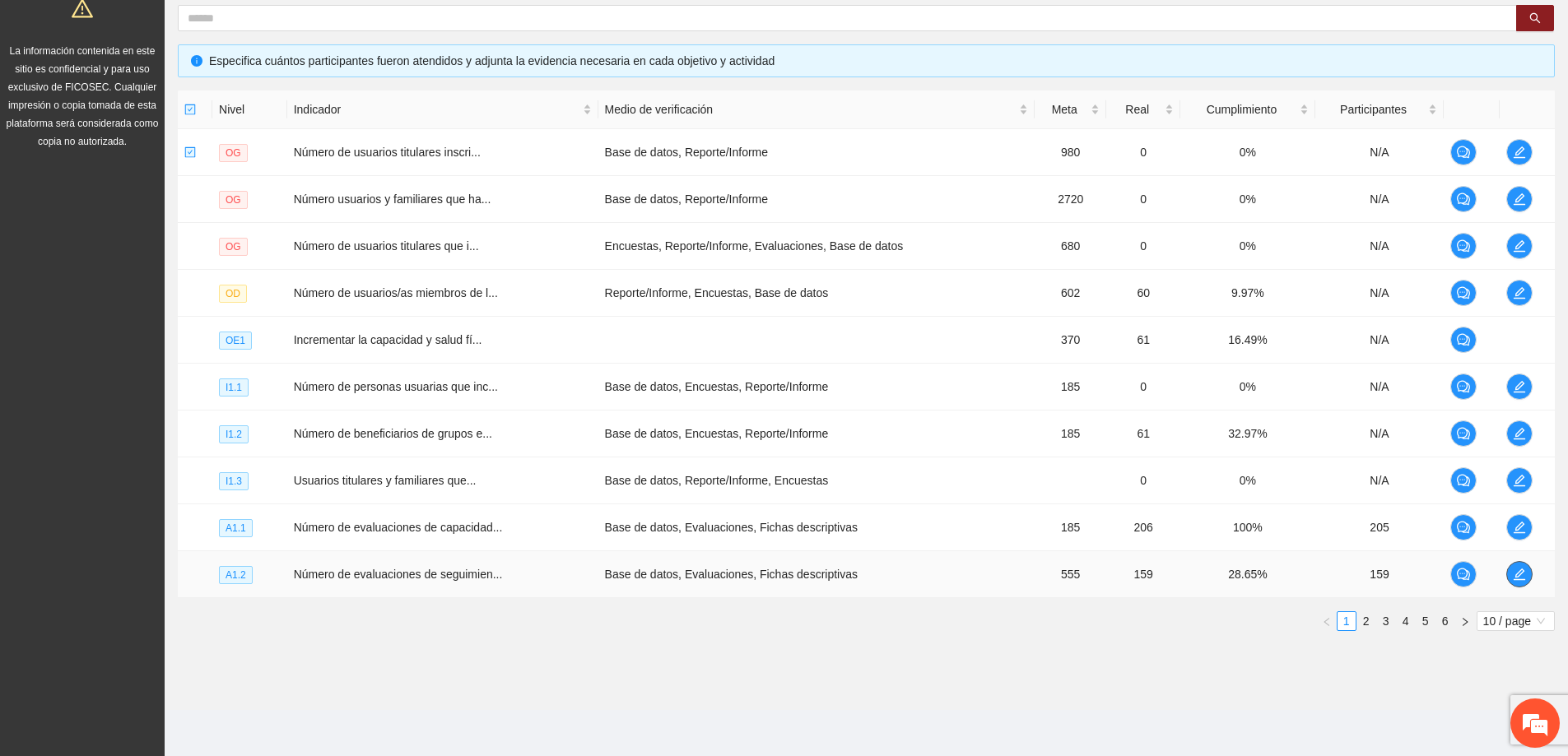
click at [1518, 573] on icon "edit" at bounding box center [1520, 574] width 11 height 11
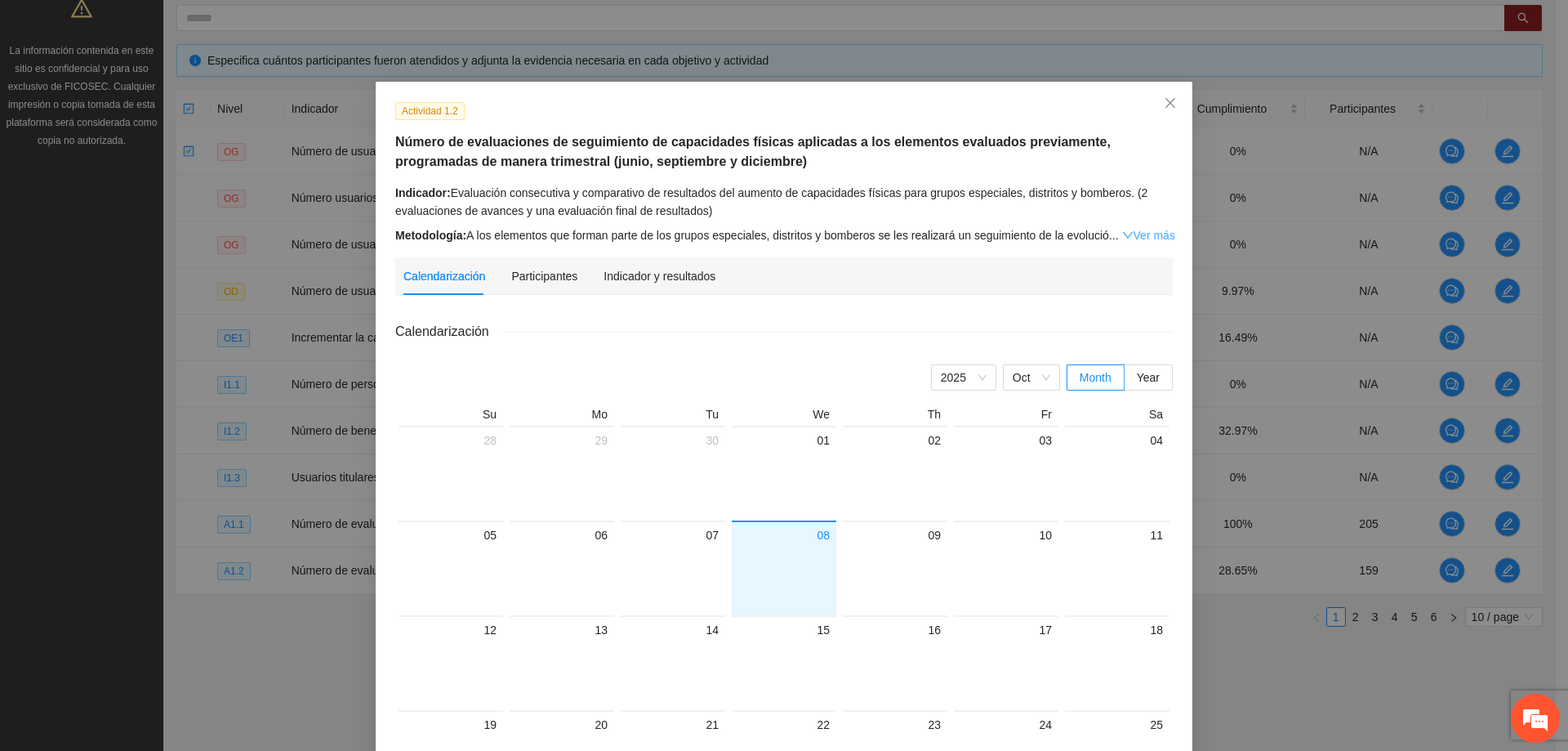
click at [1131, 232] on link "Ver más" at bounding box center [1149, 236] width 53 height 13
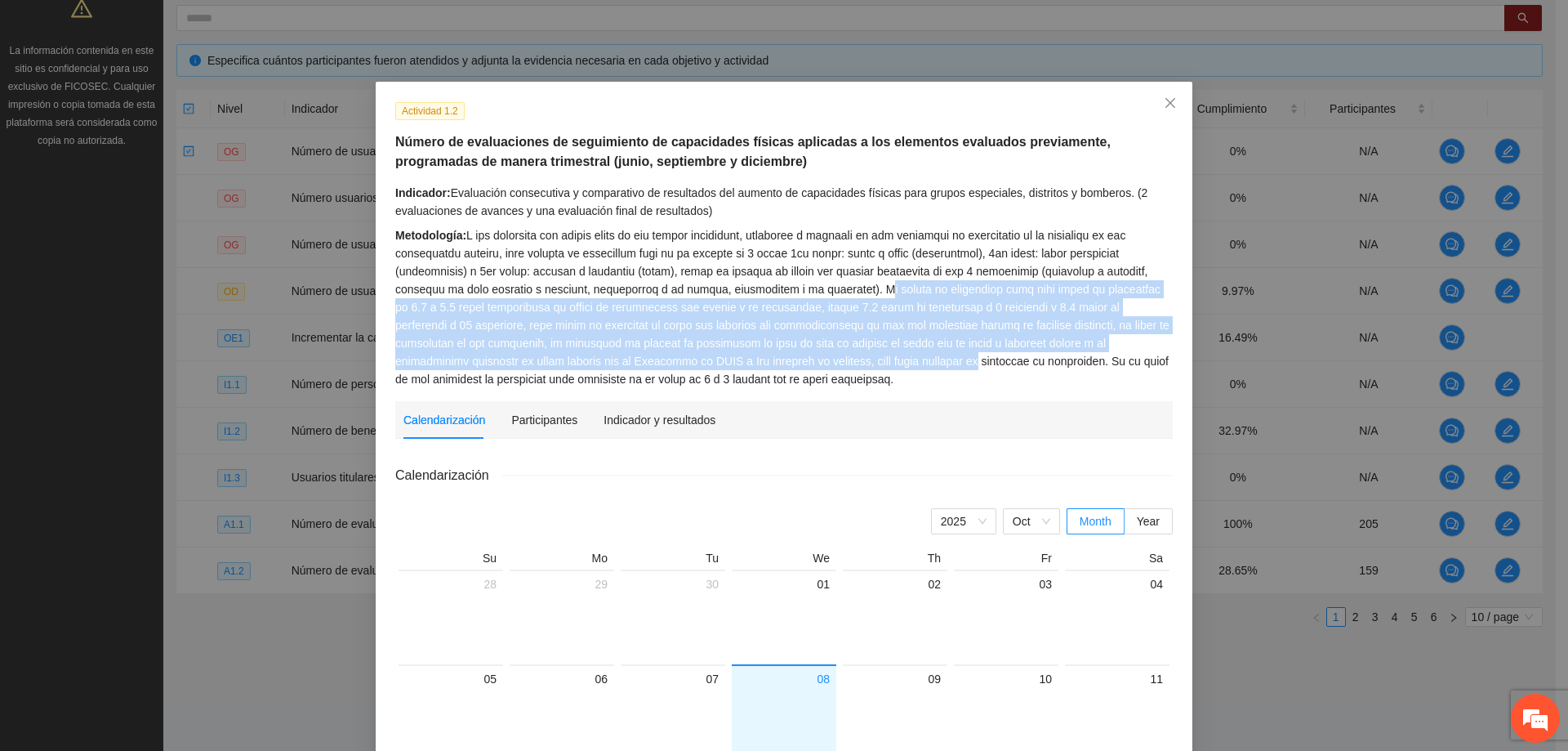
drag, startPoint x: 859, startPoint y: 368, endPoint x: 821, endPoint y: 293, distance: 84.1
click at [821, 293] on div "Metodología:" at bounding box center [784, 307] width 778 height 162
click at [828, 368] on div "Metodología:" at bounding box center [784, 307] width 778 height 162
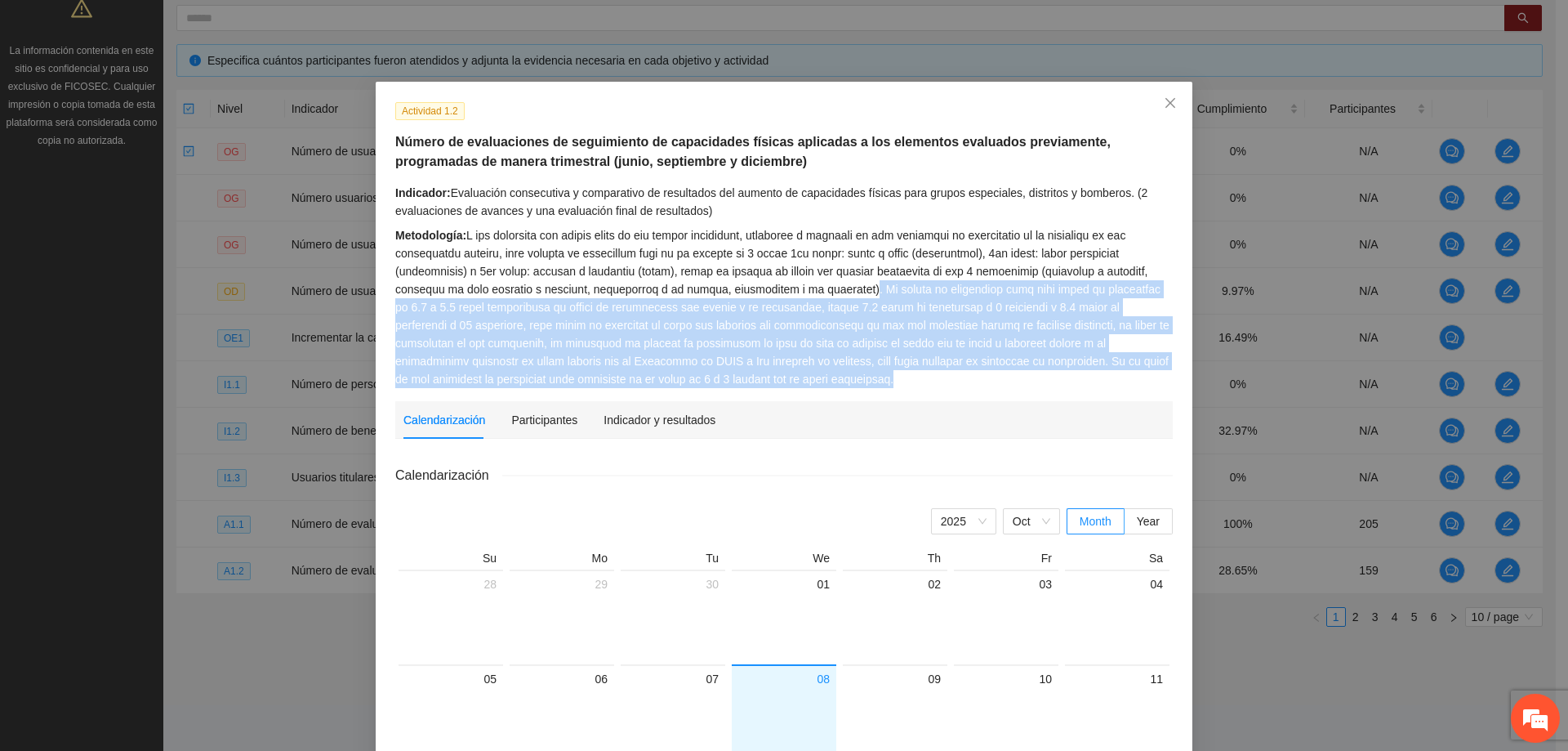
drag, startPoint x: 830, startPoint y: 373, endPoint x: 810, endPoint y: 285, distance: 90.2
click at [810, 285] on div "Metodología:" at bounding box center [784, 307] width 778 height 162
click at [828, 381] on div "Metodología:" at bounding box center [784, 307] width 778 height 162
drag, startPoint x: 833, startPoint y: 377, endPoint x: 819, endPoint y: 287, distance: 91.1
click at [819, 287] on div "Metodología:" at bounding box center [784, 307] width 778 height 162
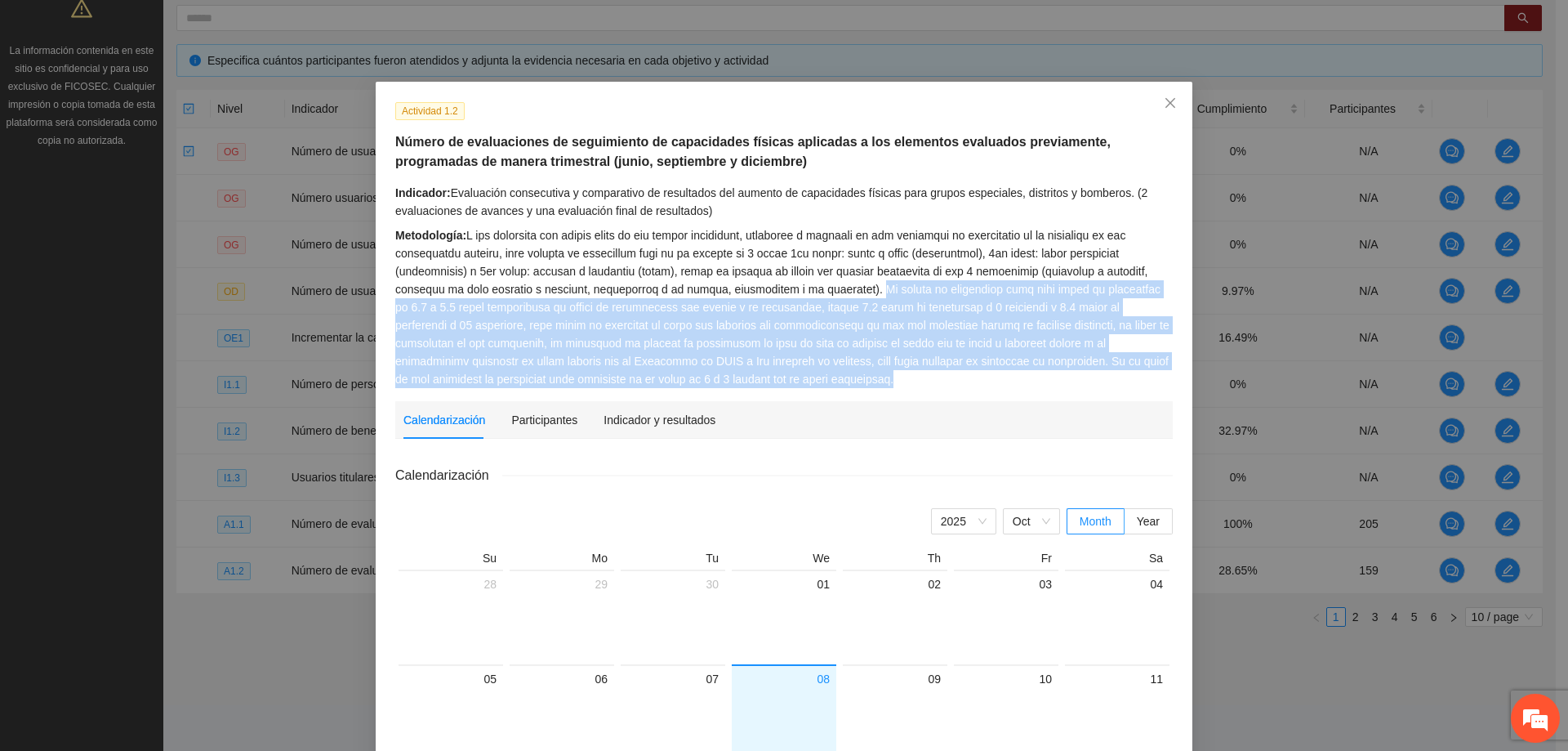
click at [851, 384] on div "Metodología:" at bounding box center [784, 307] width 778 height 162
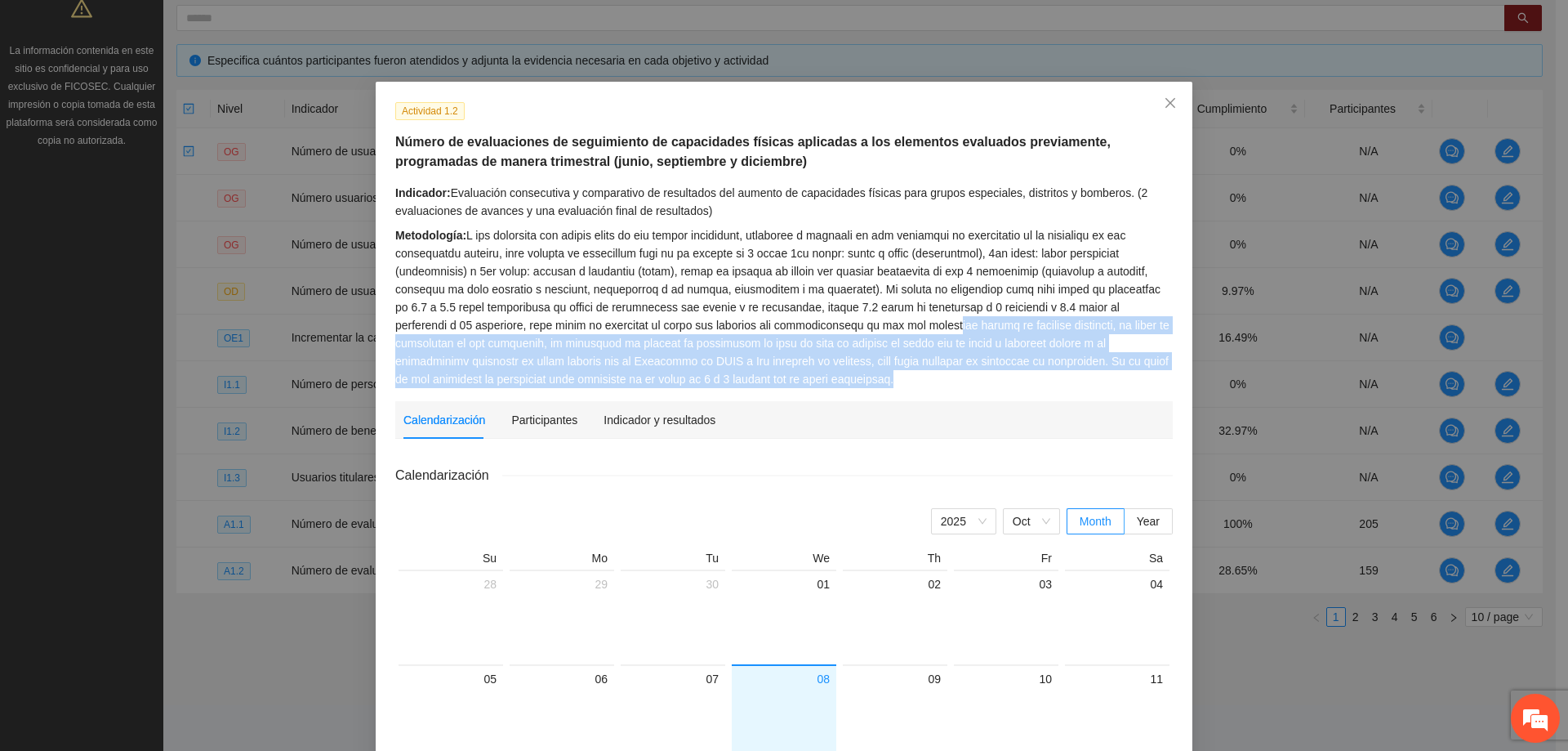
drag, startPoint x: 836, startPoint y: 379, endPoint x: 881, endPoint y: 332, distance: 65.1
click at [881, 332] on div "Metodología:" at bounding box center [784, 307] width 778 height 162
click at [871, 373] on div "Metodología:" at bounding box center [784, 307] width 778 height 162
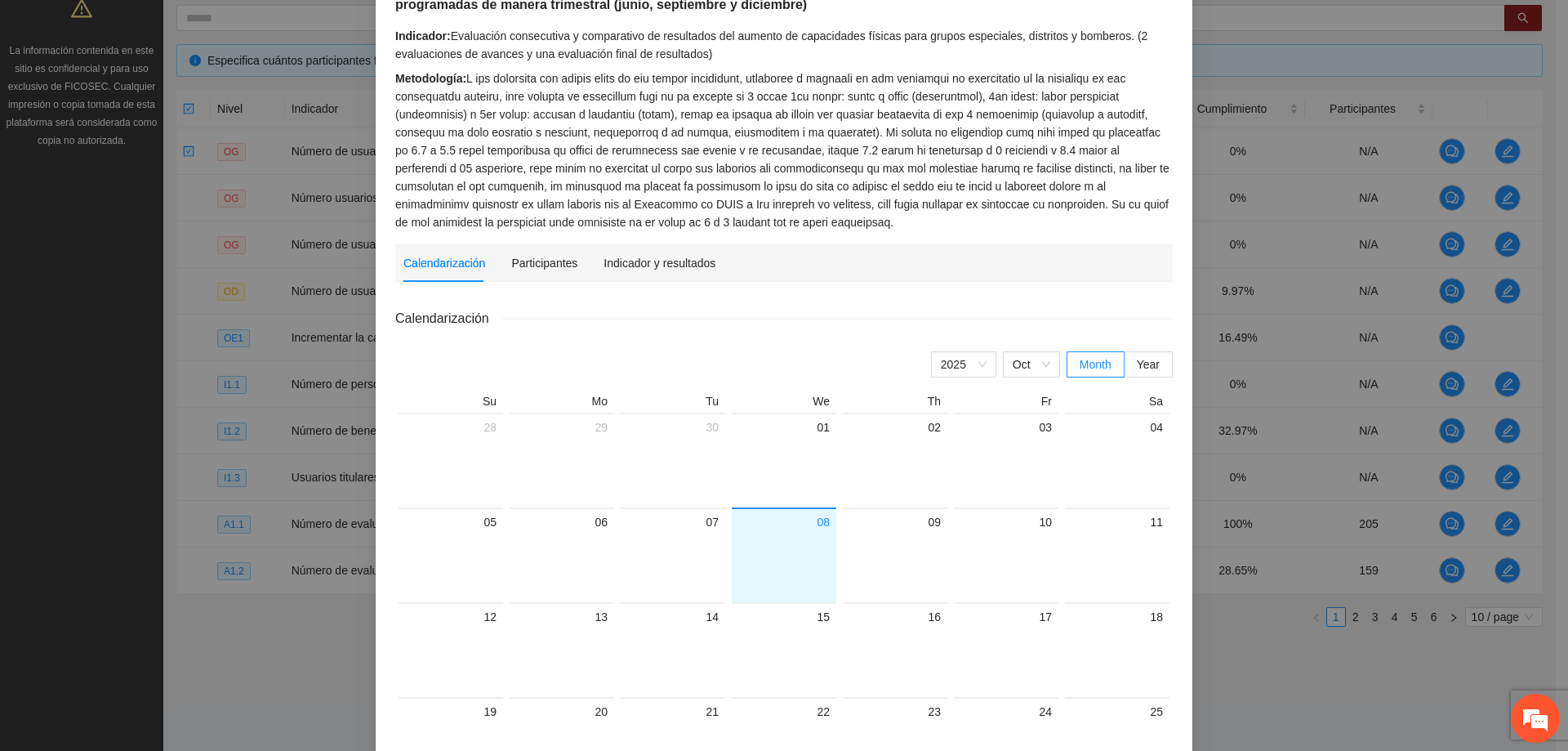
scroll to position [163, 0]
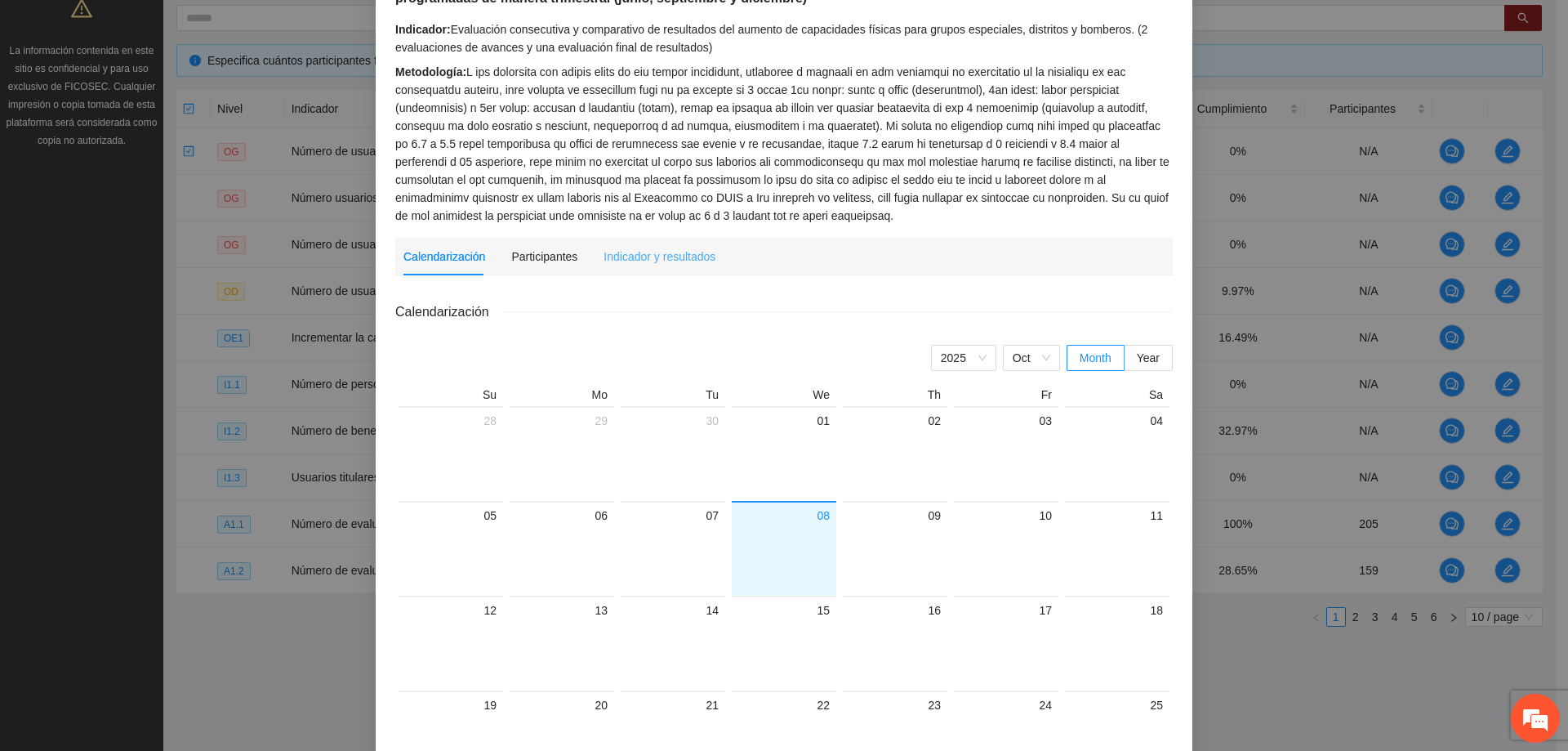
click at [662, 243] on div "Indicador y resultados" at bounding box center [659, 256] width 112 height 38
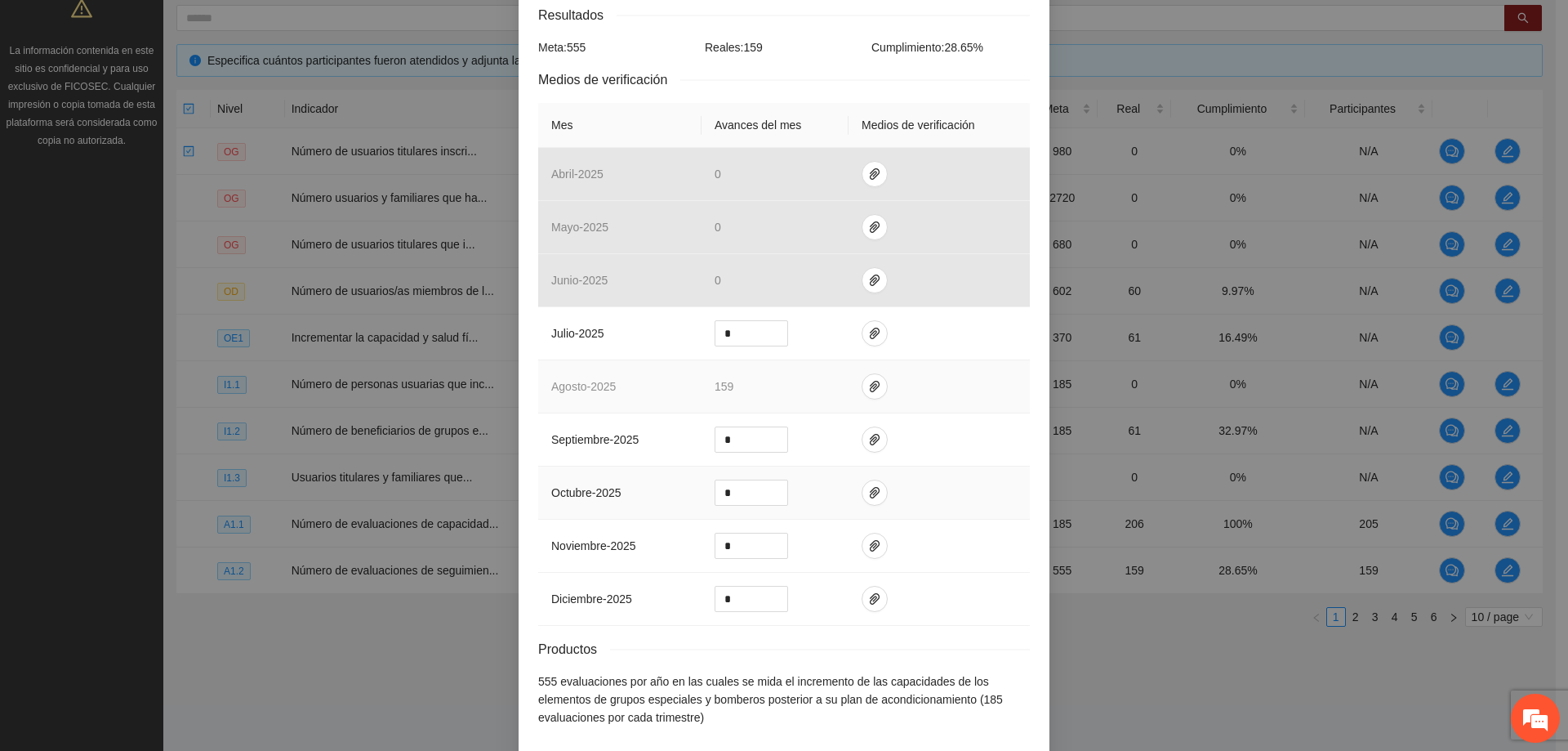
scroll to position [592, 0]
click at [868, 376] on icon "paper-clip" at bounding box center [875, 383] width 13 height 13
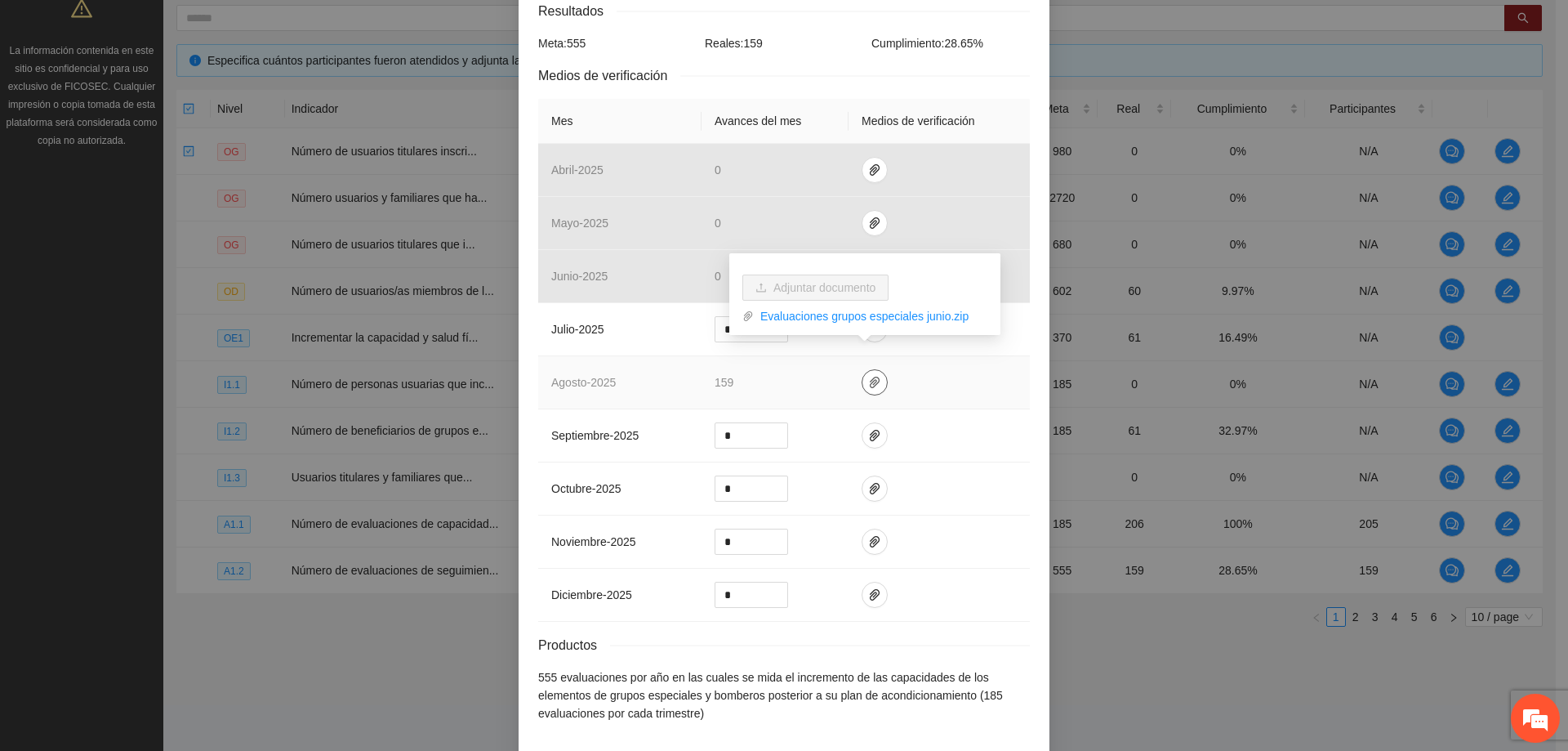
click at [868, 376] on icon "paper-clip" at bounding box center [875, 383] width 13 height 13
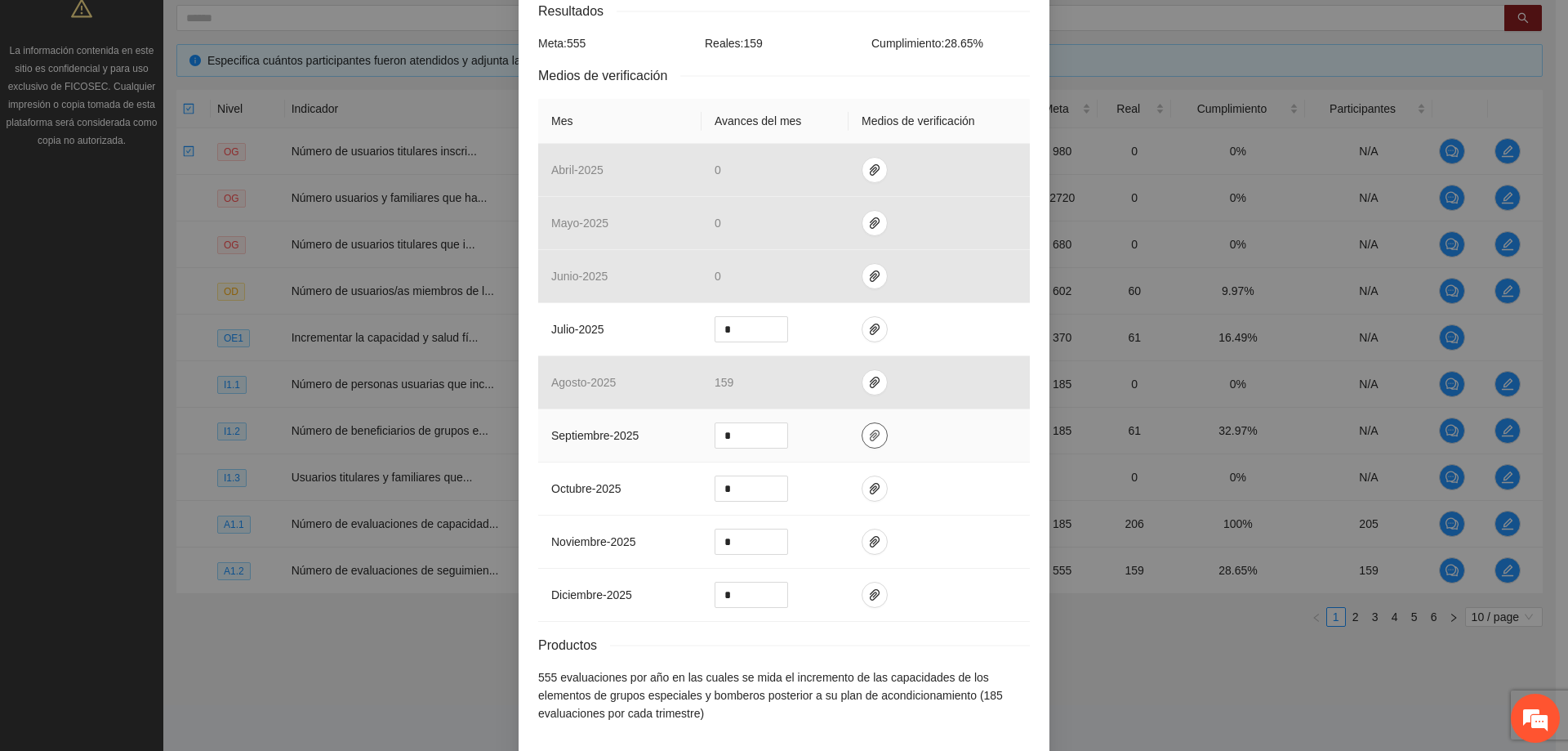
drag, startPoint x: 868, startPoint y: 416, endPoint x: 878, endPoint y: 416, distance: 10.0
click at [870, 429] on icon "paper-clip" at bounding box center [875, 435] width 13 height 13
click at [816, 410] on td "*" at bounding box center [775, 436] width 147 height 53
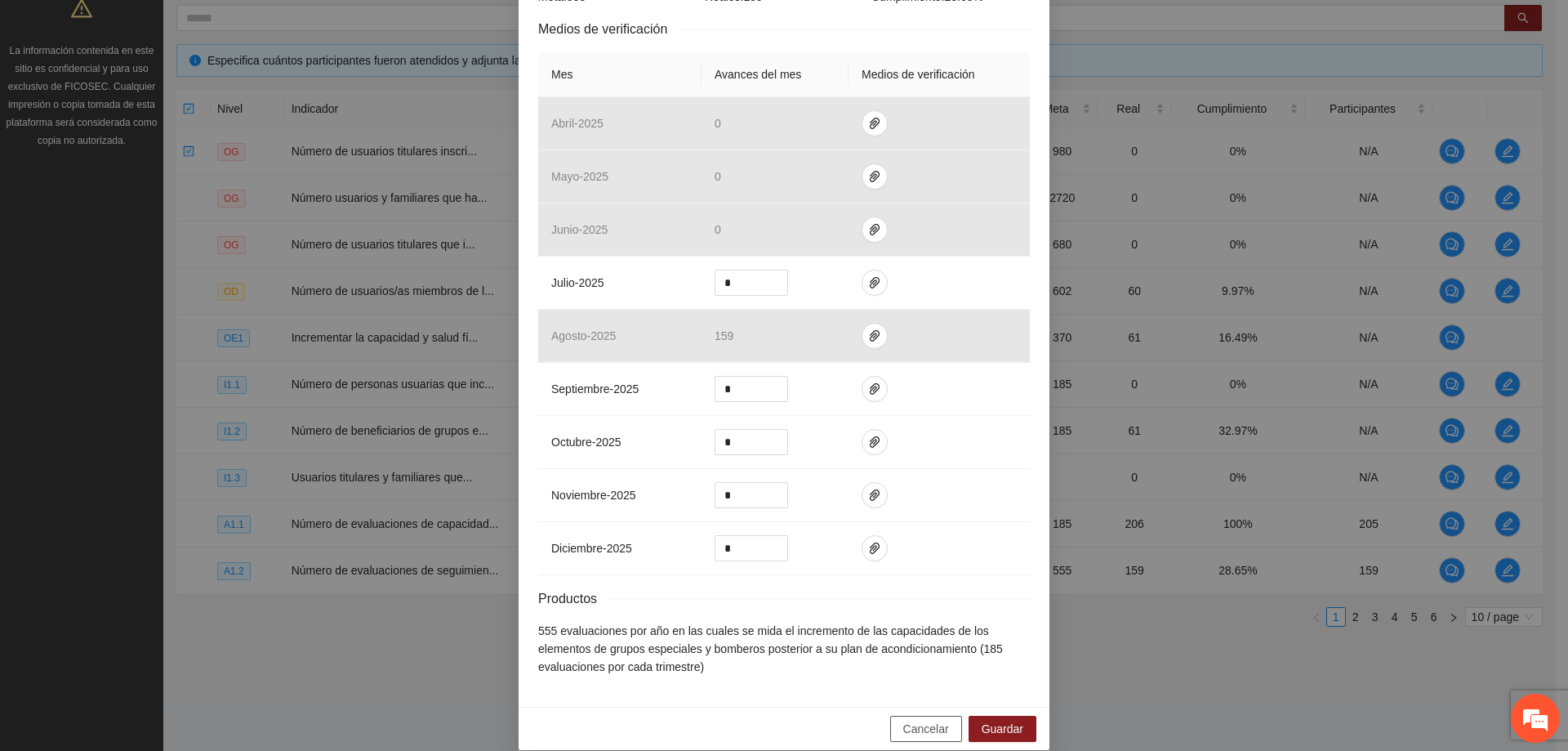
click at [932, 720] on span "Cancelar" at bounding box center [926, 728] width 46 height 18
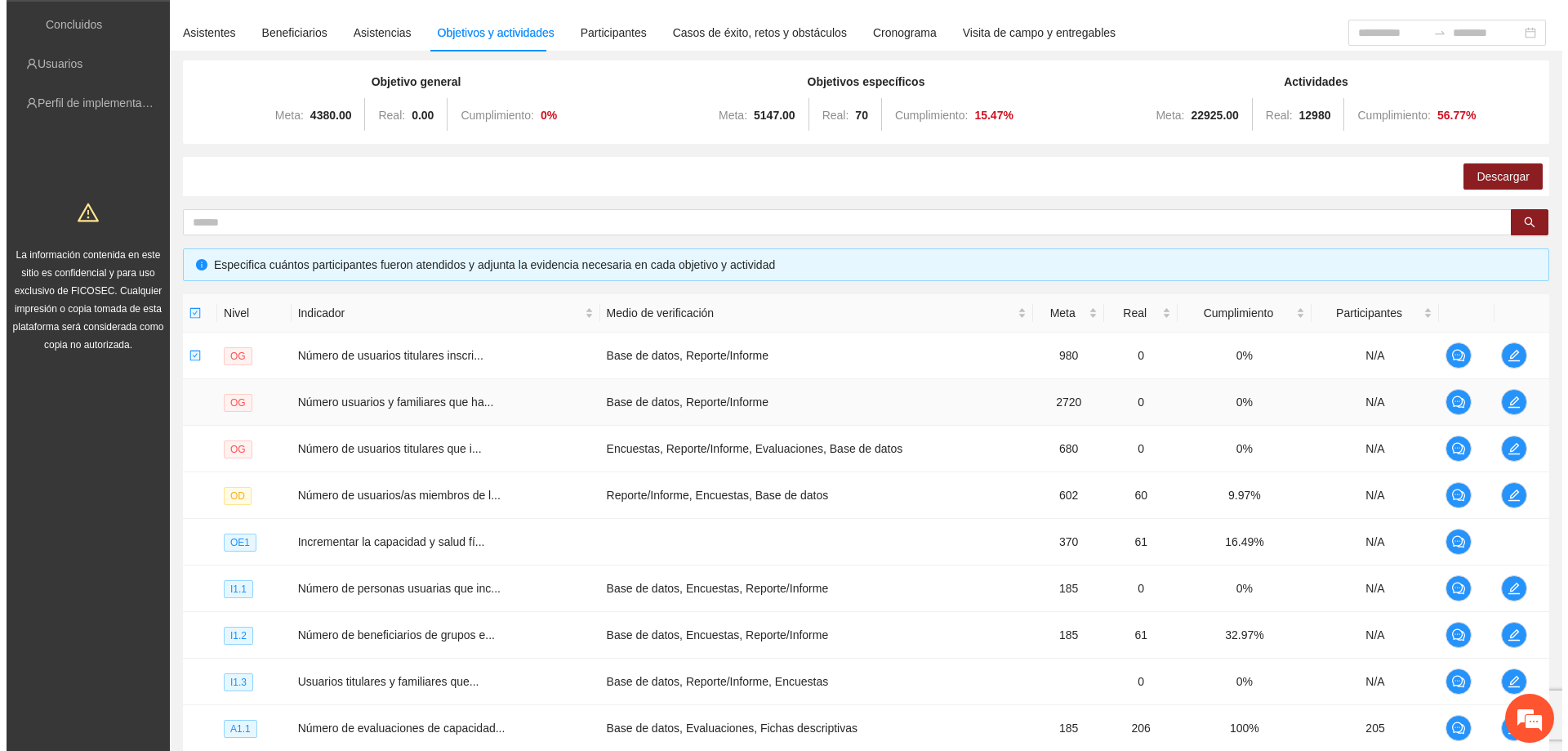
scroll to position [318, 0]
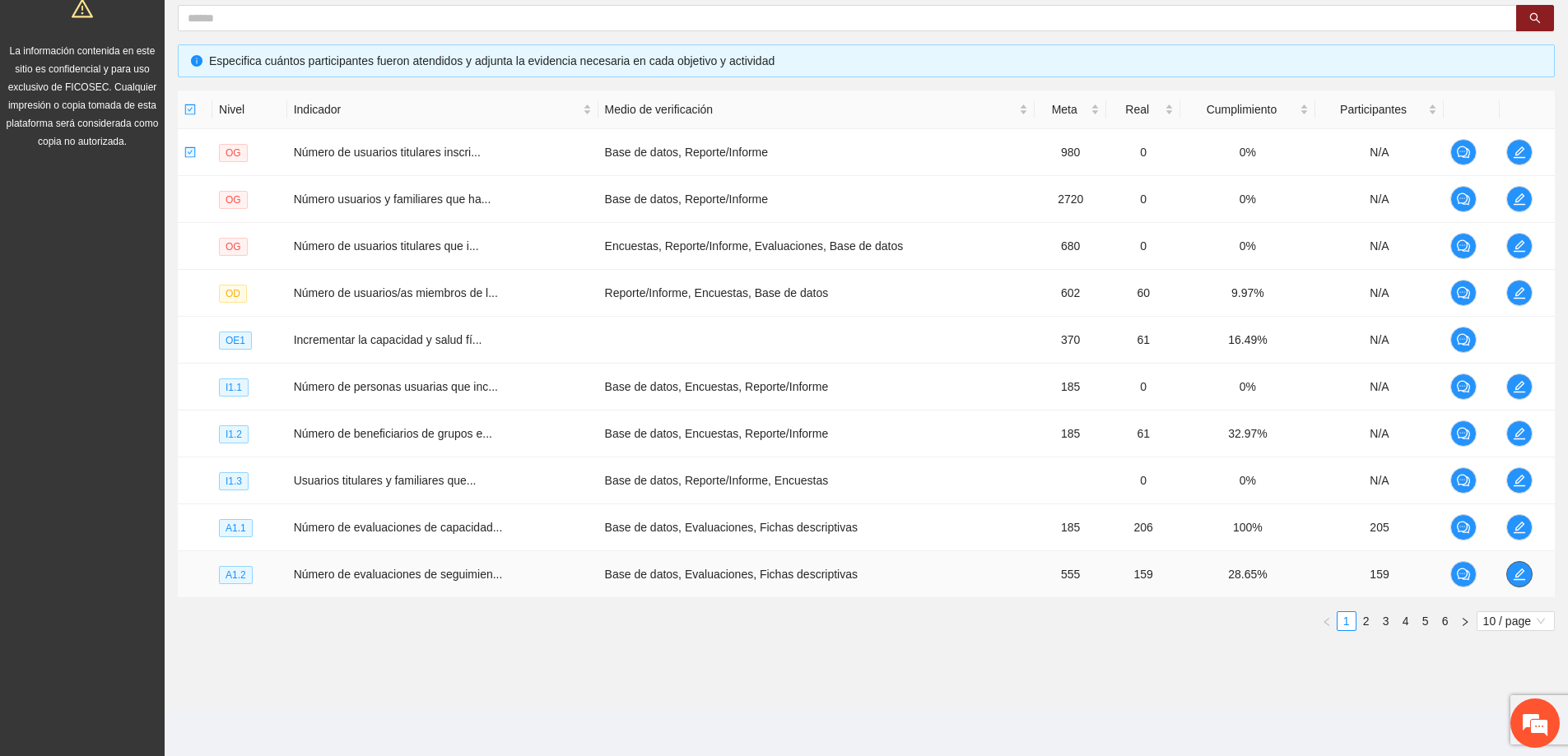
click at [1514, 576] on icon "edit" at bounding box center [1520, 574] width 13 height 13
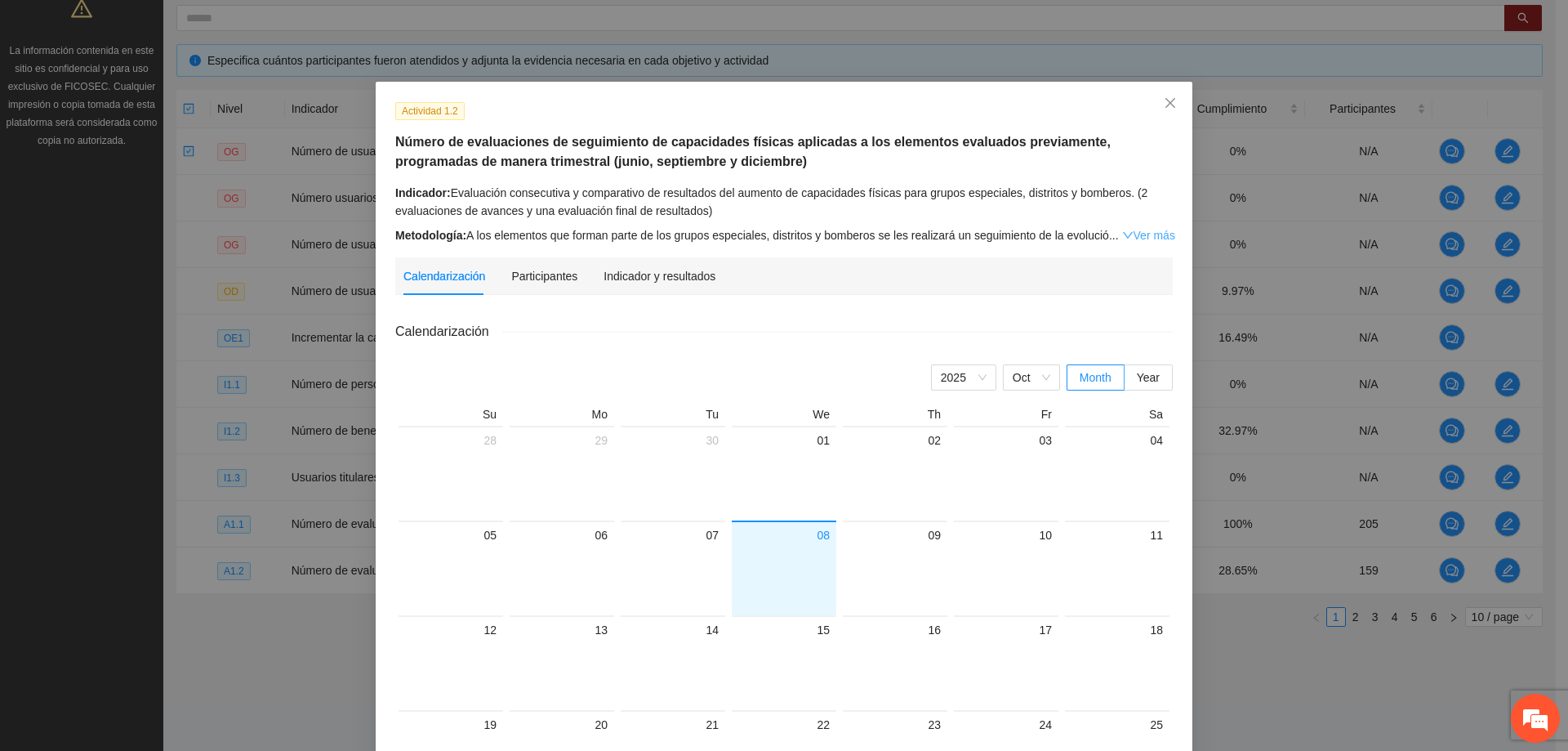
click at [1125, 236] on link "Ver más" at bounding box center [1149, 236] width 53 height 13
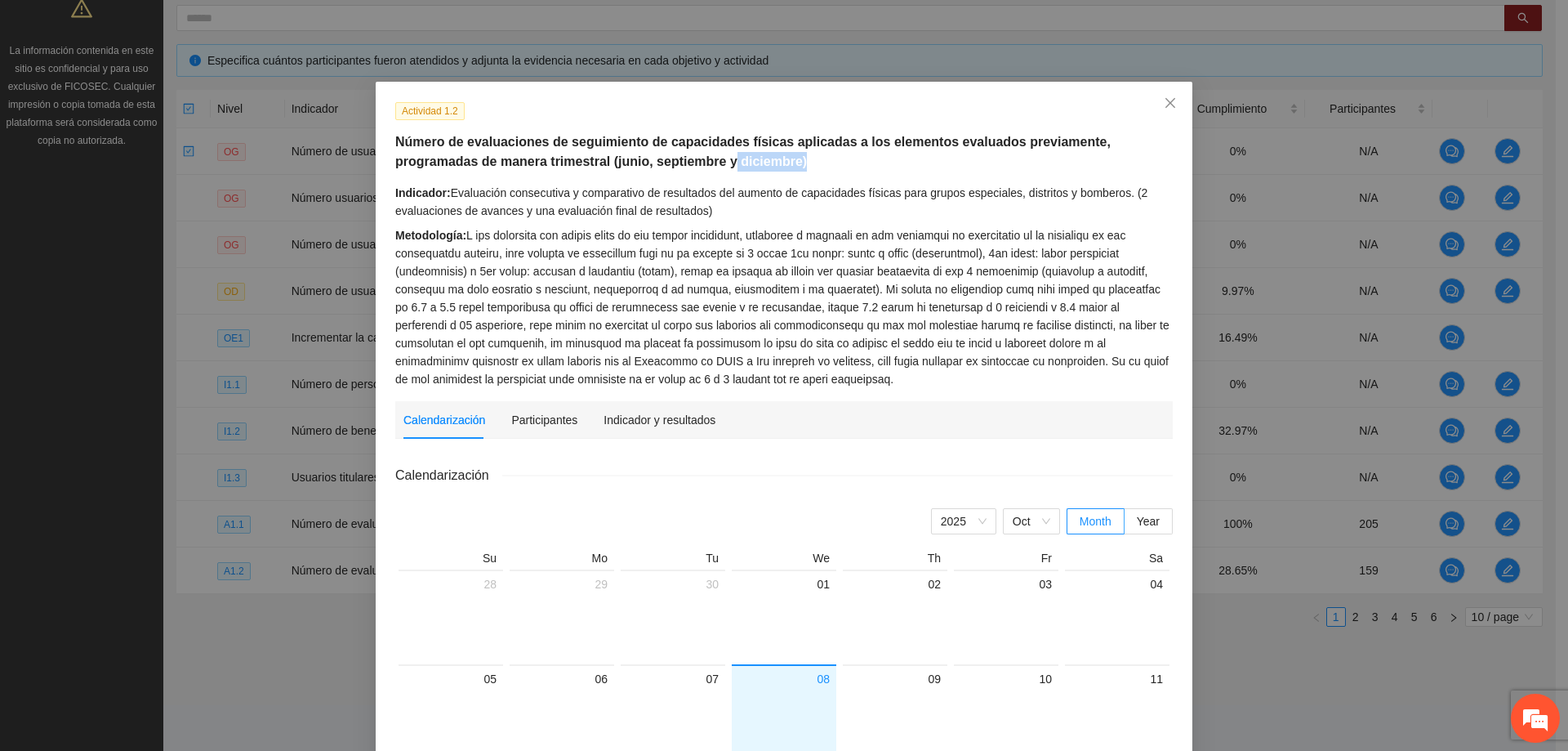
drag, startPoint x: 694, startPoint y: 169, endPoint x: 618, endPoint y: 157, distance: 76.9
click at [618, 157] on h5 "Número de evaluaciones de seguimiento de capacidades físicas aplicadas a los el…" at bounding box center [784, 153] width 778 height 40
click at [724, 160] on h5 "Número de evaluaciones de seguimiento de capacidades físicas aplicadas a los el…" at bounding box center [784, 153] width 778 height 40
click at [1168, 108] on icon "close" at bounding box center [1171, 103] width 13 height 13
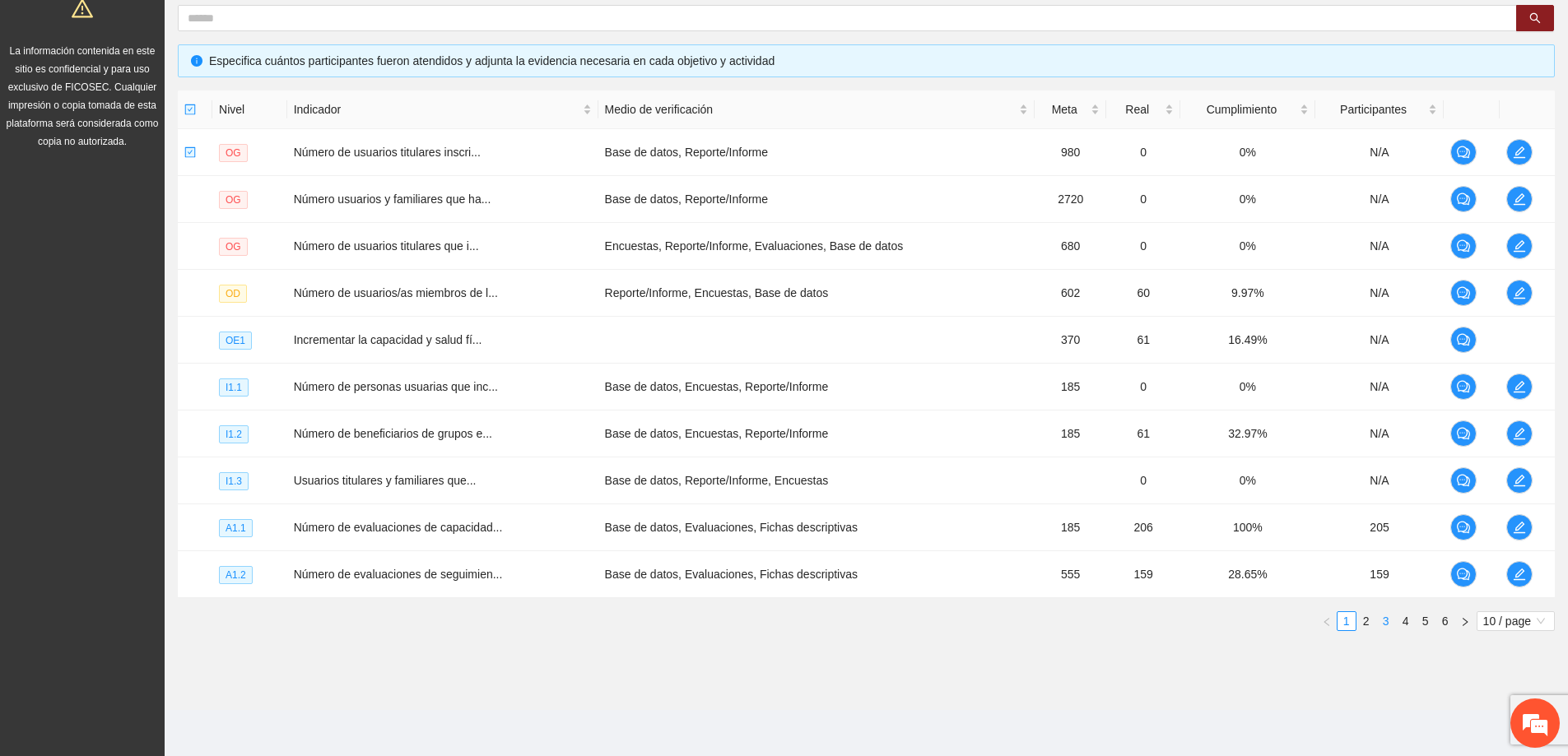
click at [1376, 619] on li "3" at bounding box center [1386, 620] width 20 height 20
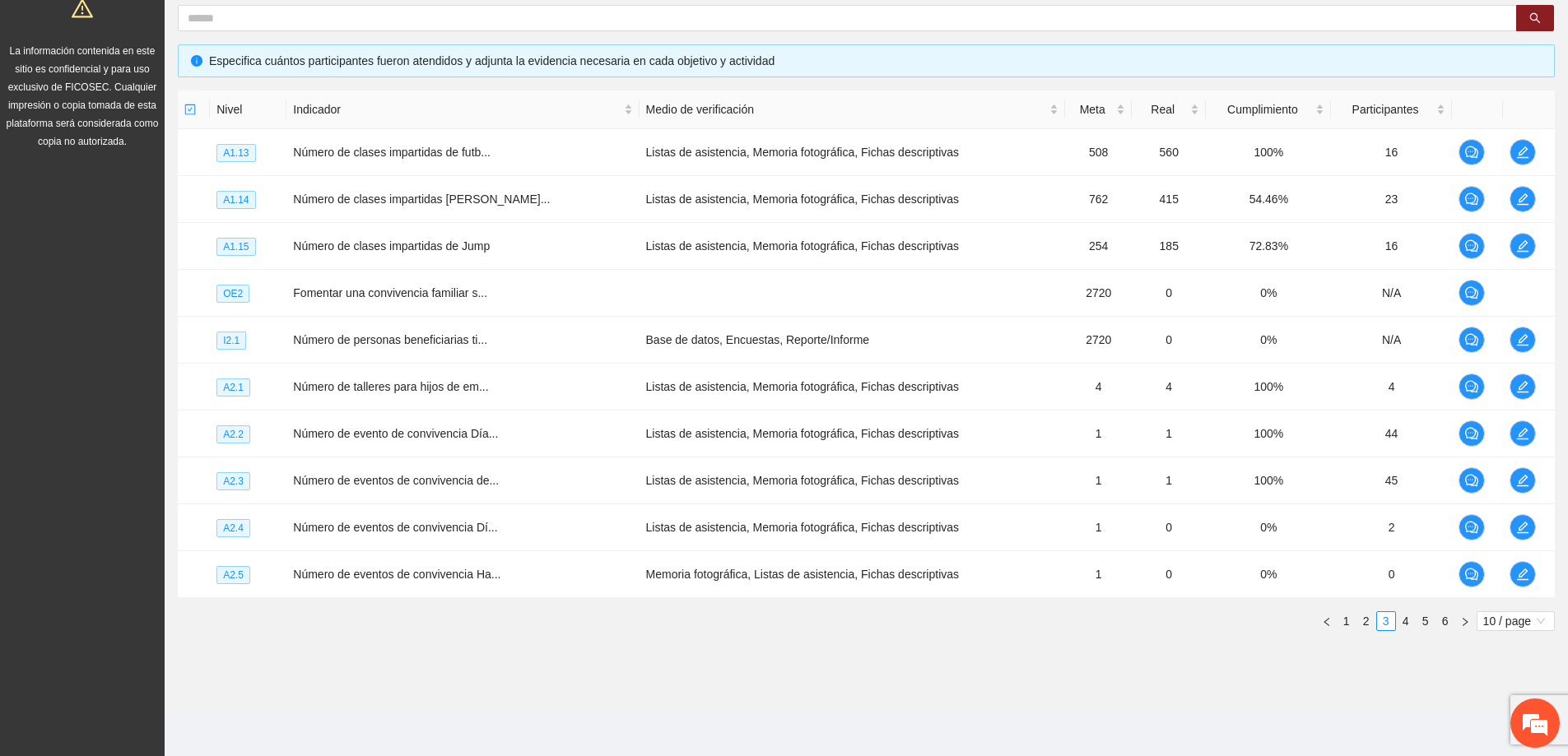
click at [1411, 633] on div "Nivel Indicador Medio de verificación Meta Real Cumplimiento Participantes A1.1…" at bounding box center [866, 367] width 1377 height 554
click at [1410, 626] on link "4" at bounding box center [1406, 620] width 18 height 18
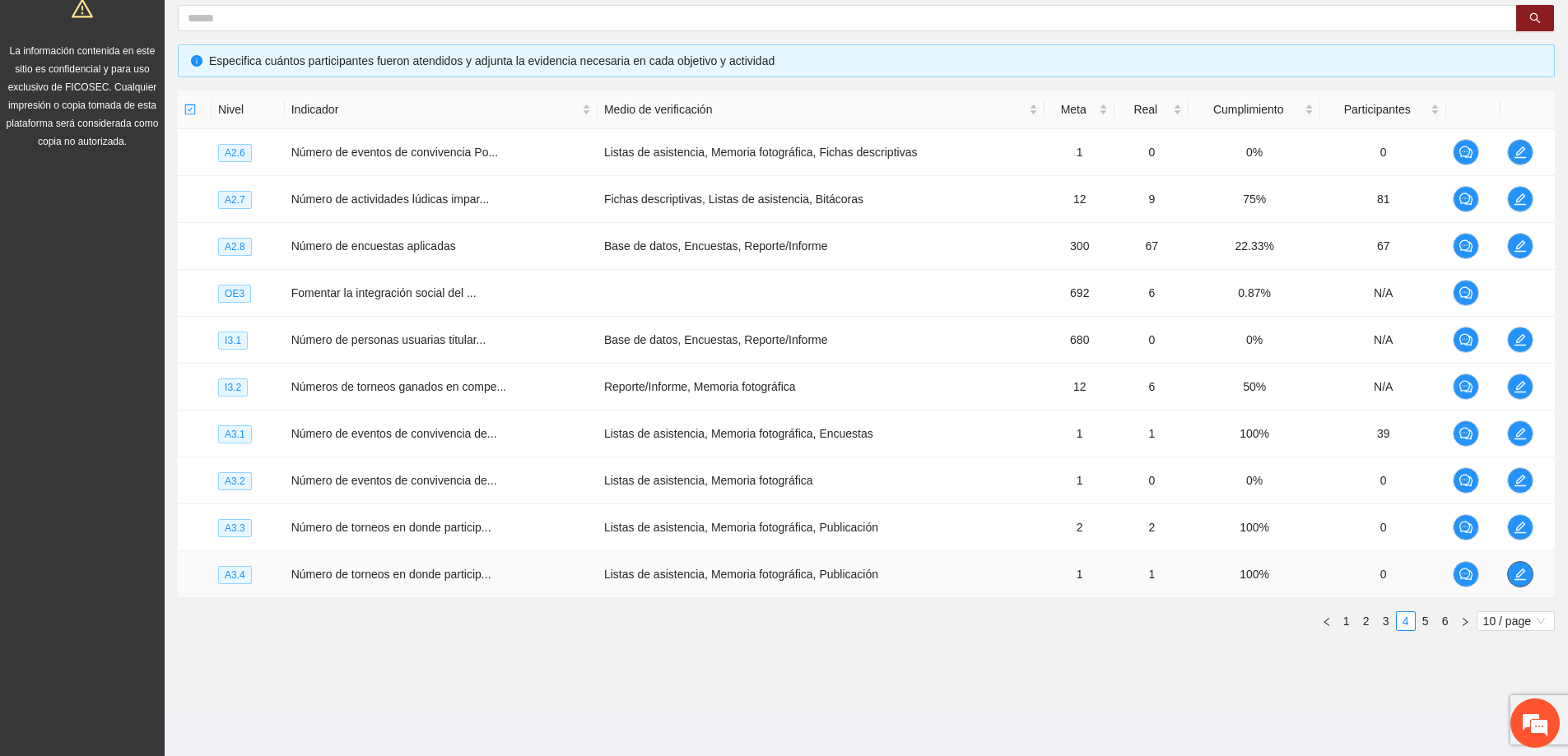
click at [1511, 575] on span "edit" at bounding box center [1521, 574] width 25 height 13
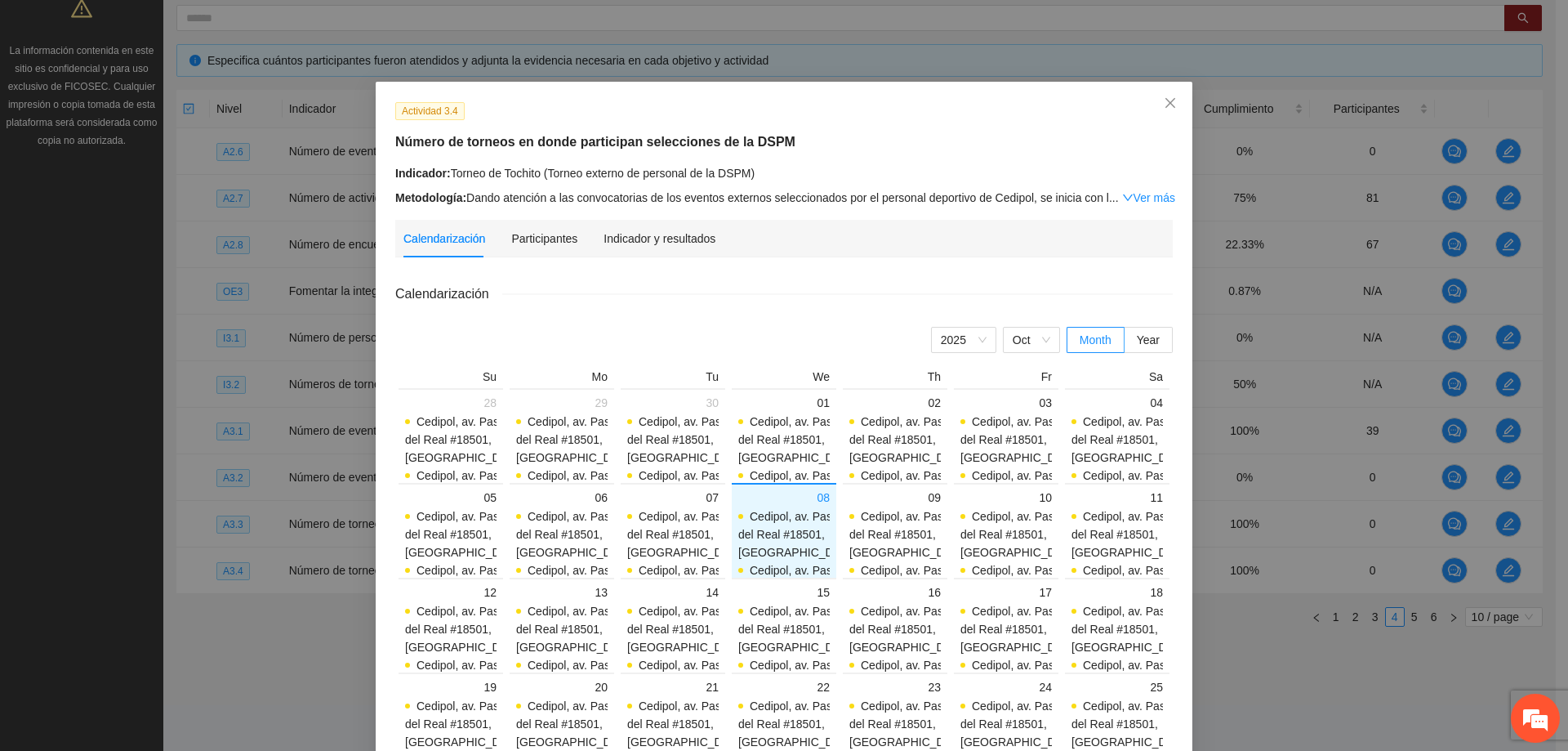
click at [607, 249] on div "Indicador y resultados" at bounding box center [659, 238] width 112 height 38
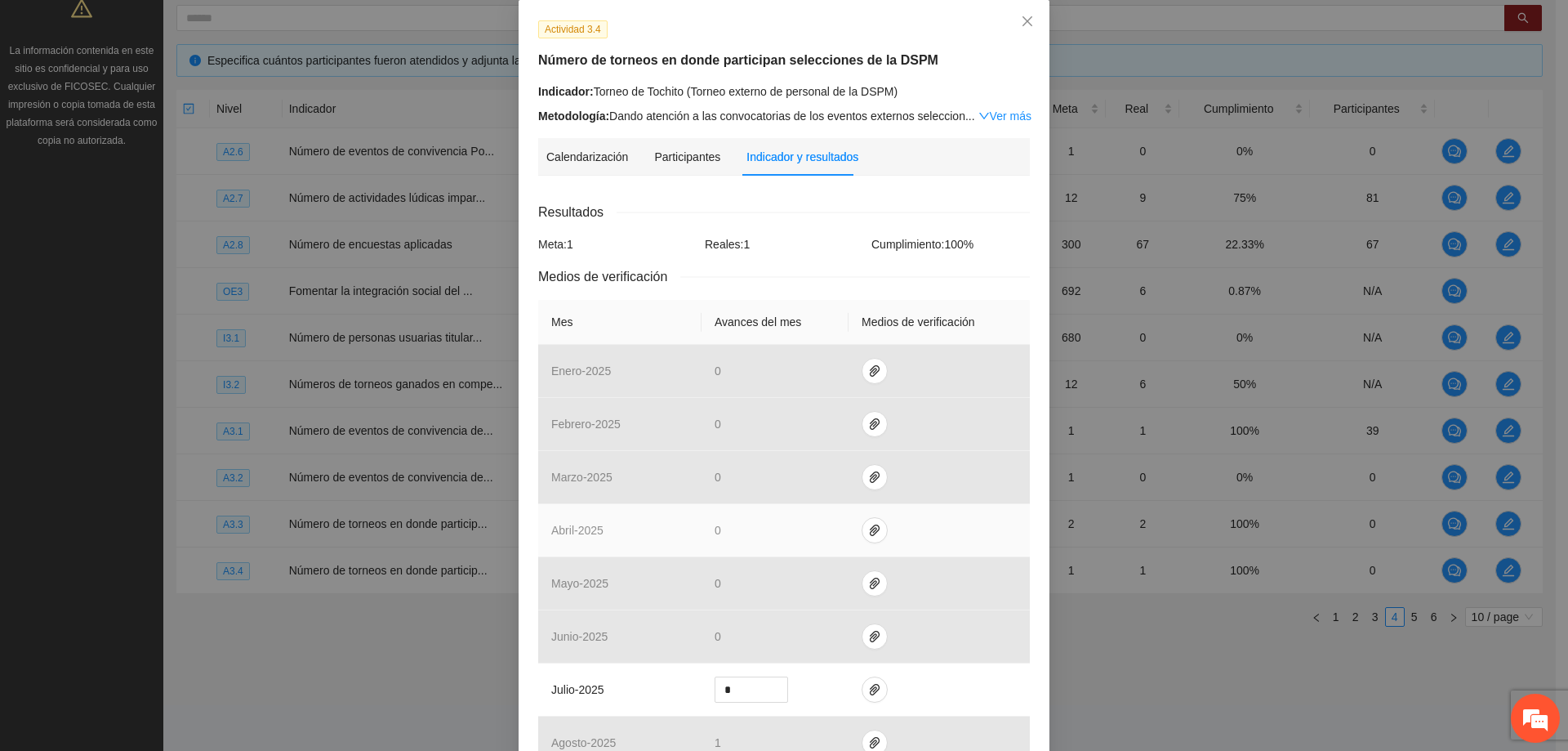
scroll to position [327, 0]
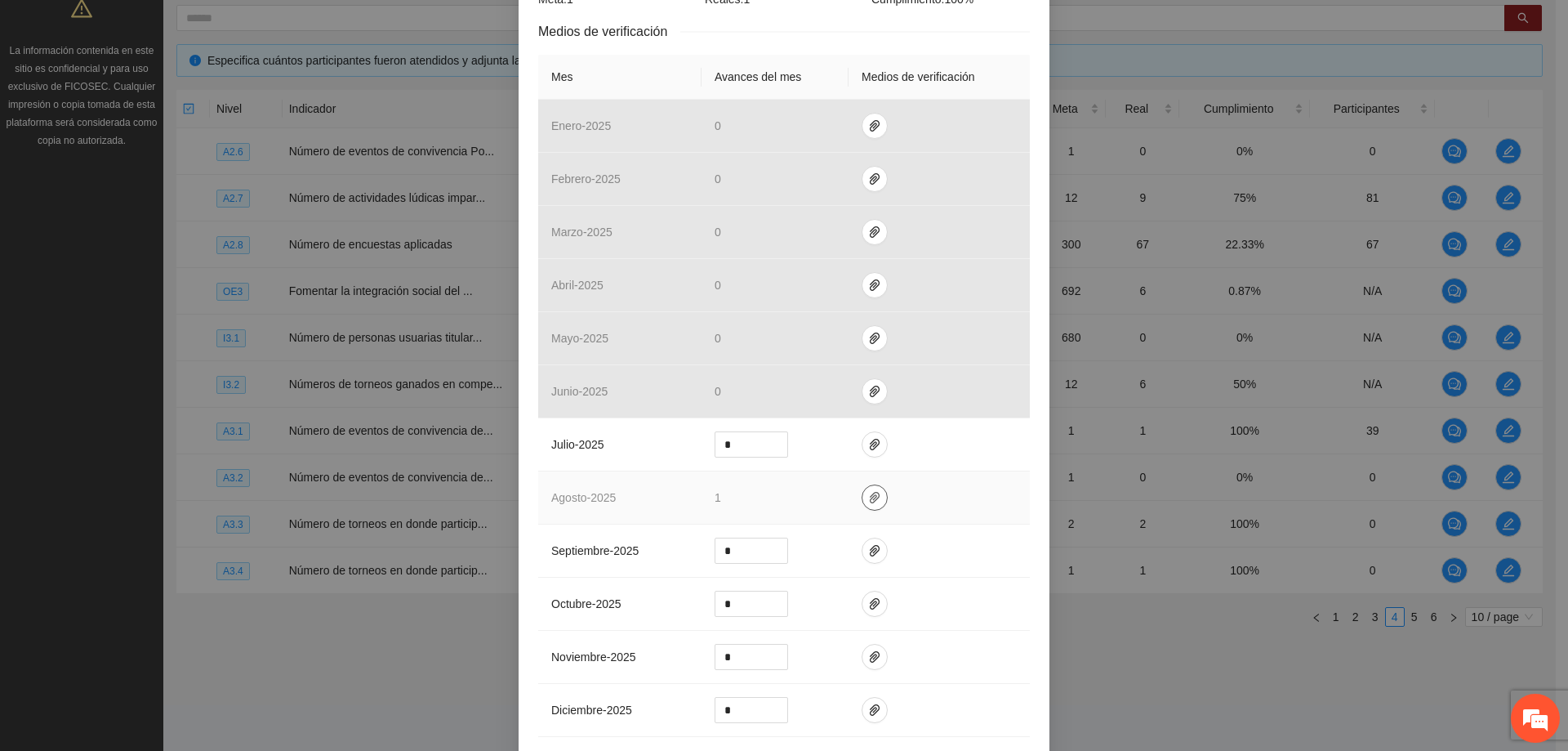
click at [865, 507] on button "button" at bounding box center [875, 498] width 26 height 26
click at [799, 450] on link "8 Agosto 2025.zip" at bounding box center [871, 449] width 234 height 18
click at [780, 500] on td "1" at bounding box center [775, 498] width 147 height 53
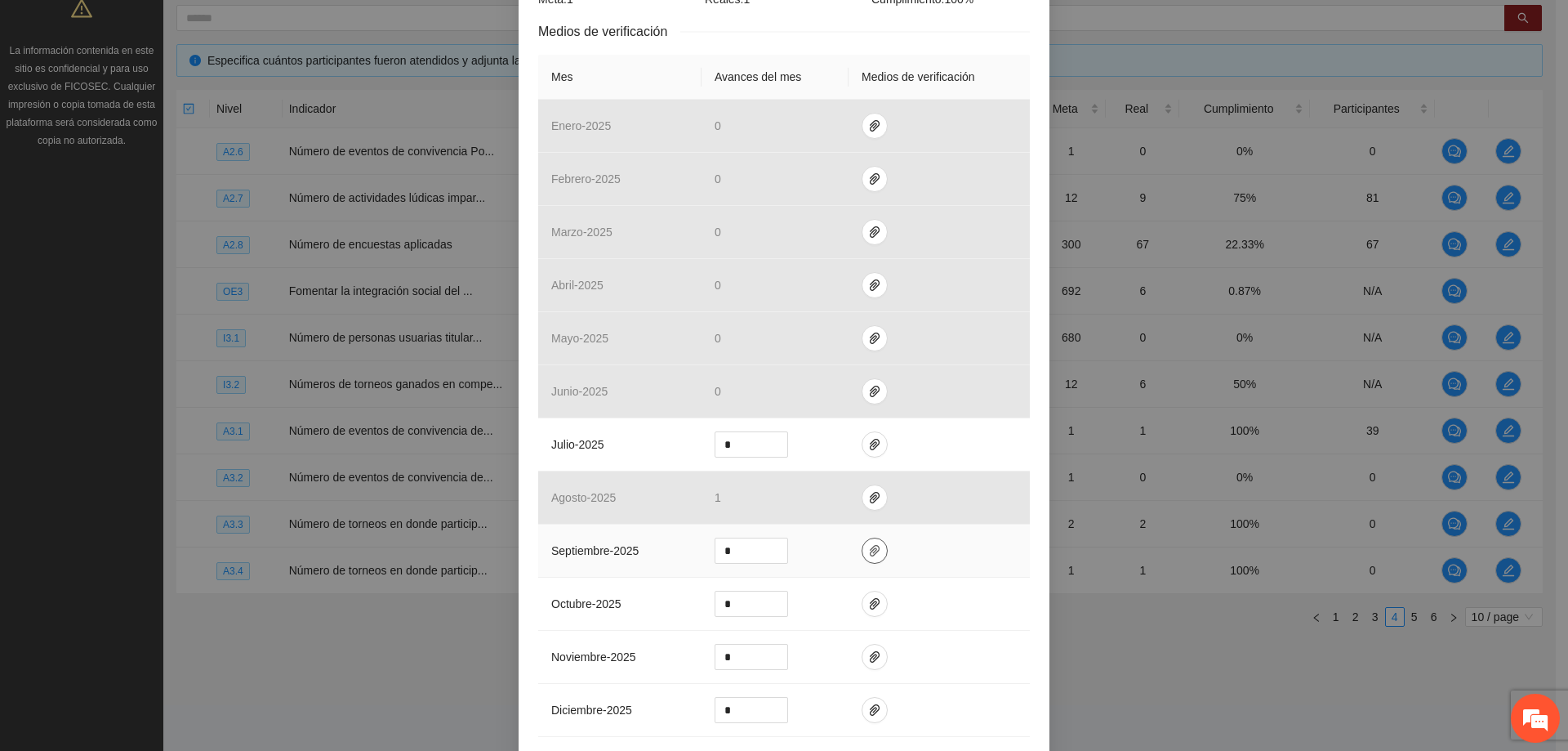
click at [868, 555] on icon "paper-clip" at bounding box center [875, 551] width 13 height 13
click at [754, 500] on button "Adjuntar documento" at bounding box center [815, 498] width 146 height 26
click at [739, 544] on input "*" at bounding box center [752, 551] width 72 height 24
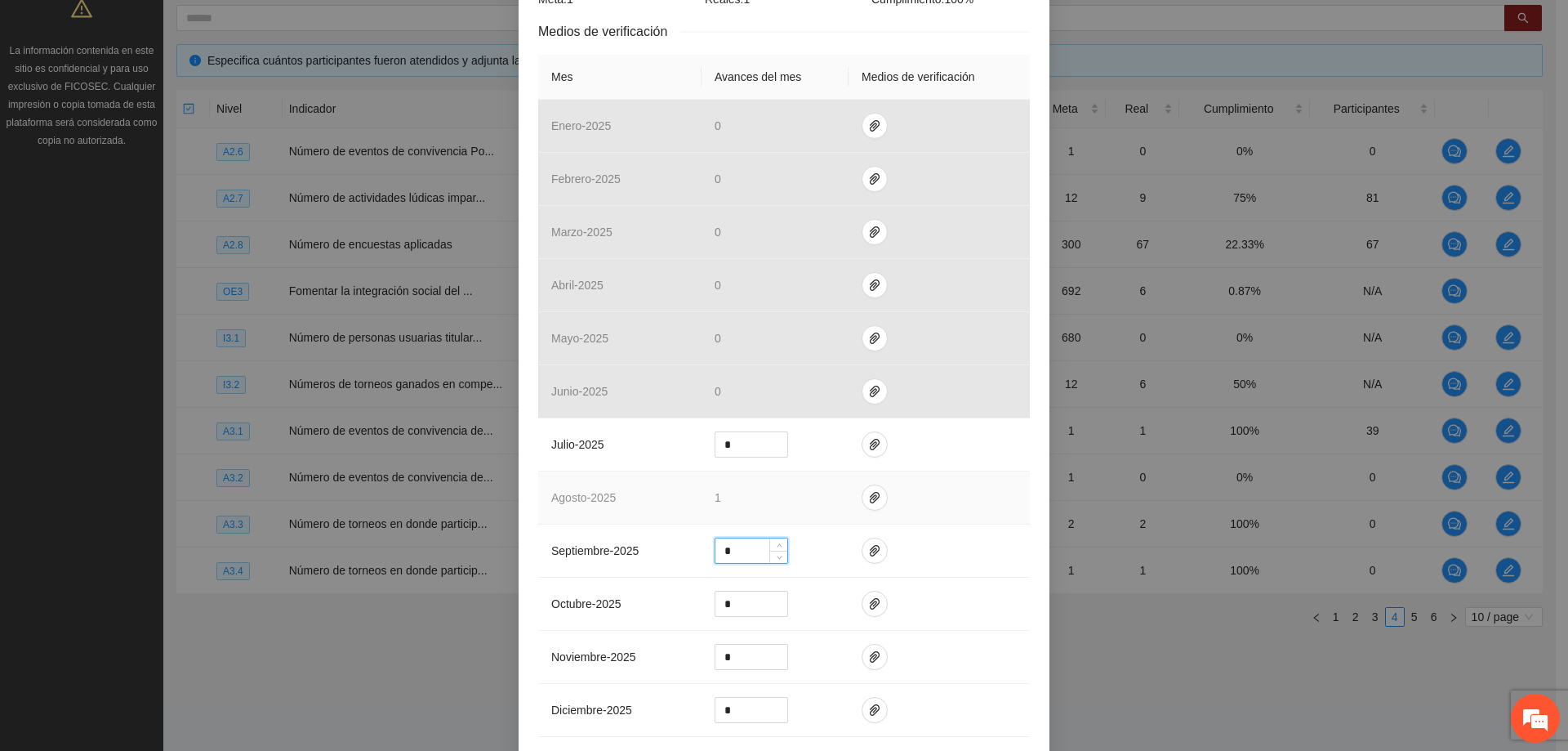
type input "*"
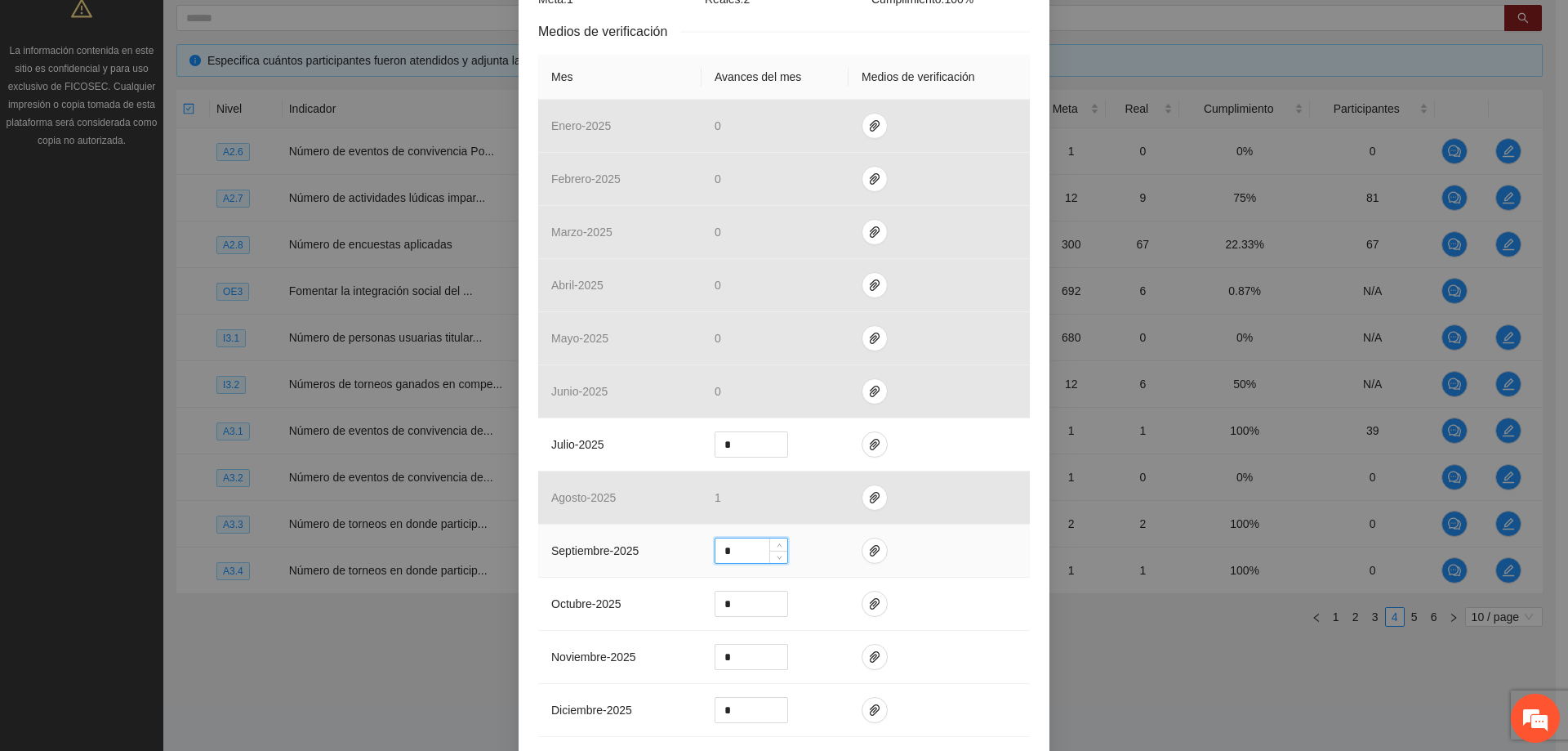
drag, startPoint x: 809, startPoint y: 550, endPoint x: 812, endPoint y: 562, distance: 12.4
click at [809, 551] on td "*" at bounding box center [775, 551] width 147 height 53
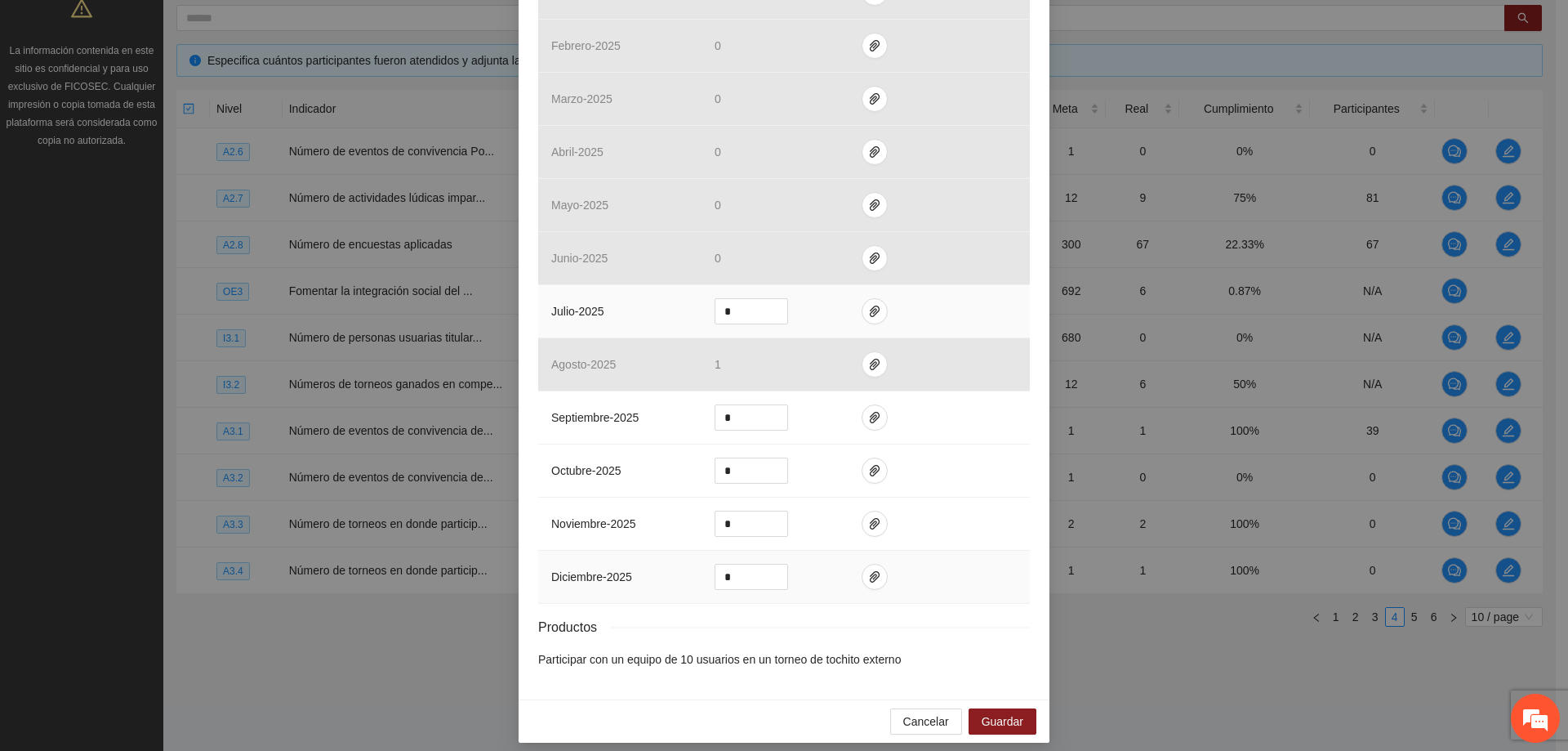
scroll to position [471, 0]
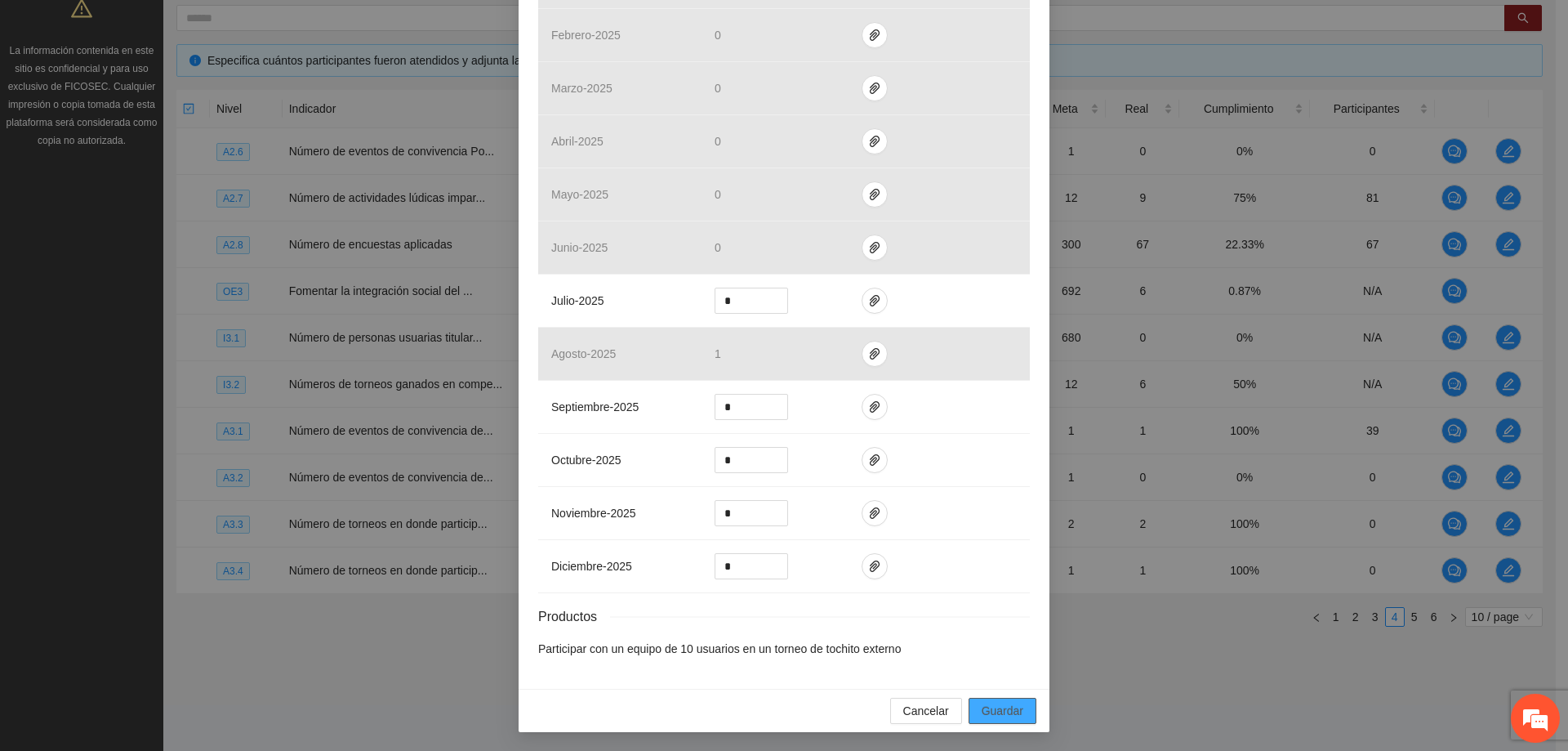
click at [991, 704] on span "Guardar" at bounding box center [1003, 710] width 41 height 18
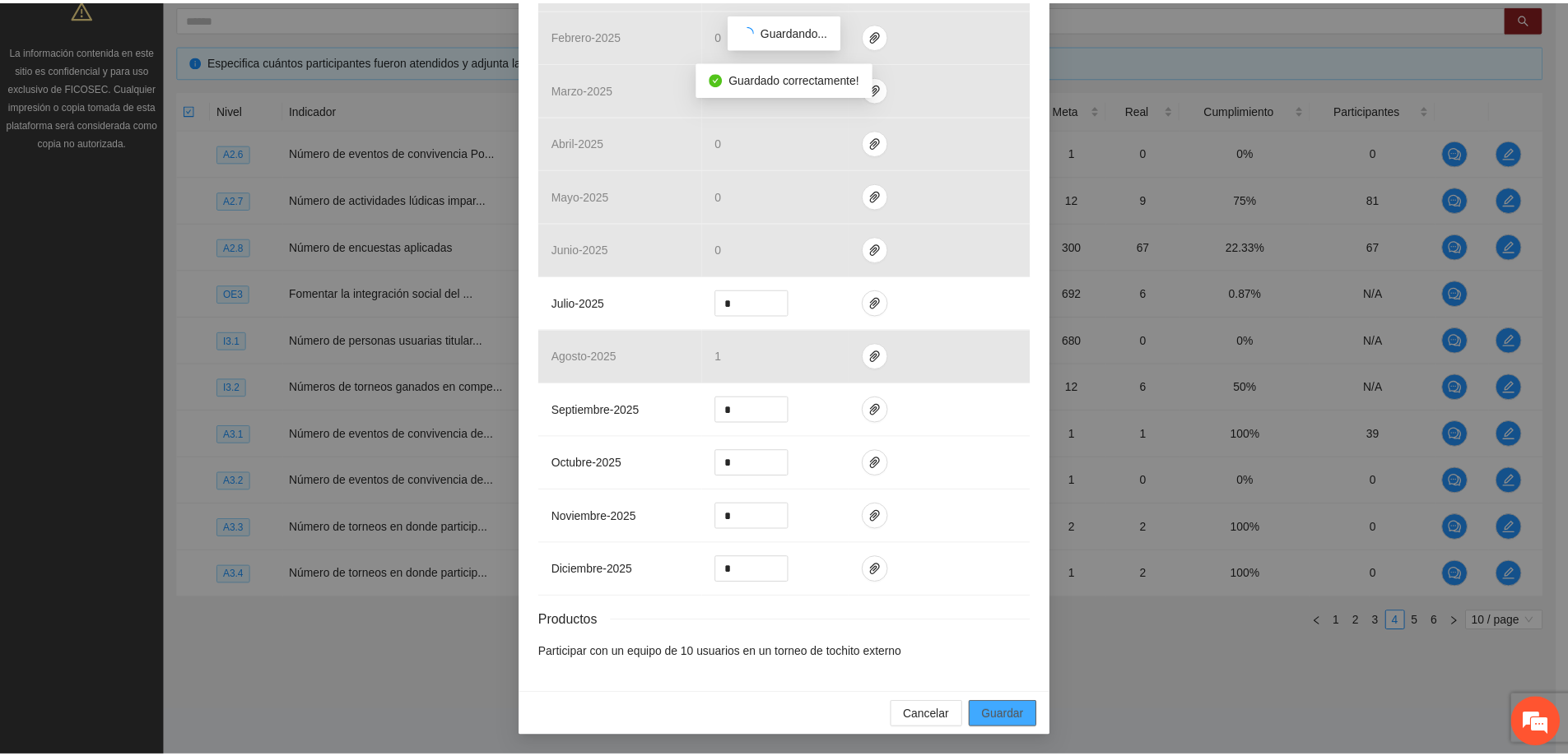
scroll to position [392, 0]
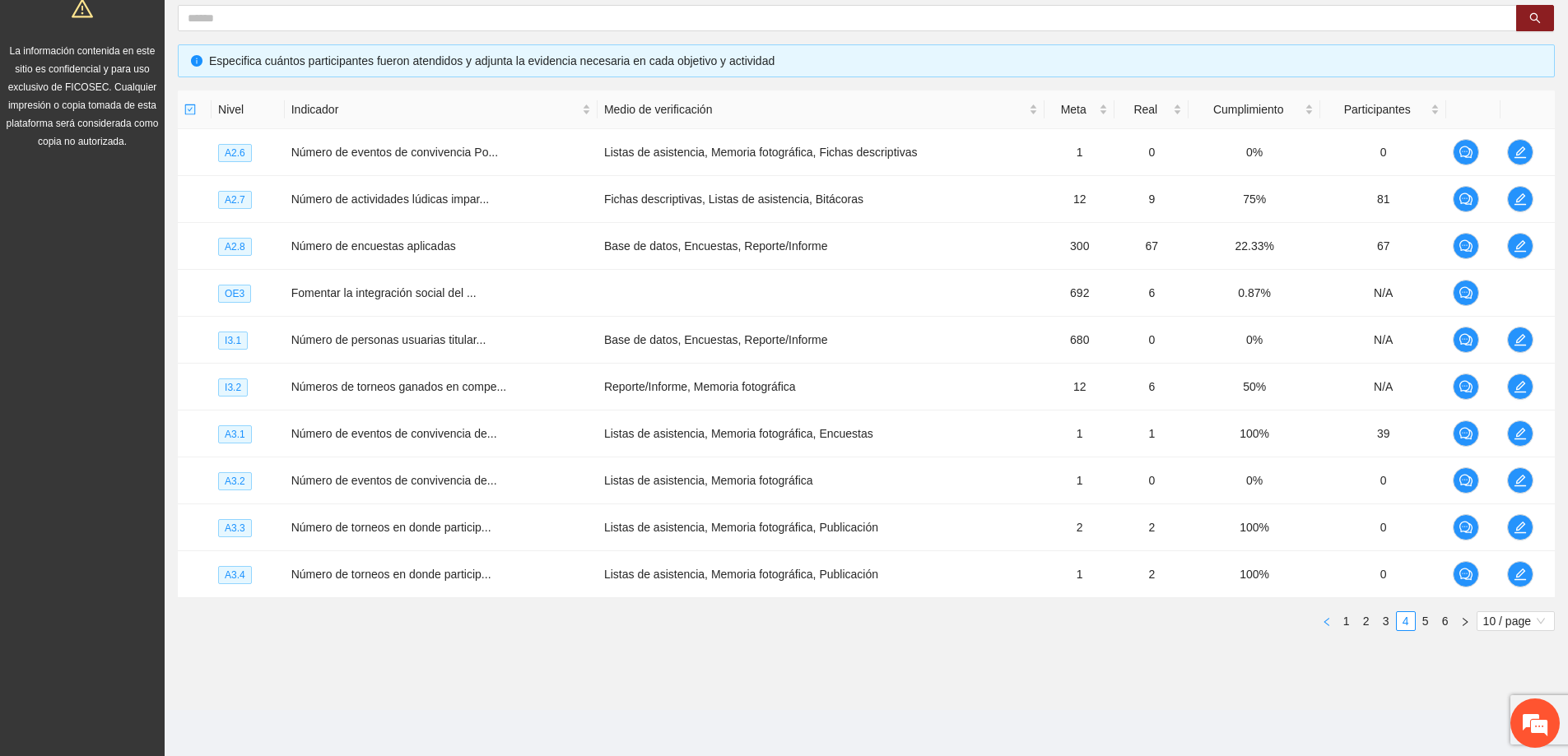
click at [1333, 618] on button "button" at bounding box center [1327, 620] width 20 height 20
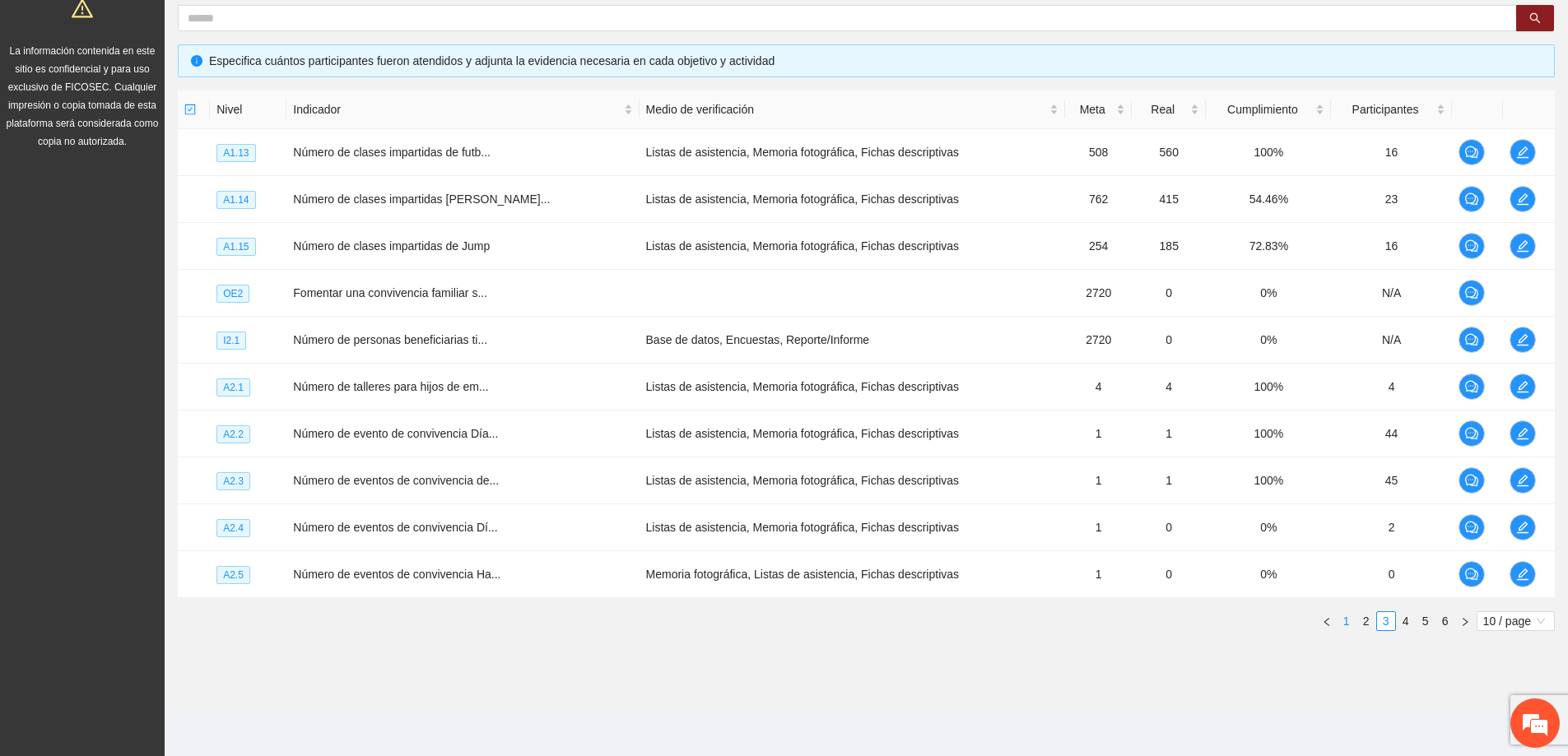
click at [1346, 618] on link "1" at bounding box center [1346, 620] width 18 height 18
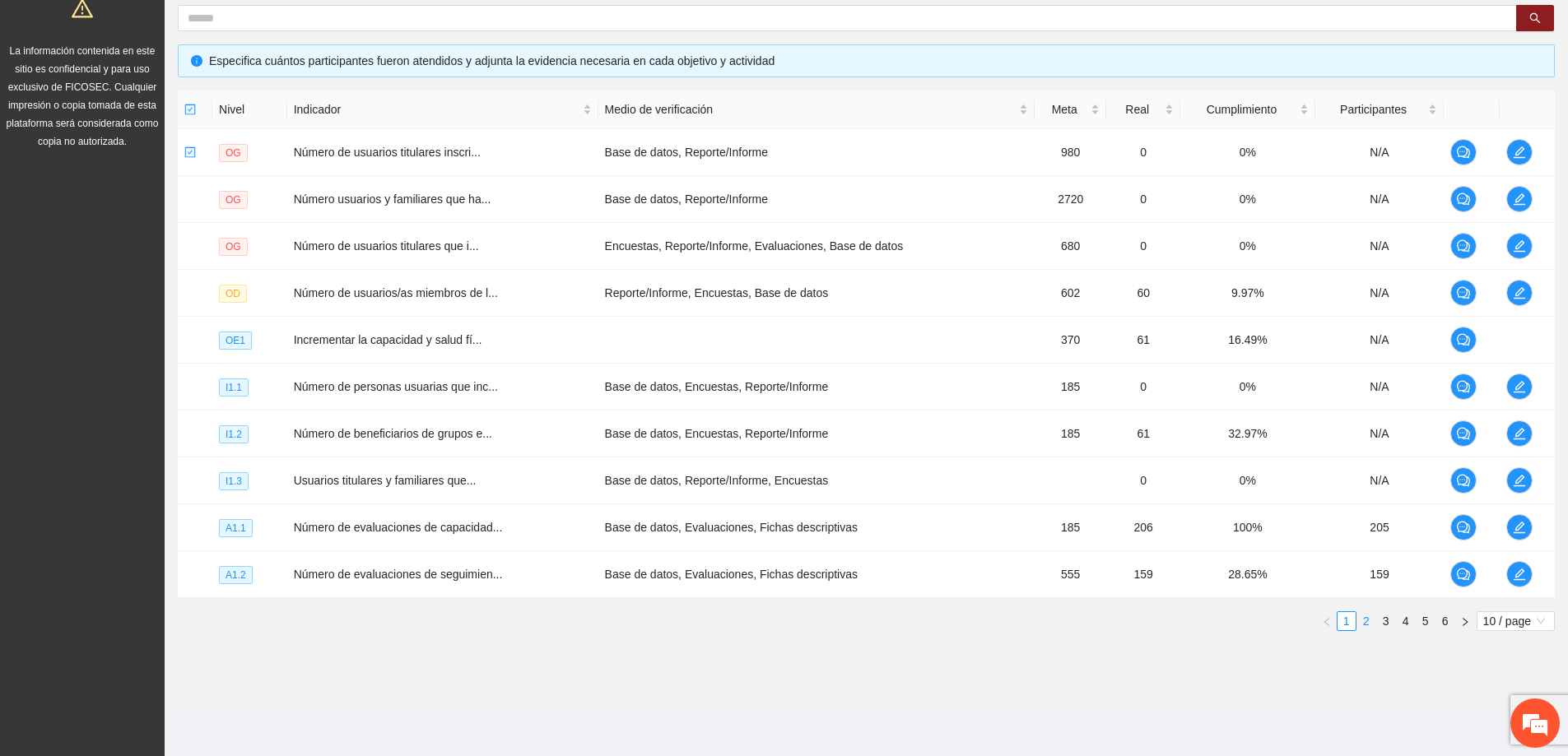
click at [1372, 620] on link "2" at bounding box center [1366, 620] width 18 height 18
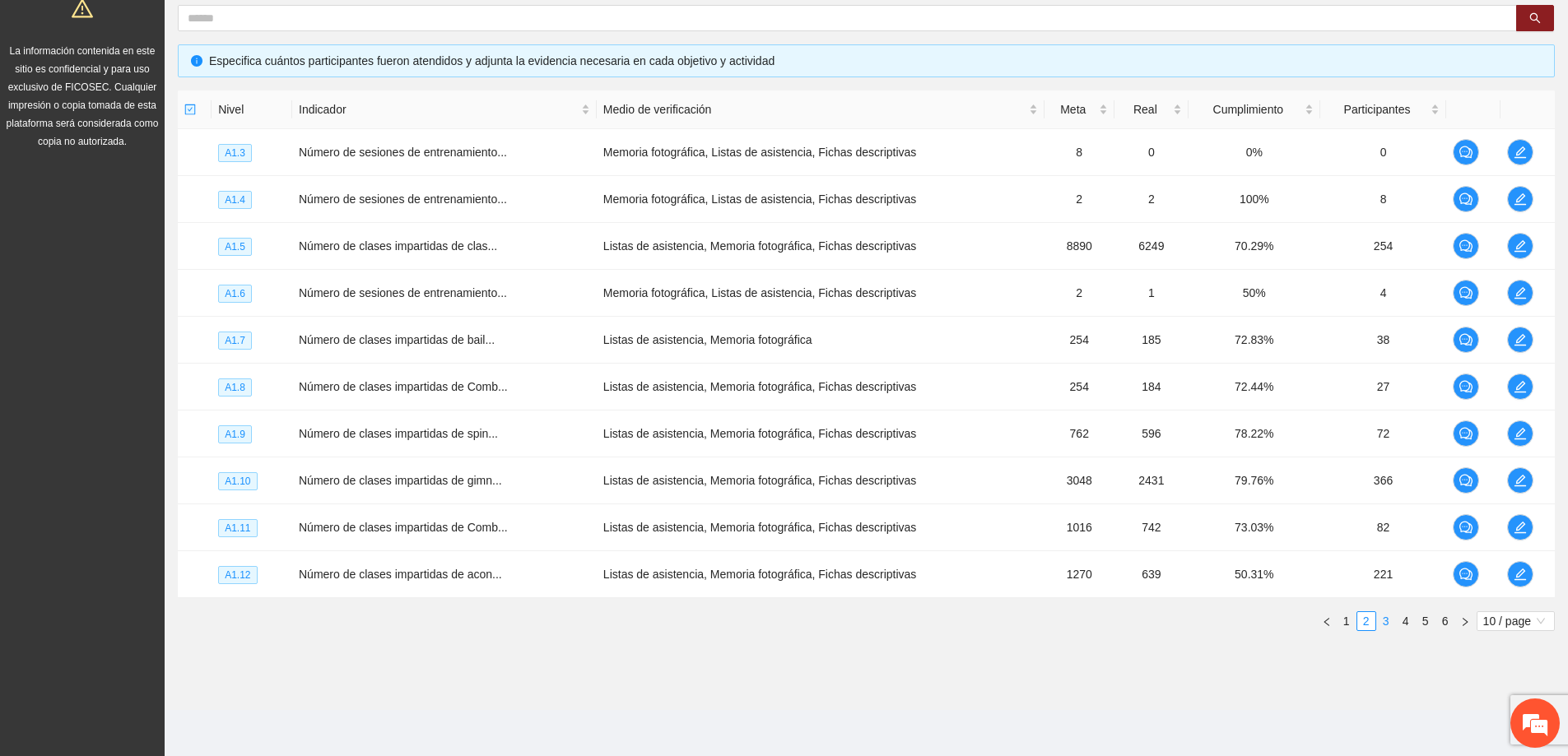
click at [1385, 630] on link "3" at bounding box center [1386, 620] width 18 height 18
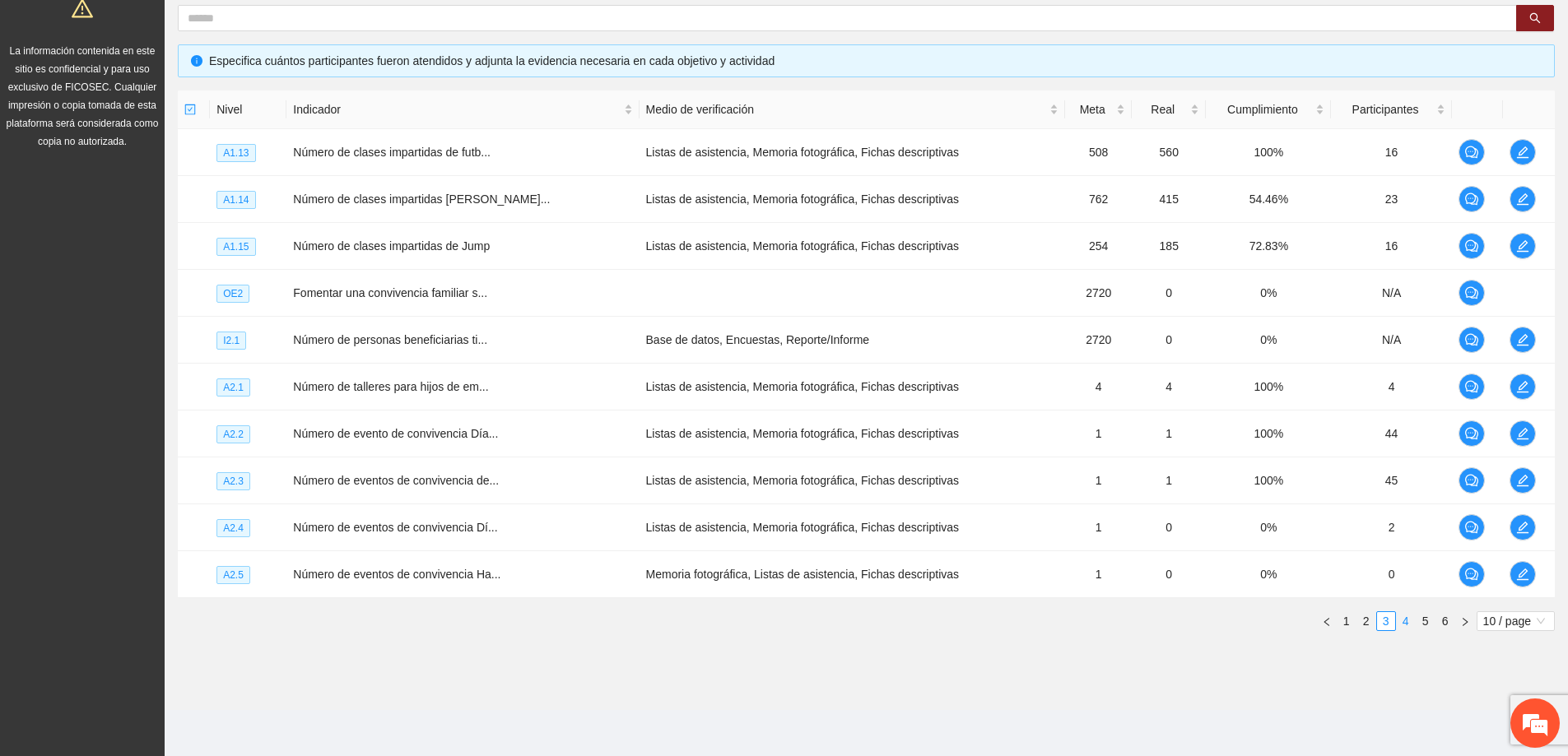
click at [1406, 625] on link "4" at bounding box center [1406, 620] width 18 height 18
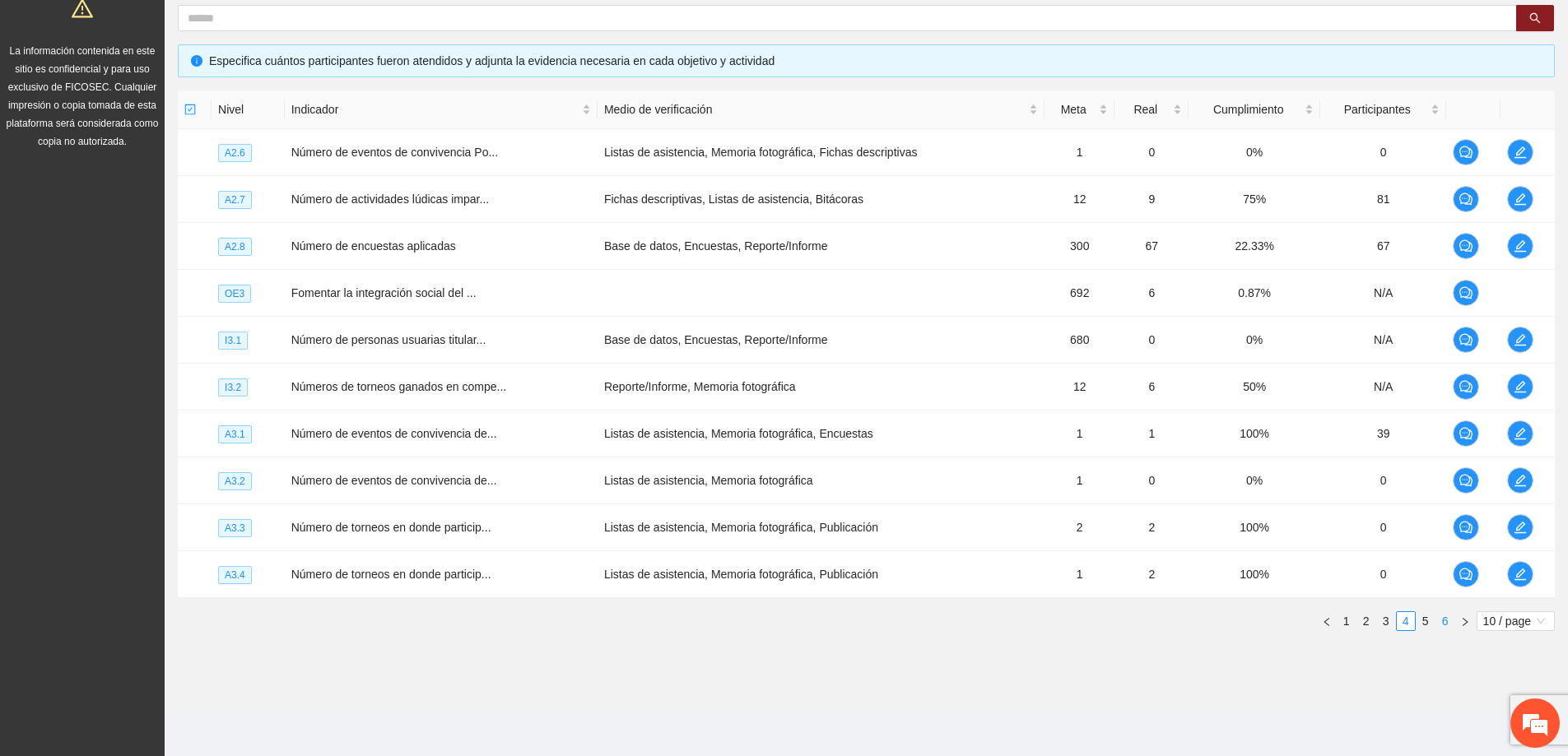
click at [1436, 626] on li "6" at bounding box center [1446, 620] width 20 height 20
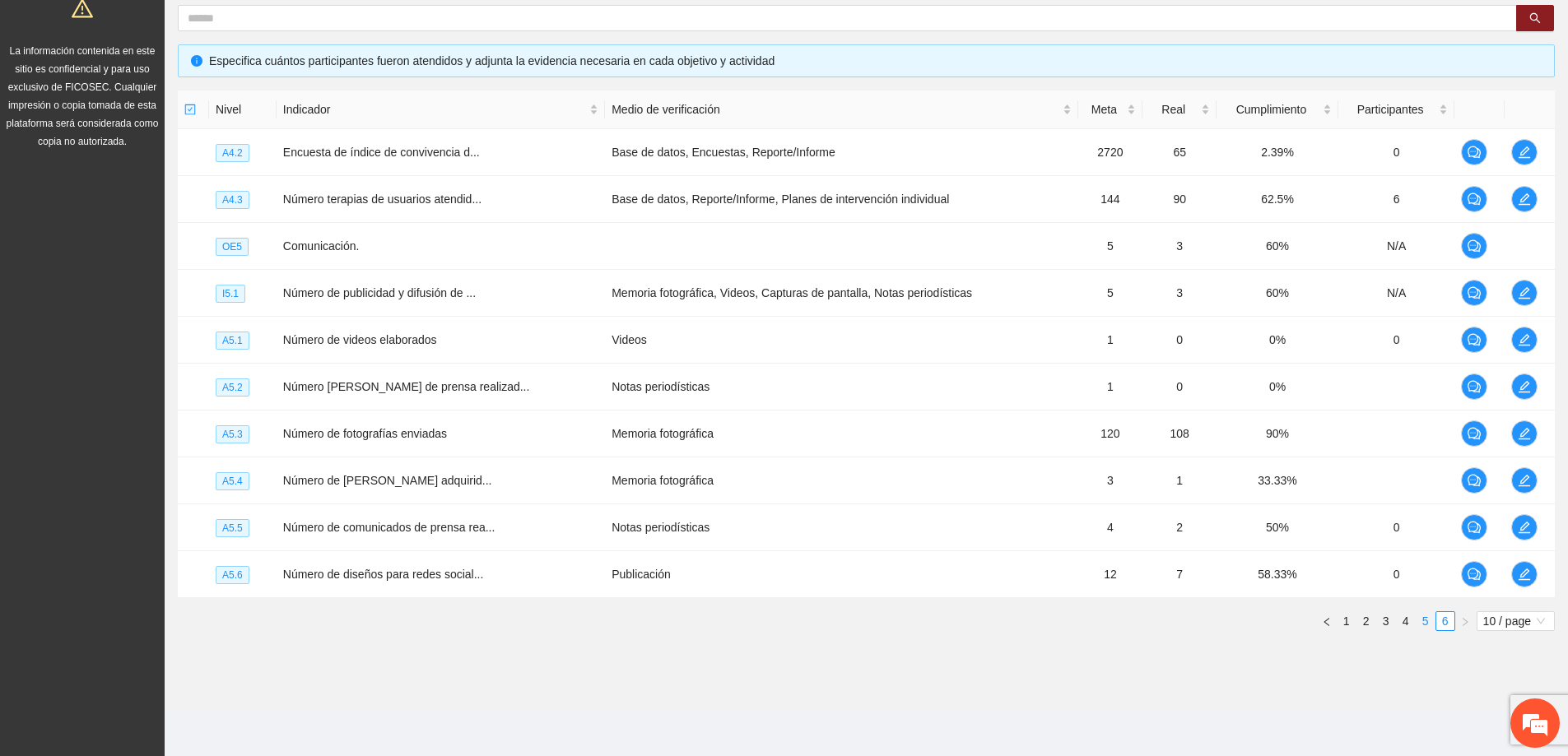
click at [1426, 623] on link "5" at bounding box center [1426, 620] width 18 height 18
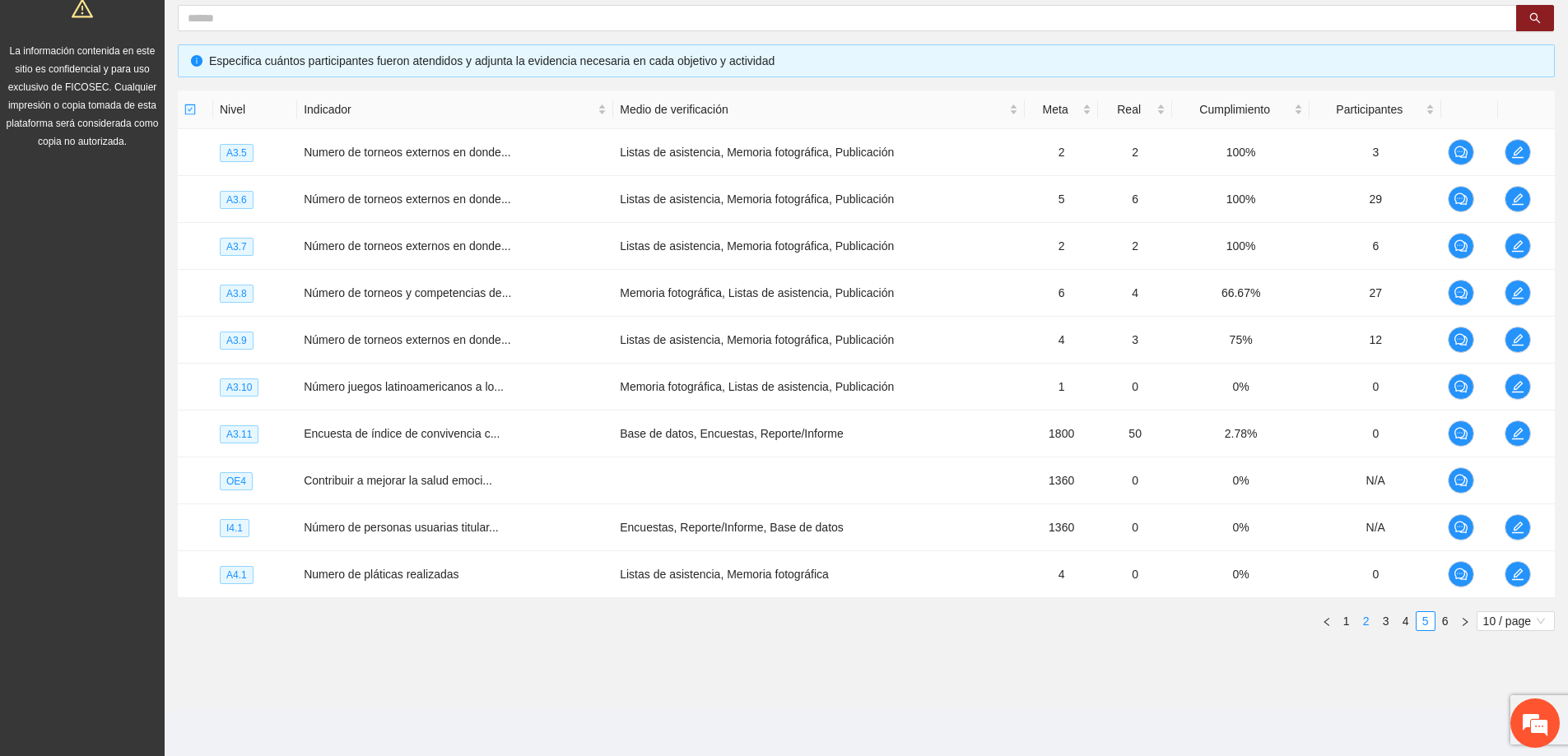
click at [1369, 629] on link "2" at bounding box center [1366, 620] width 18 height 18
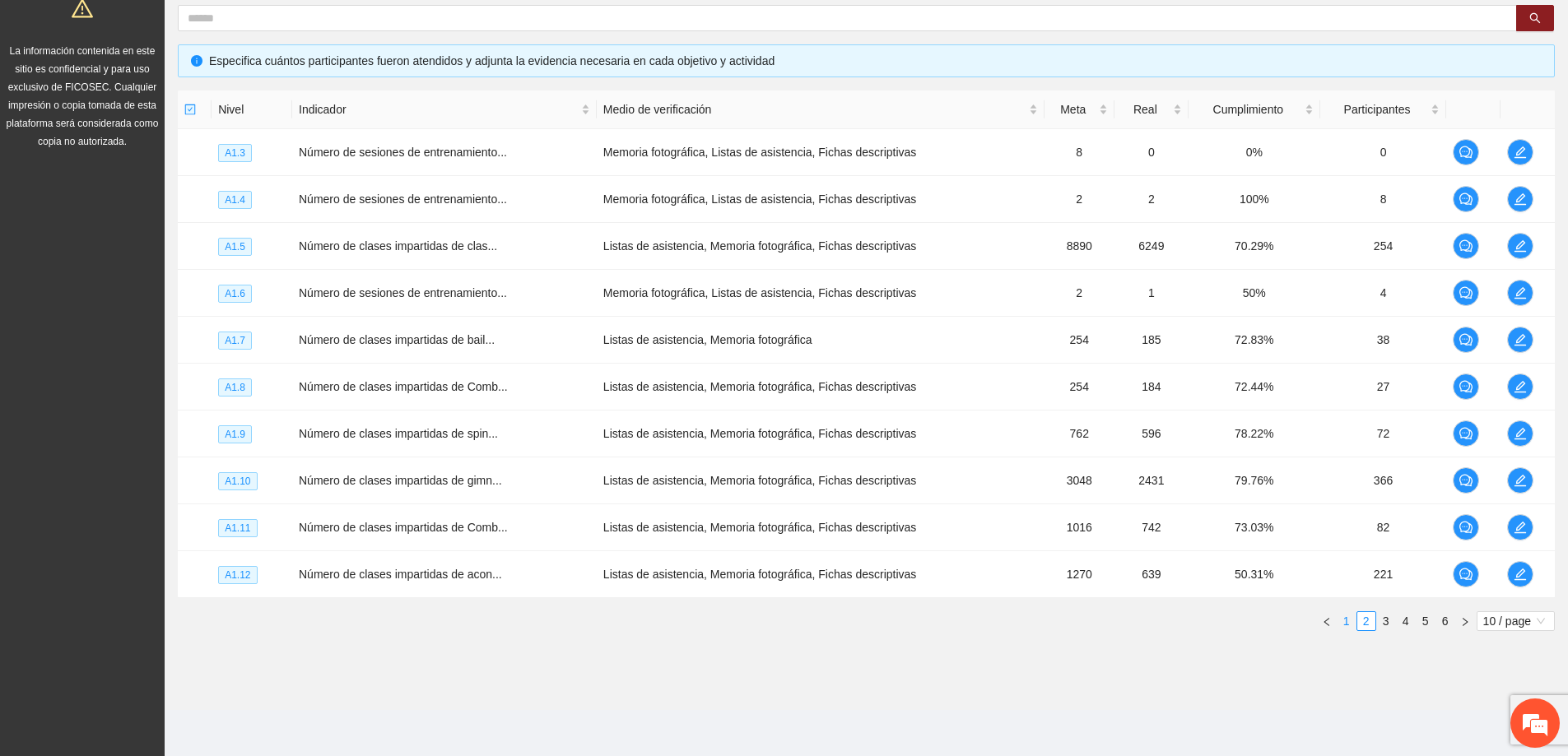
click at [1346, 619] on link "1" at bounding box center [1346, 620] width 18 height 18
